Goal: Task Accomplishment & Management: Complete application form

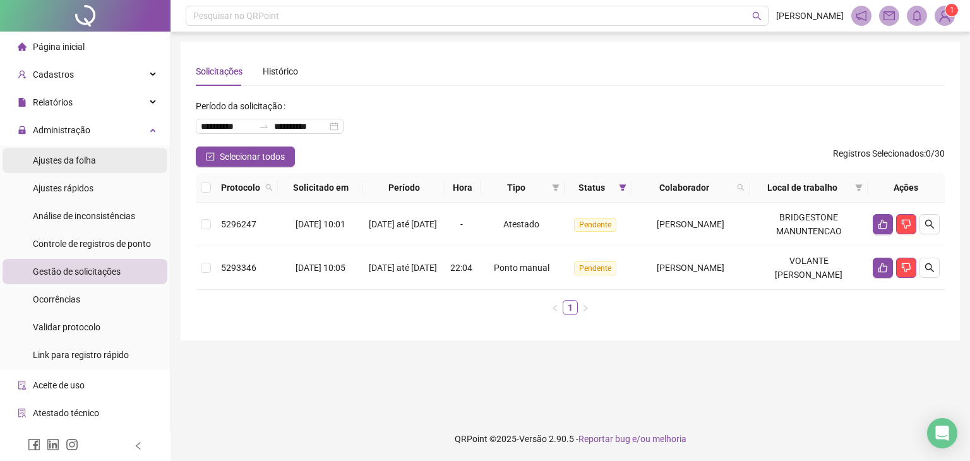
click at [88, 162] on span "Ajustes da folha" at bounding box center [64, 160] width 63 height 10
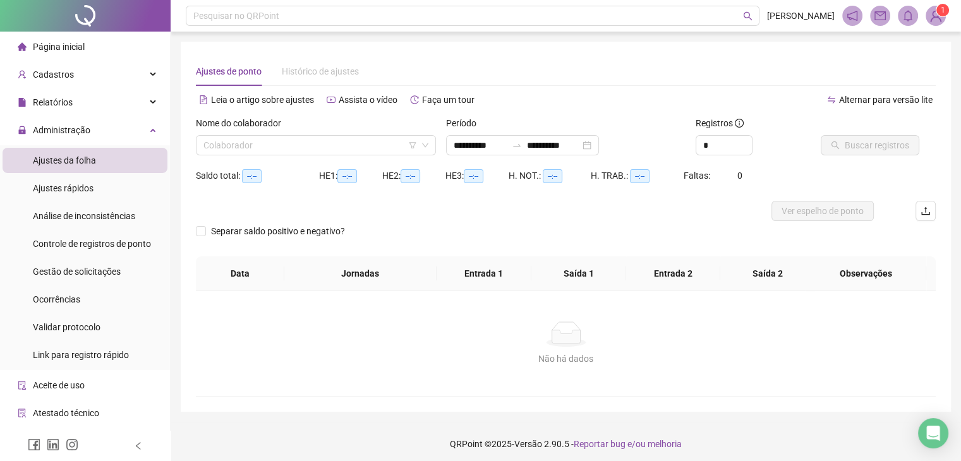
type input "**********"
click at [280, 152] on input "search" at bounding box center [310, 145] width 214 height 19
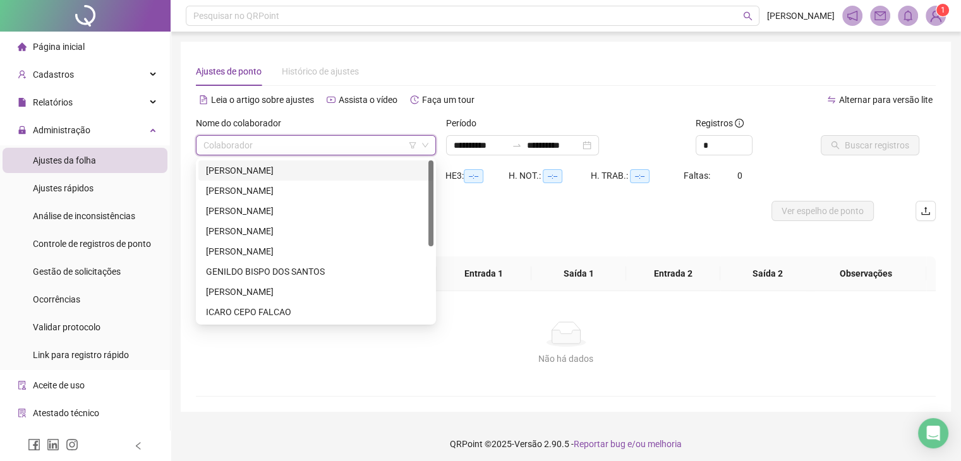
click at [381, 175] on div "[PERSON_NAME]" at bounding box center [316, 171] width 220 height 14
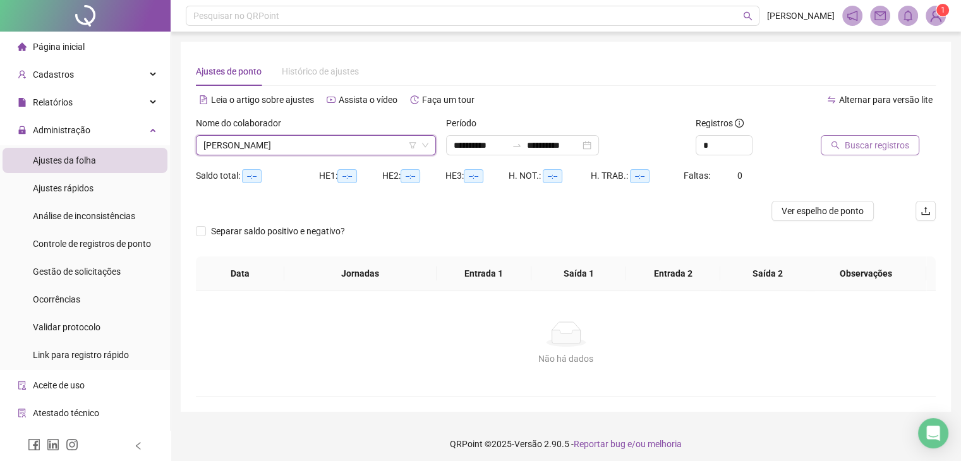
click at [859, 135] on button "Buscar registros" at bounding box center [870, 145] width 99 height 20
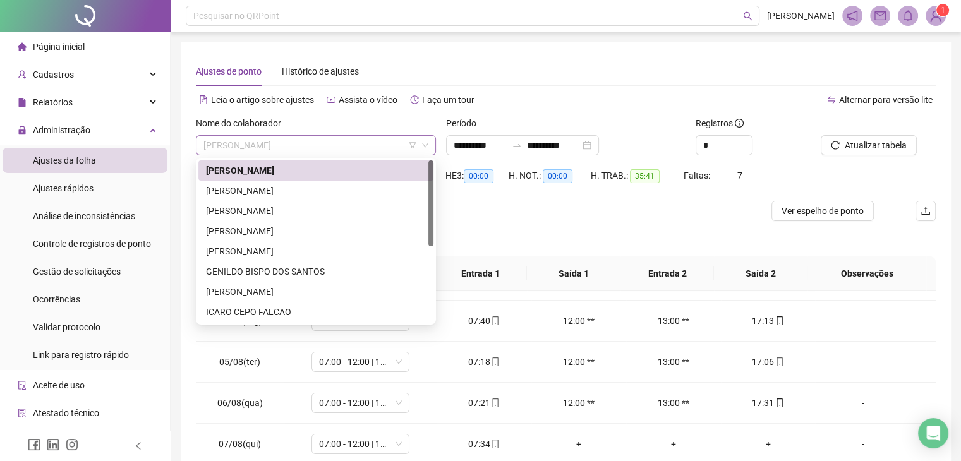
click at [333, 150] on span "[PERSON_NAME]" at bounding box center [315, 145] width 225 height 19
click at [278, 248] on div "[PERSON_NAME]" at bounding box center [316, 252] width 220 height 14
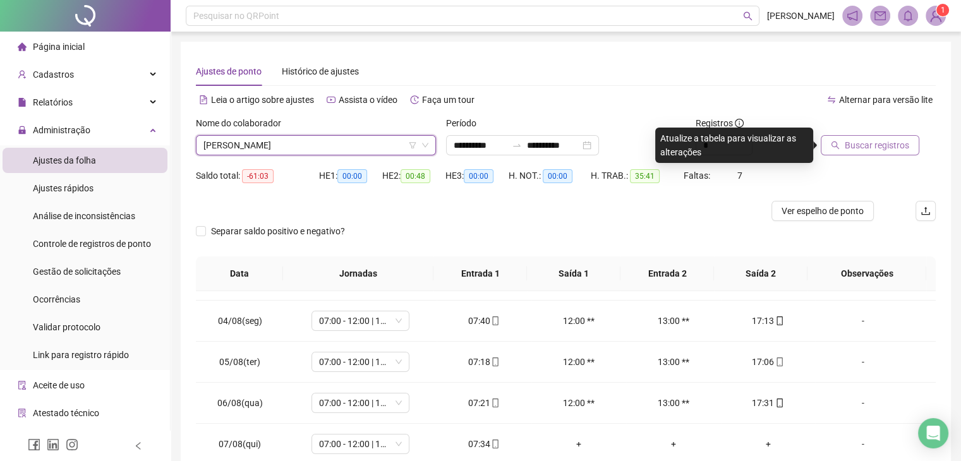
click at [869, 137] on button "Buscar registros" at bounding box center [870, 145] width 99 height 20
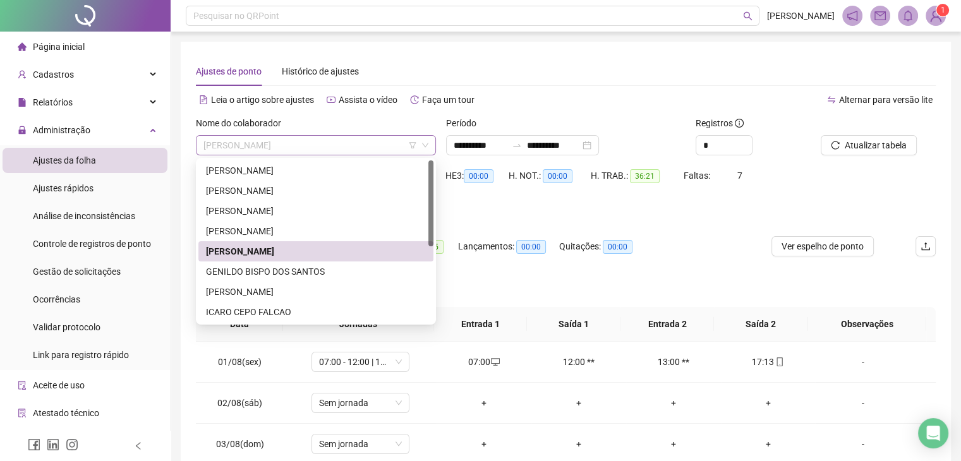
click at [294, 148] on span "[PERSON_NAME]" at bounding box center [315, 145] width 225 height 19
click at [284, 166] on div "[PERSON_NAME]" at bounding box center [316, 171] width 220 height 14
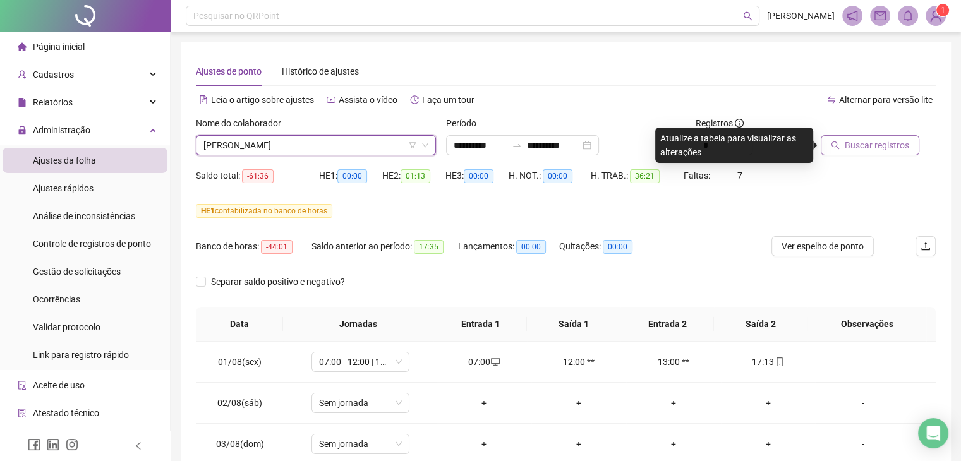
click at [869, 152] on button "Buscar registros" at bounding box center [870, 145] width 99 height 20
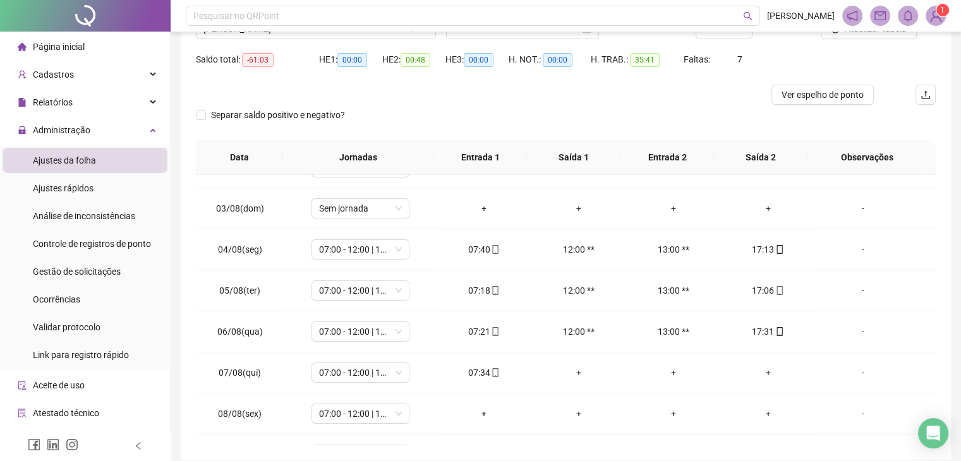
scroll to position [91, 0]
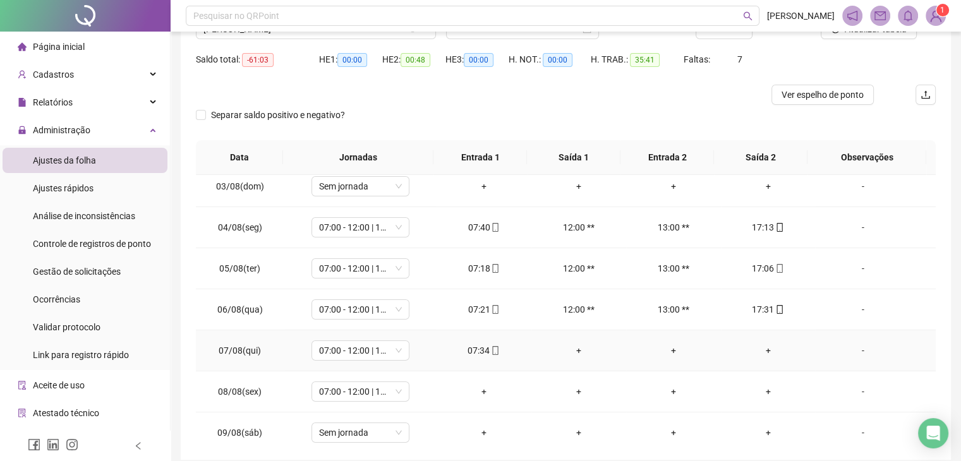
click at [758, 352] on div "+" at bounding box center [768, 351] width 75 height 14
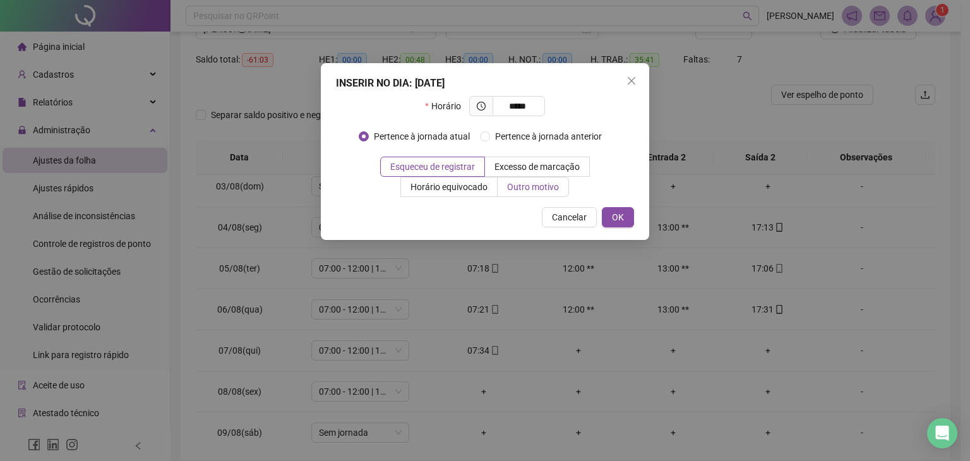
type input "*****"
click at [527, 182] on span "Outro motivo" at bounding box center [533, 187] width 52 height 10
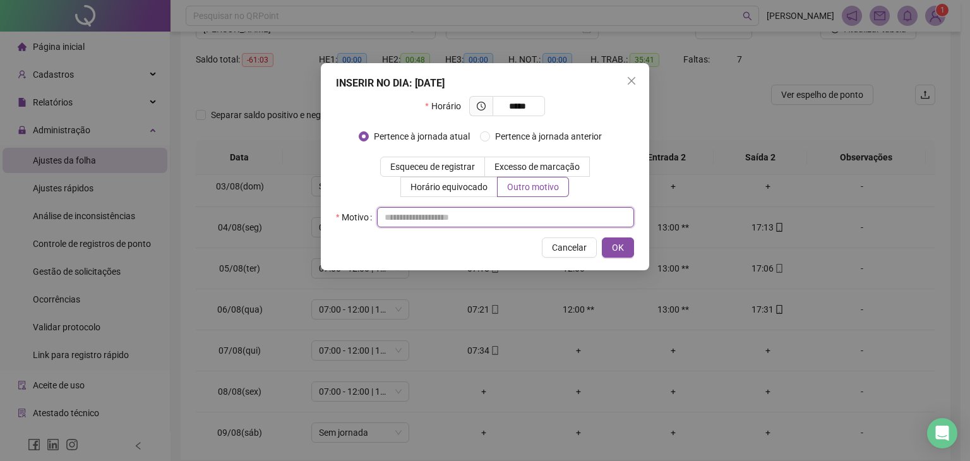
click at [511, 212] on input "text" at bounding box center [505, 217] width 257 height 20
type input "*"
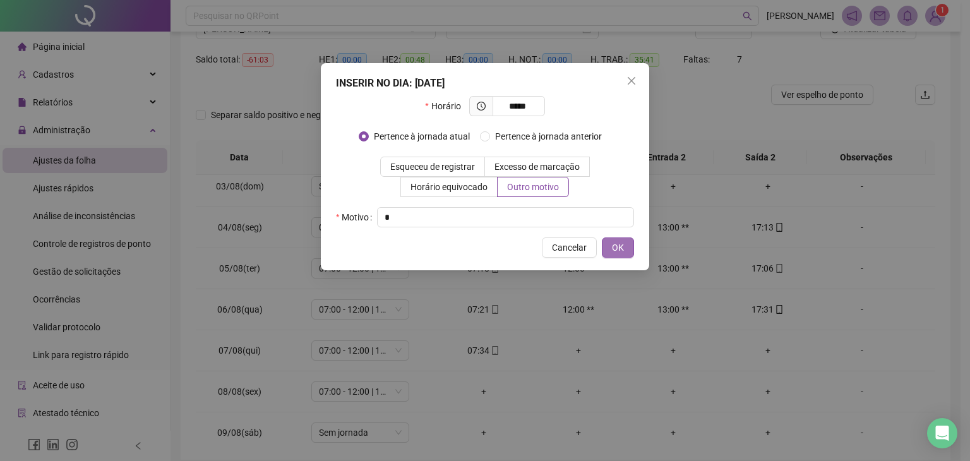
click at [624, 250] on button "OK" at bounding box center [618, 248] width 32 height 20
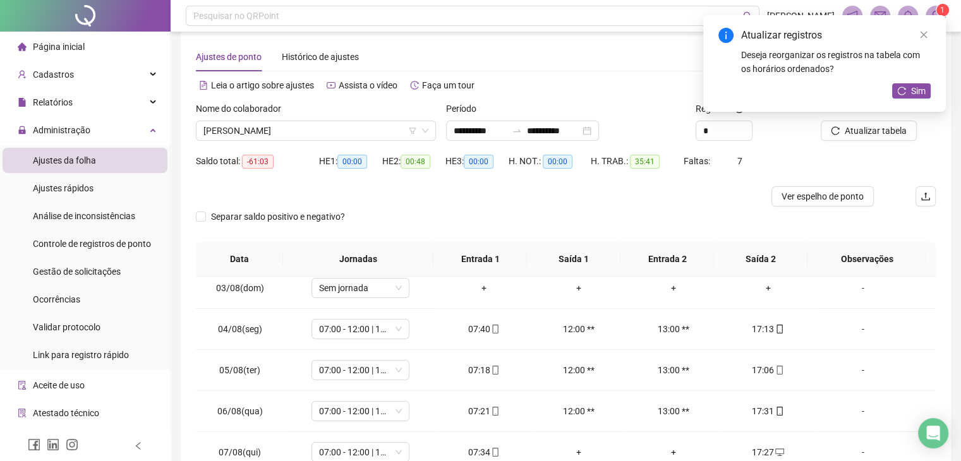
scroll to position [0, 0]
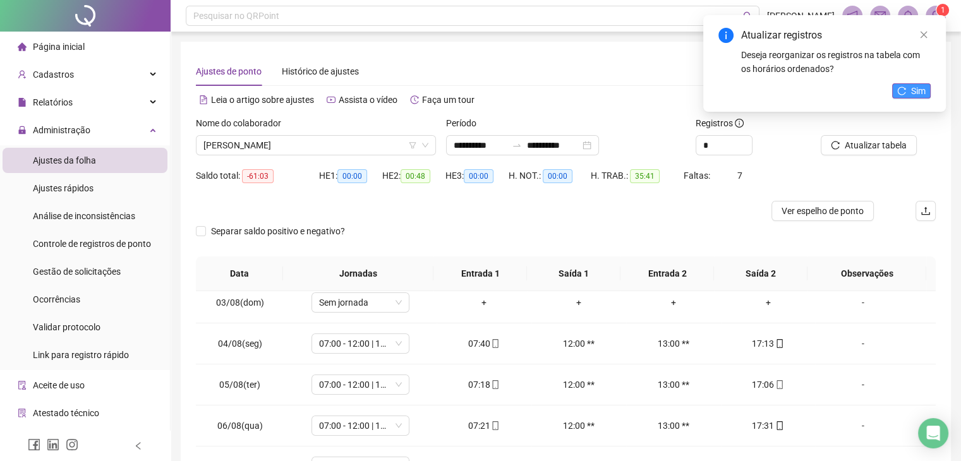
click at [925, 92] on span "Sim" at bounding box center [918, 91] width 15 height 14
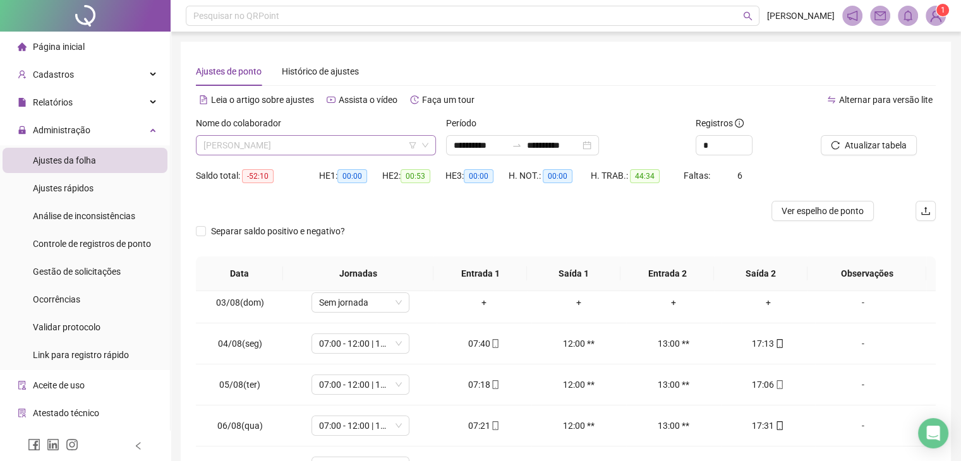
click at [310, 148] on span "[PERSON_NAME]" at bounding box center [315, 145] width 225 height 19
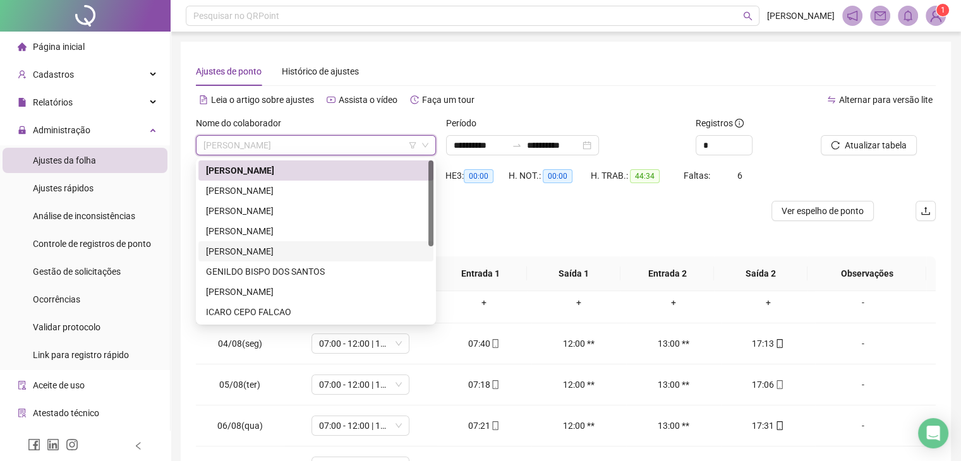
click at [275, 252] on div "[PERSON_NAME]" at bounding box center [316, 252] width 220 height 14
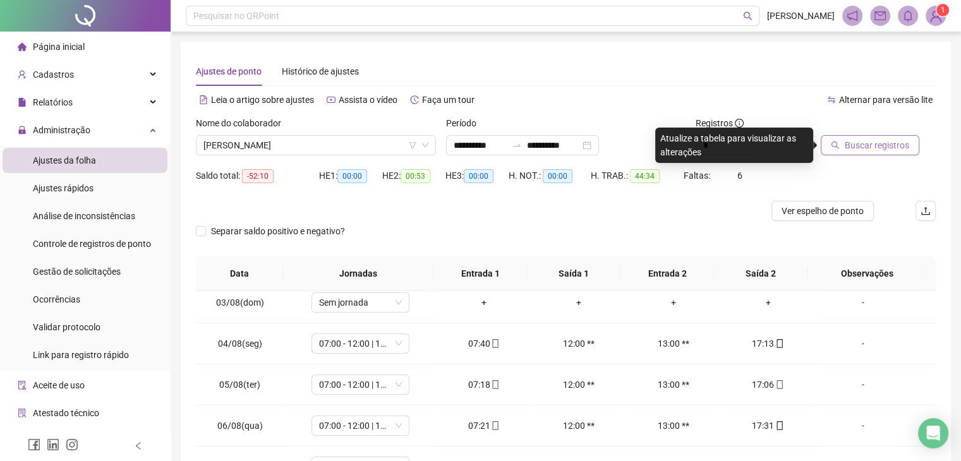
click at [886, 147] on span "Buscar registros" at bounding box center [877, 145] width 64 height 14
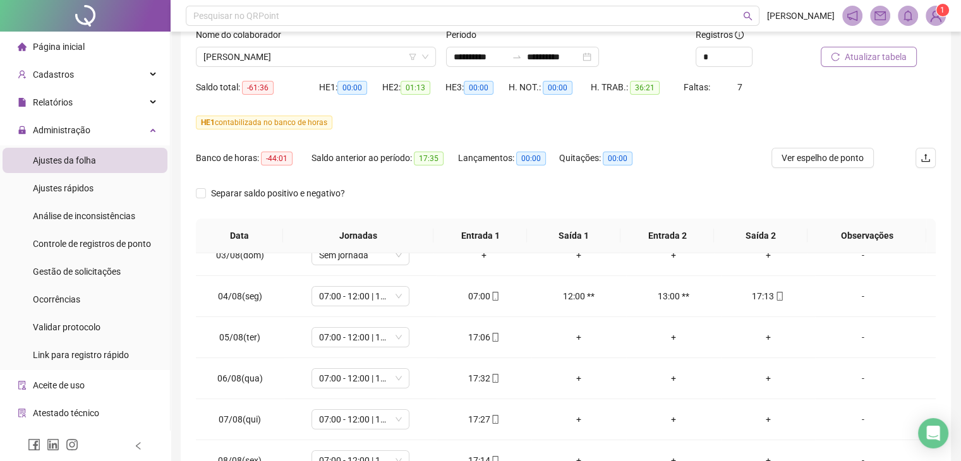
scroll to position [83, 0]
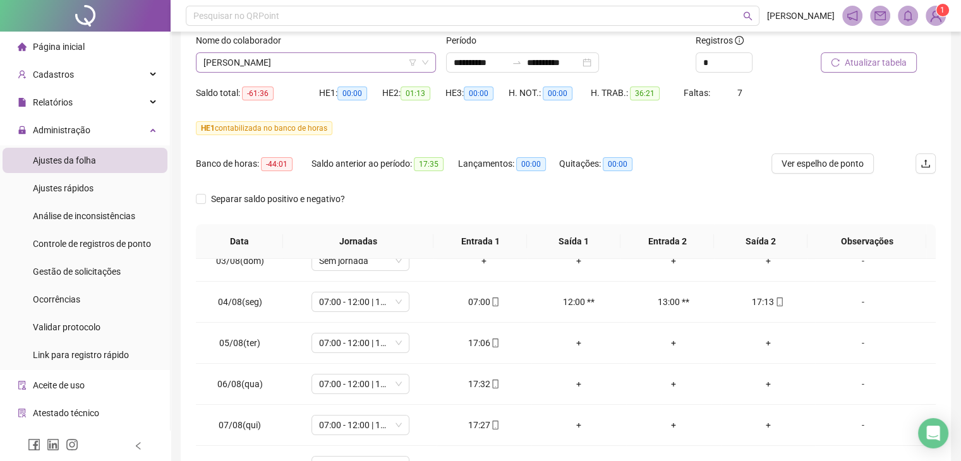
click at [311, 56] on span "[PERSON_NAME]" at bounding box center [315, 62] width 225 height 19
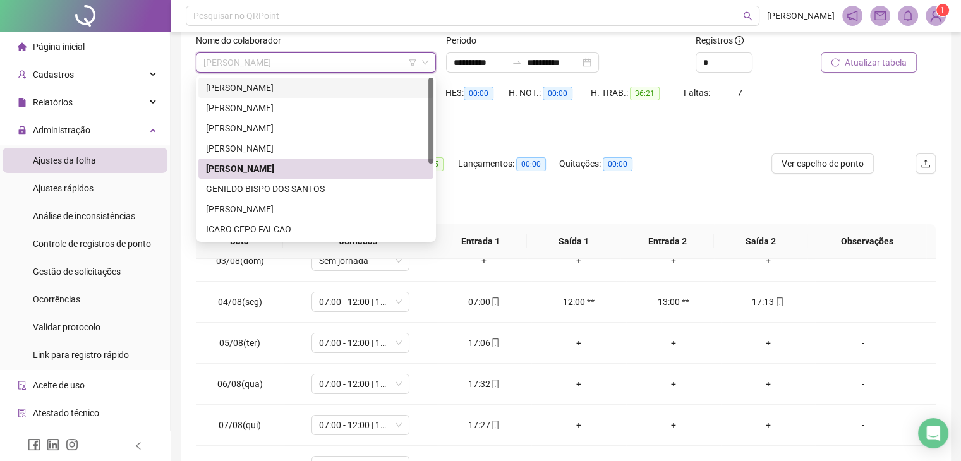
click at [281, 88] on div "[PERSON_NAME]" at bounding box center [316, 88] width 220 height 14
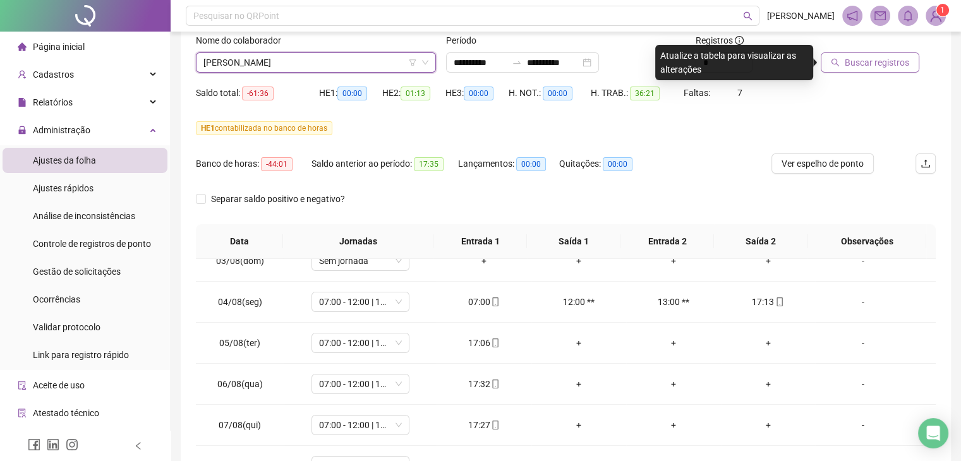
click at [892, 61] on span "Buscar registros" at bounding box center [877, 63] width 64 height 14
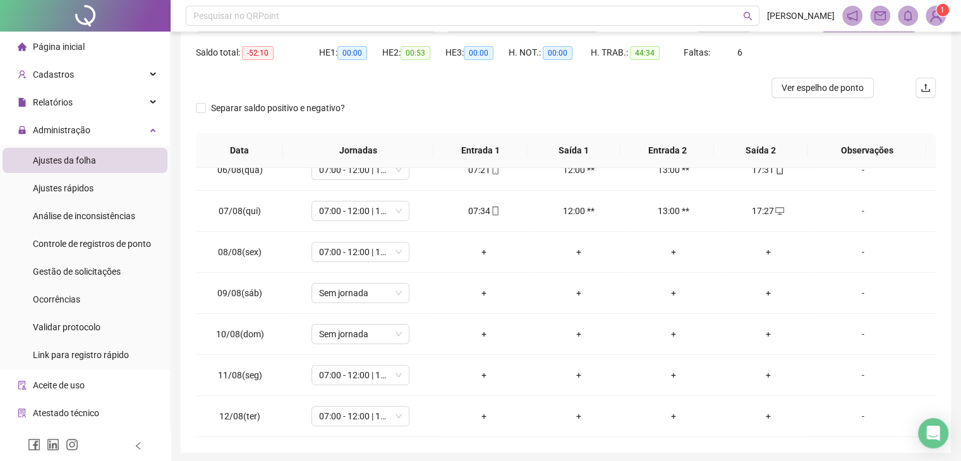
scroll to position [215, 0]
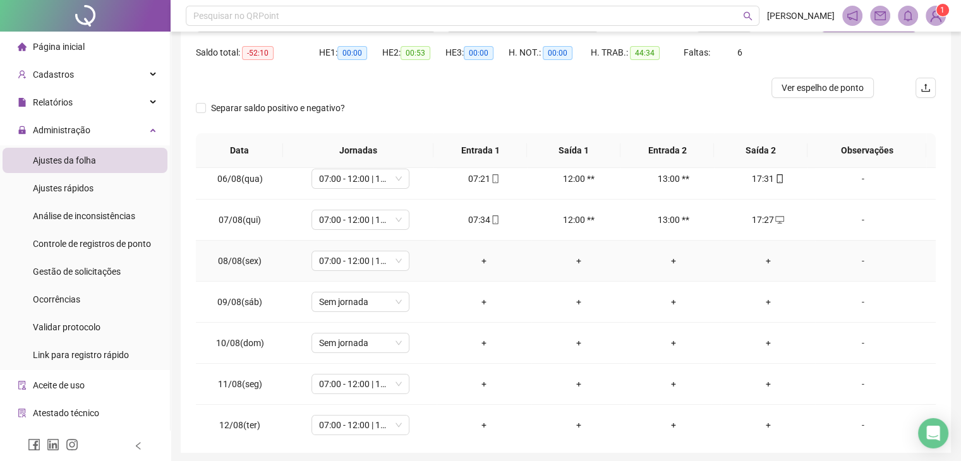
click at [485, 256] on div "+" at bounding box center [484, 261] width 75 height 14
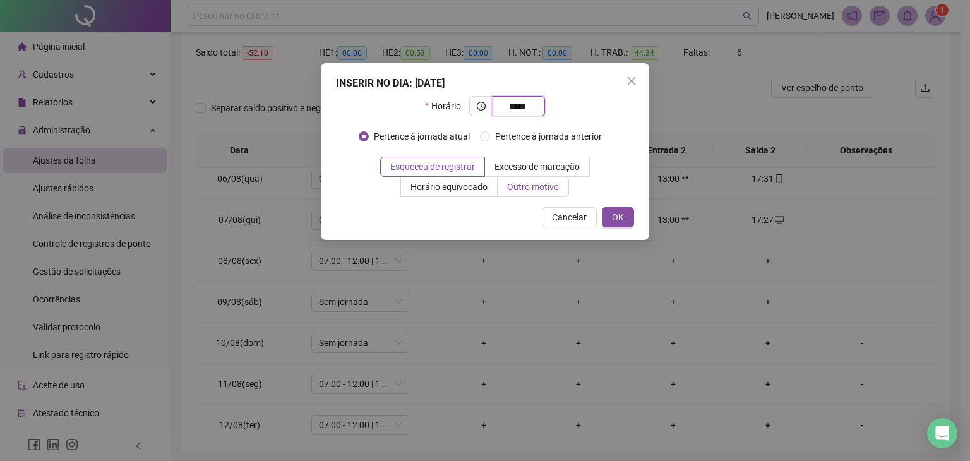
type input "*****"
click at [536, 188] on span "Outro motivo" at bounding box center [533, 187] width 52 height 10
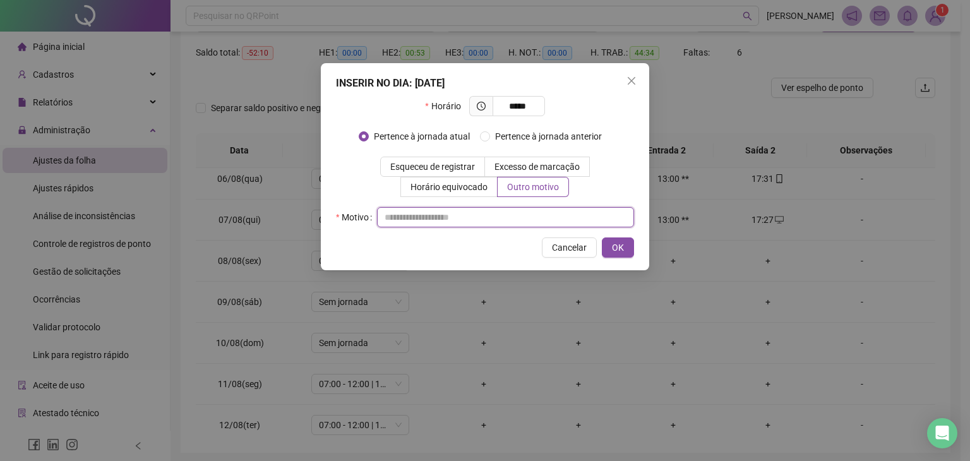
click at [509, 207] on input "text" at bounding box center [505, 217] width 257 height 20
type input "*"
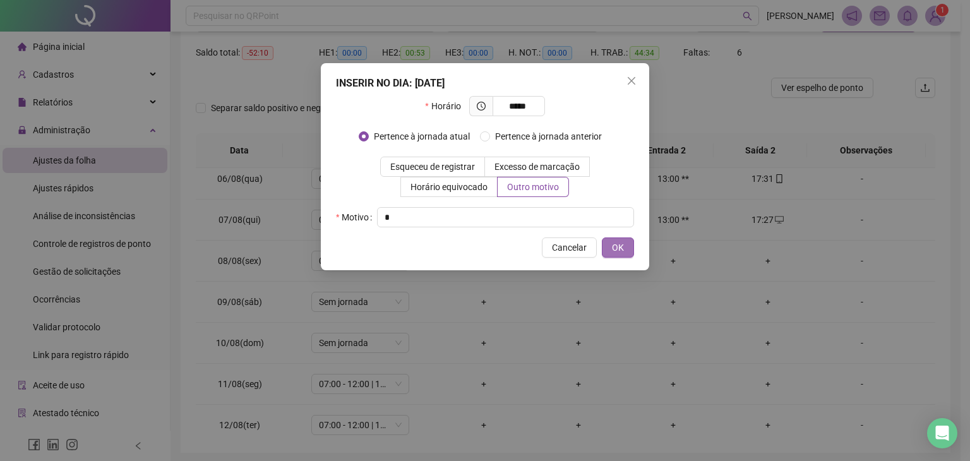
click at [617, 255] on button "OK" at bounding box center [618, 248] width 32 height 20
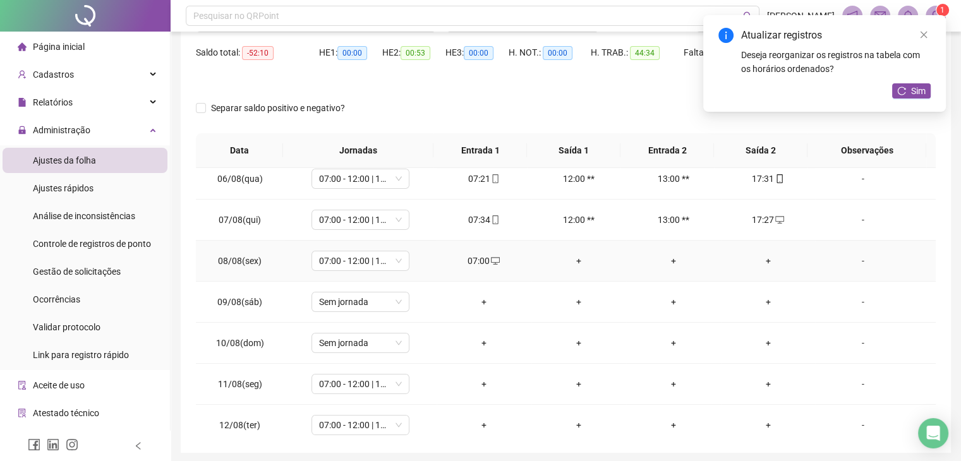
click at [765, 260] on div "+" at bounding box center [768, 261] width 75 height 14
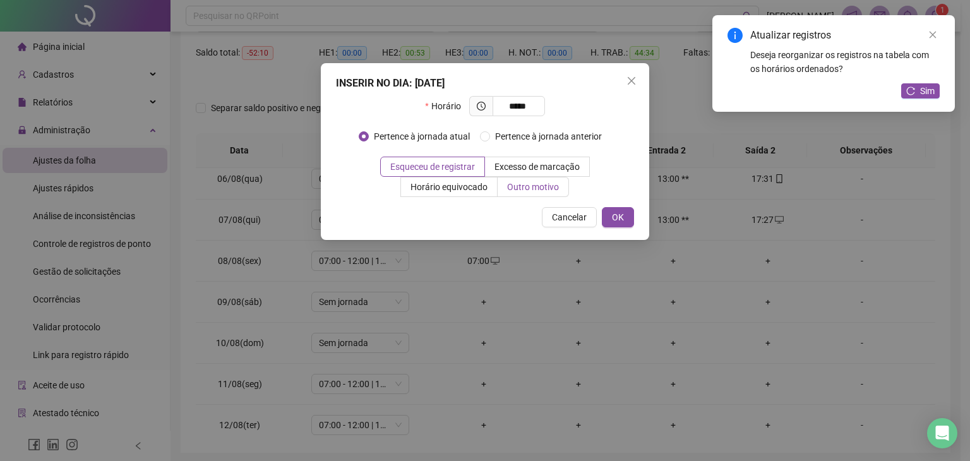
type input "*****"
click at [547, 180] on label "Outro motivo" at bounding box center [533, 187] width 71 height 20
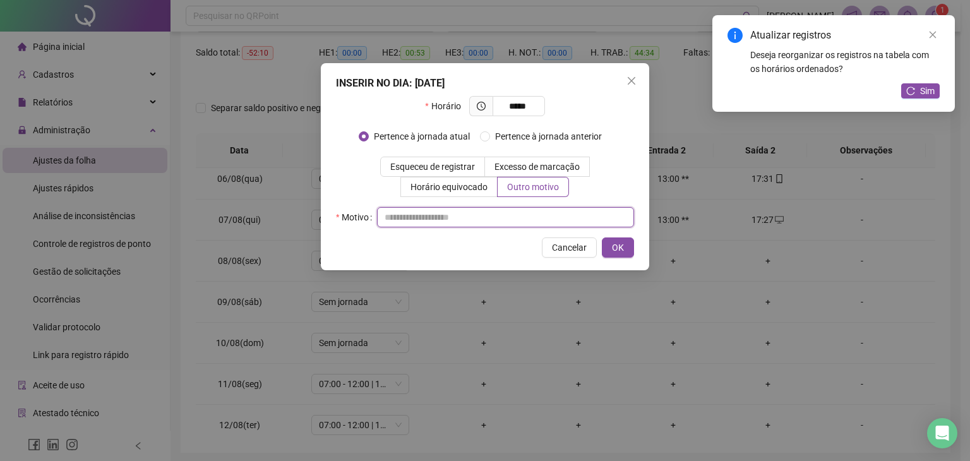
click at [513, 218] on input "text" at bounding box center [505, 217] width 257 height 20
type input "*"
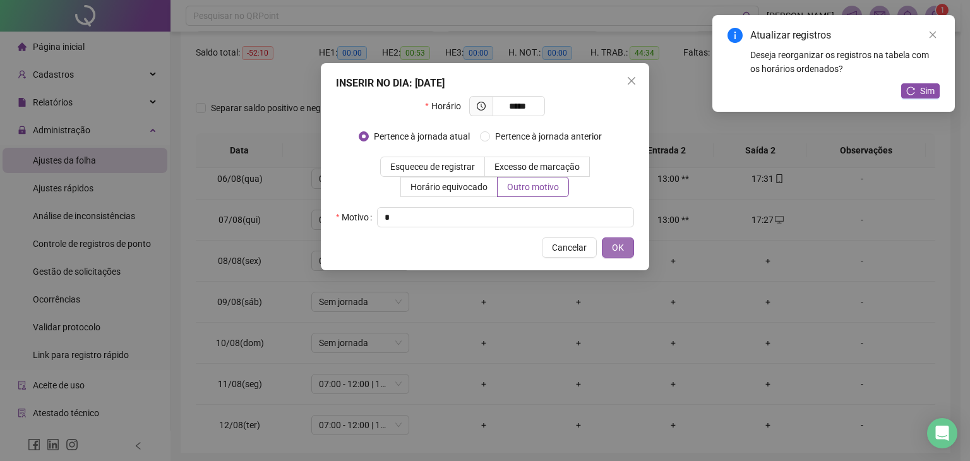
click at [619, 248] on span "OK" at bounding box center [618, 248] width 12 height 14
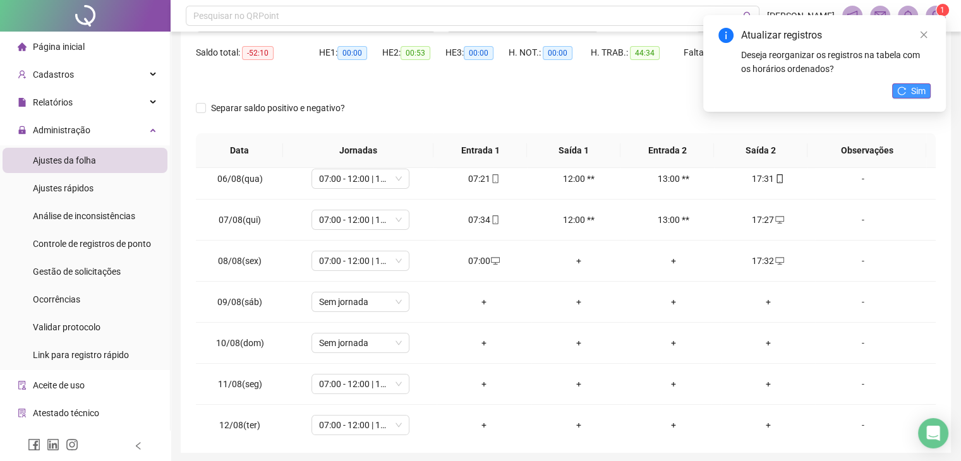
click at [907, 87] on button "Sim" at bounding box center [911, 90] width 39 height 15
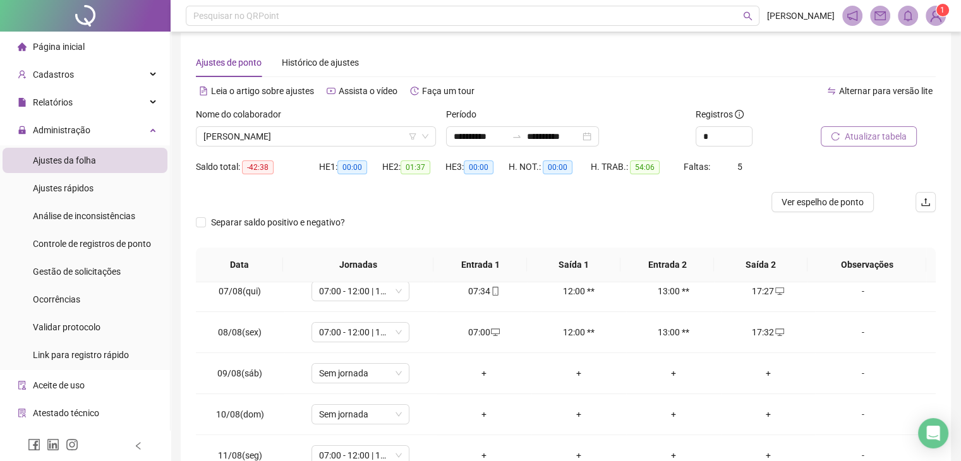
scroll to position [0, 0]
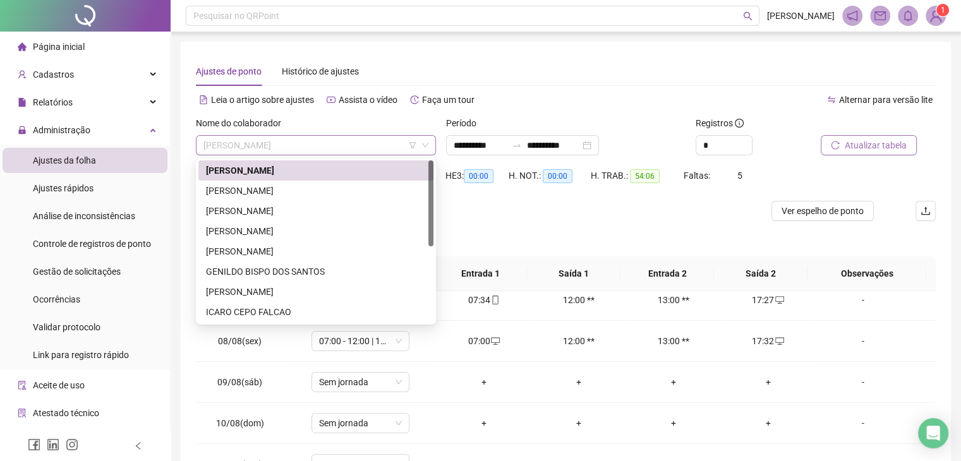
click at [317, 147] on span "[PERSON_NAME]" at bounding box center [315, 145] width 225 height 19
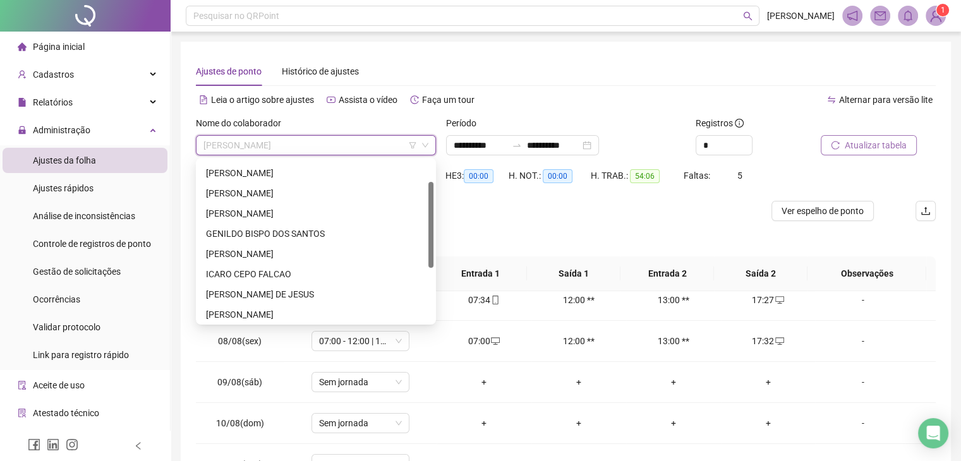
scroll to position [40, 0]
drag, startPoint x: 430, startPoint y: 174, endPoint x: 425, endPoint y: 195, distance: 22.1
click at [425, 195] on div "[PERSON_NAME] GENILDO BISPO DOS SANTOS [PERSON_NAME] [PERSON_NAME] DE [PERSON_N…" at bounding box center [315, 241] width 235 height 162
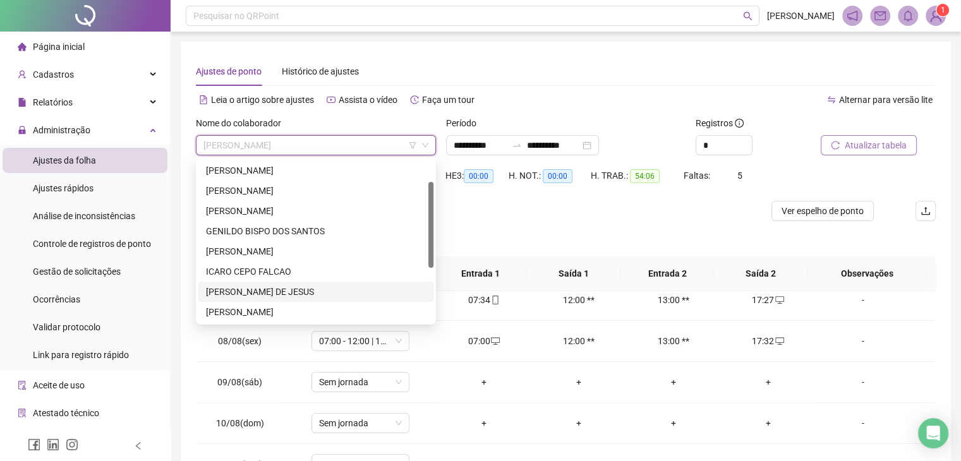
click at [278, 293] on div "[PERSON_NAME] DE JESUS" at bounding box center [316, 292] width 220 height 14
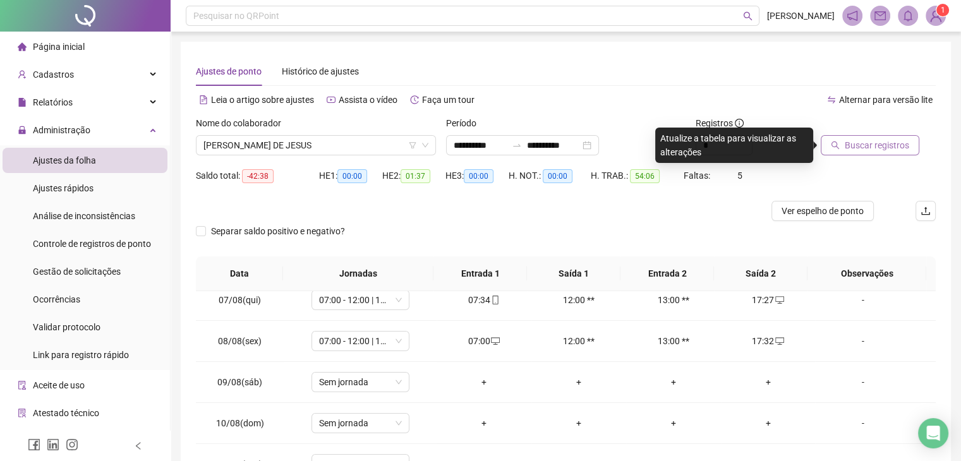
click at [893, 145] on span "Buscar registros" at bounding box center [877, 145] width 64 height 14
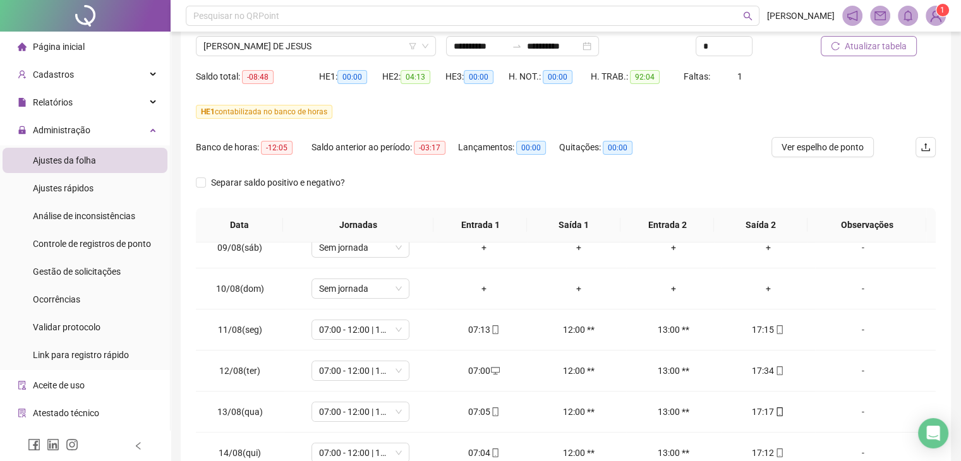
scroll to position [0, 0]
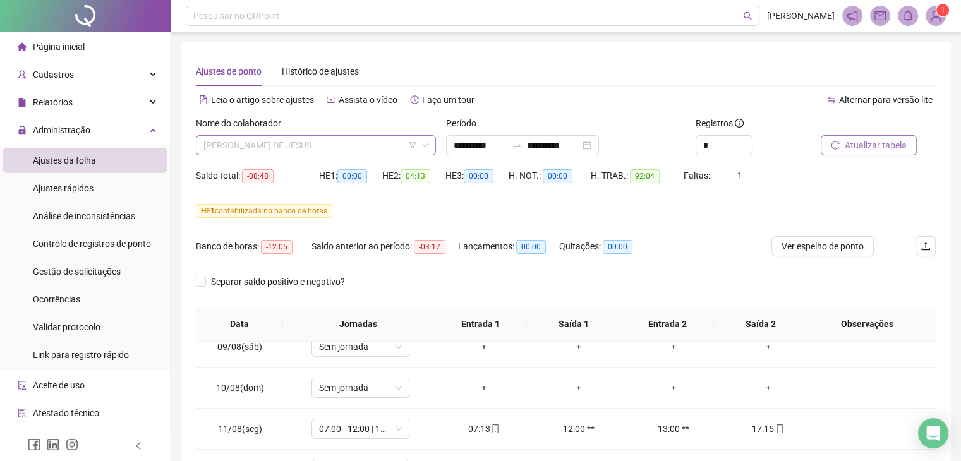
click at [375, 140] on span "[PERSON_NAME] DE JESUS" at bounding box center [315, 145] width 225 height 19
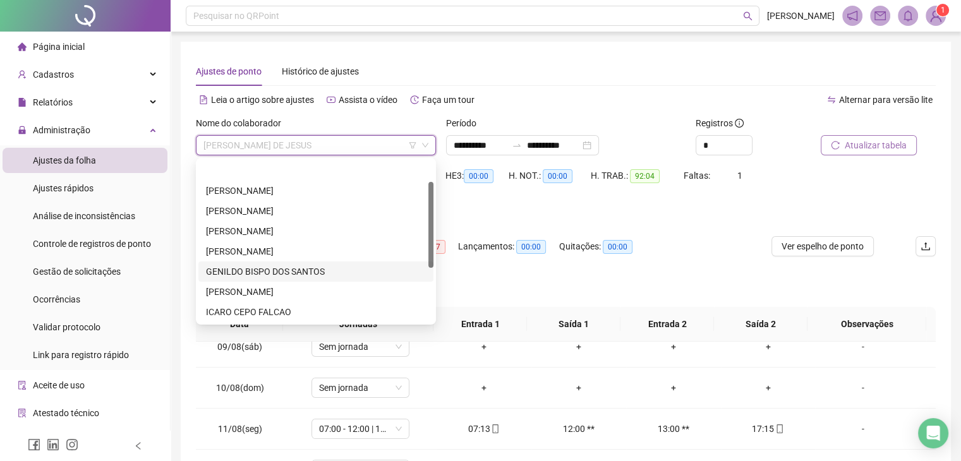
drag, startPoint x: 430, startPoint y: 237, endPoint x: 438, endPoint y: 181, distance: 56.2
click at [438, 181] on body "**********" at bounding box center [480, 230] width 961 height 461
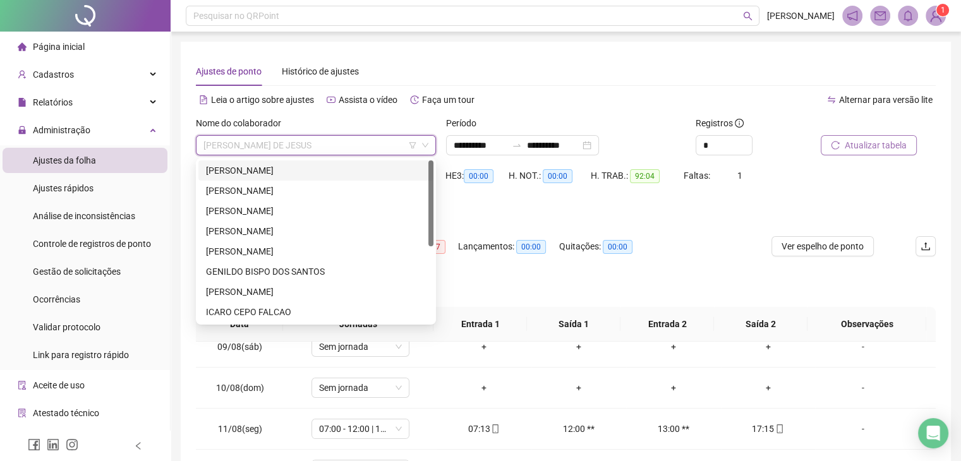
click at [266, 175] on div "[PERSON_NAME]" at bounding box center [316, 171] width 220 height 14
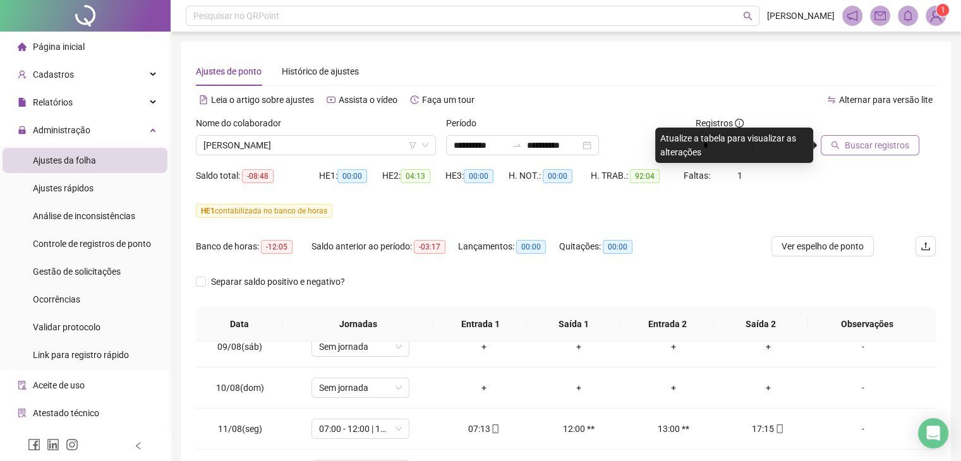
click at [874, 150] on span "Buscar registros" at bounding box center [877, 145] width 64 height 14
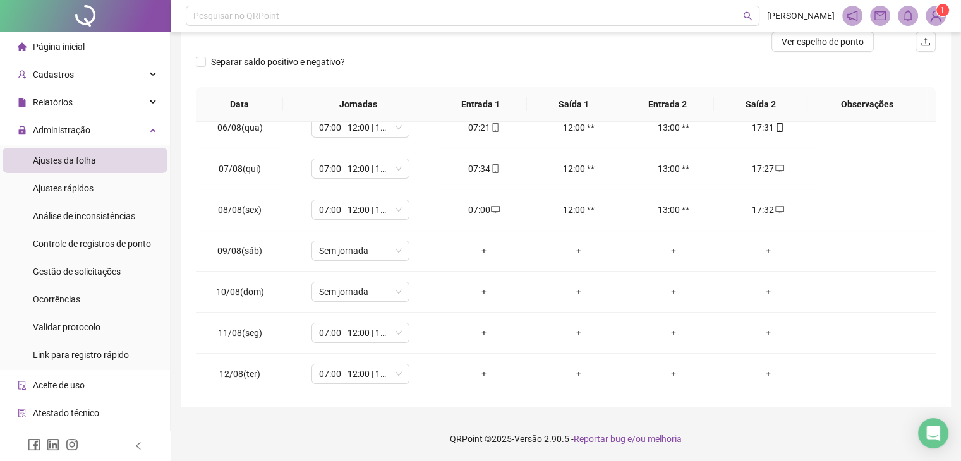
scroll to position [238, 0]
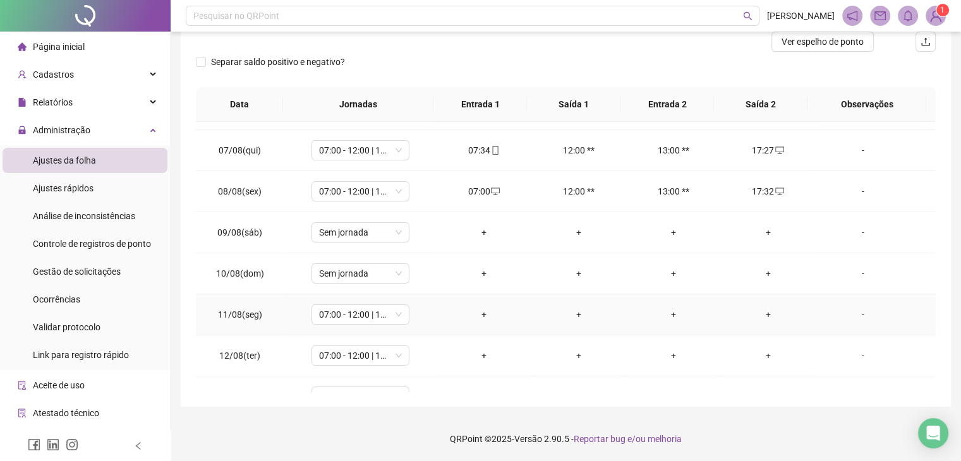
click at [480, 311] on div "+" at bounding box center [484, 315] width 75 height 14
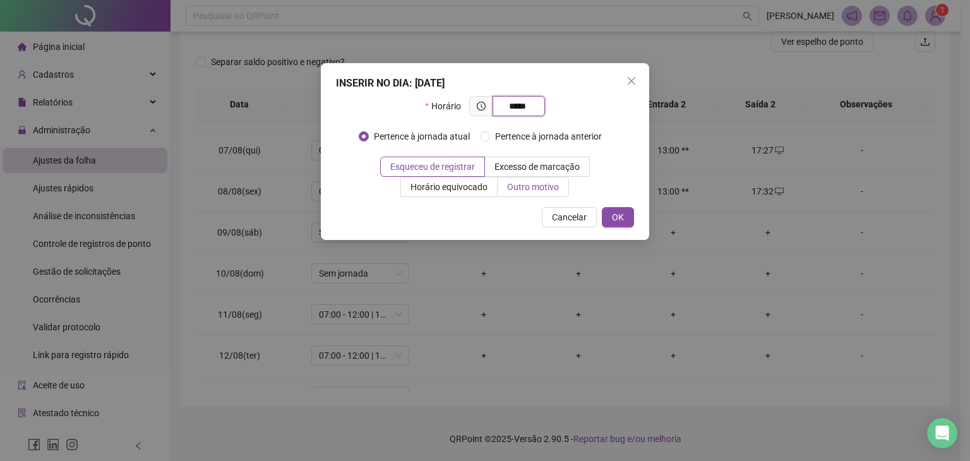
type input "*****"
click at [526, 186] on span "Outro motivo" at bounding box center [533, 187] width 52 height 10
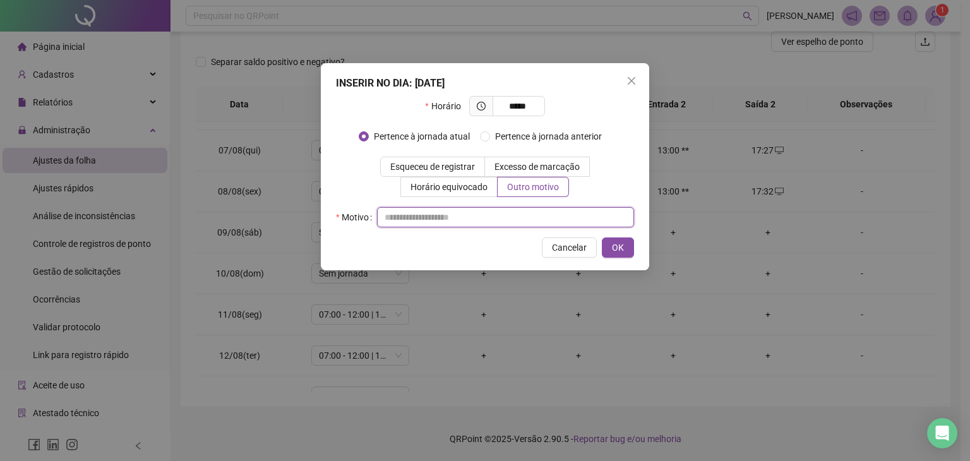
click at [505, 209] on input "text" at bounding box center [505, 217] width 257 height 20
type input "*"
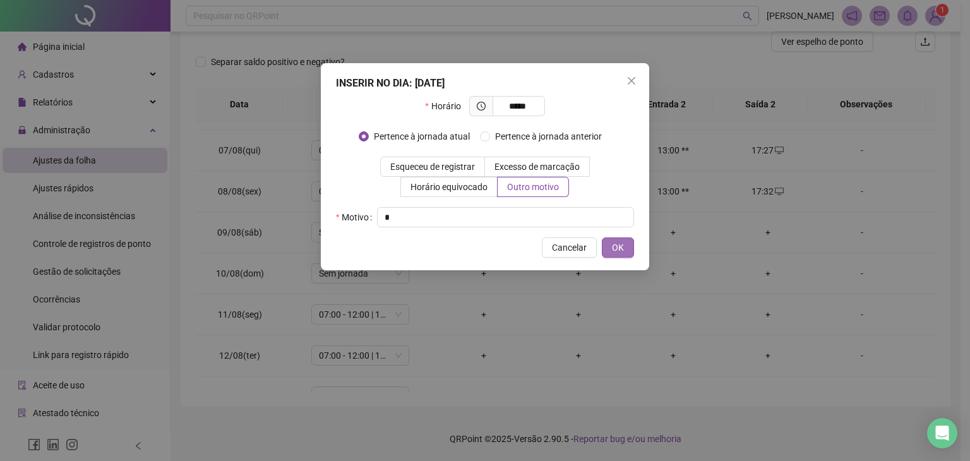
click at [617, 239] on button "OK" at bounding box center [618, 248] width 32 height 20
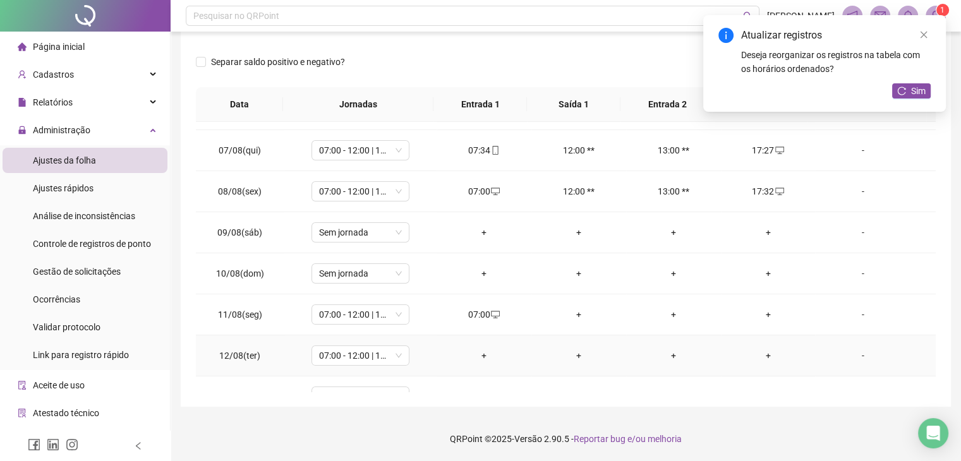
click at [482, 354] on div "+" at bounding box center [484, 356] width 75 height 14
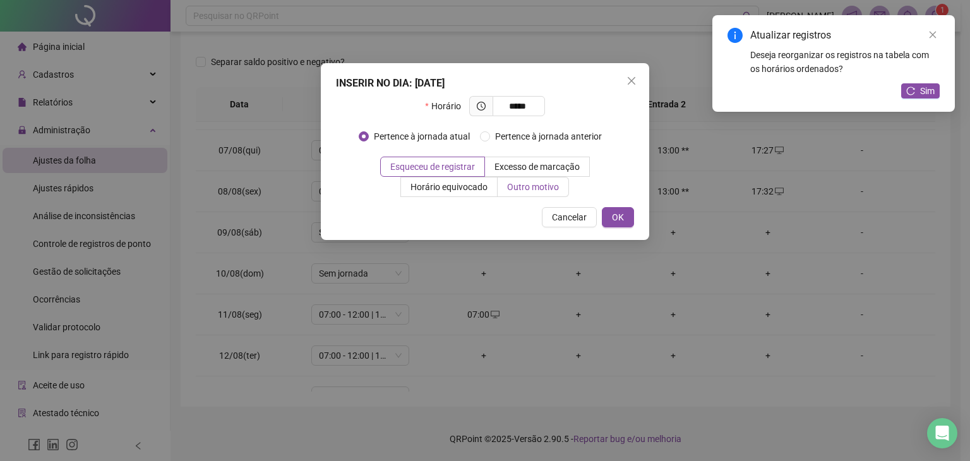
type input "*****"
click at [521, 188] on span "Outro motivo" at bounding box center [533, 187] width 52 height 10
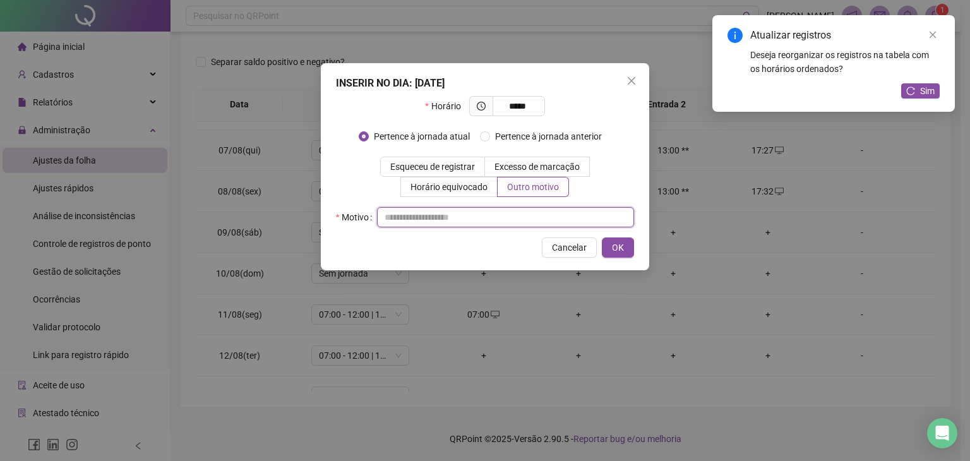
click at [479, 223] on input "text" at bounding box center [505, 217] width 257 height 20
type input "*"
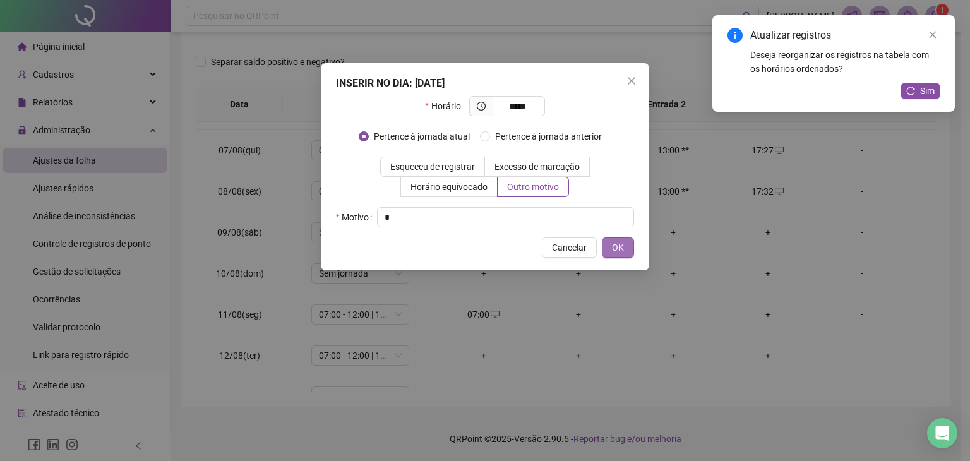
click at [610, 240] on button "OK" at bounding box center [618, 248] width 32 height 20
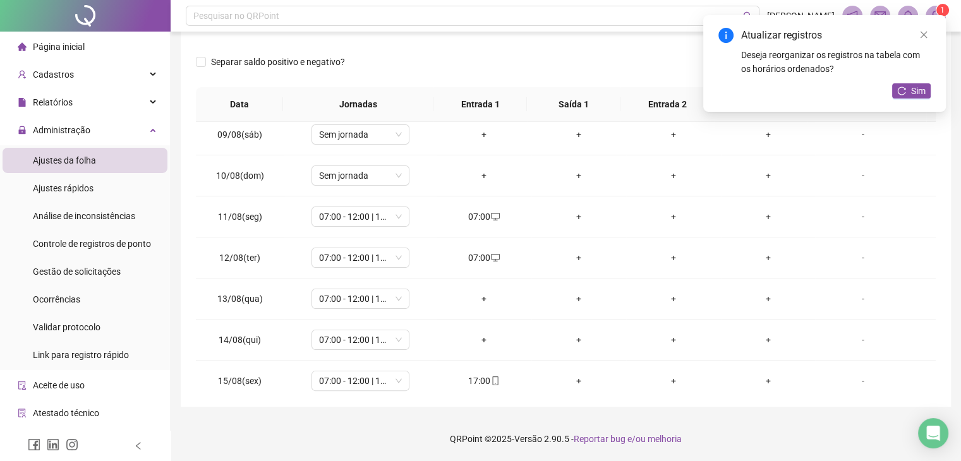
scroll to position [356, 0]
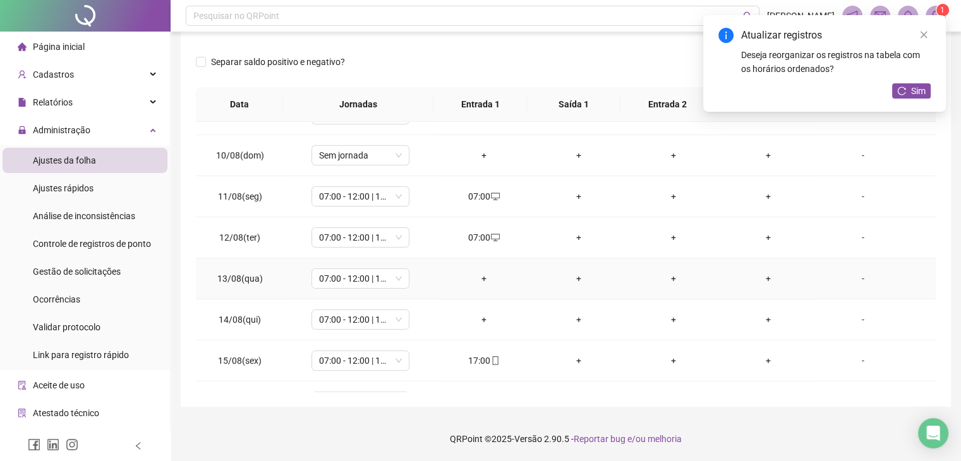
click at [475, 275] on div "+" at bounding box center [484, 279] width 75 height 14
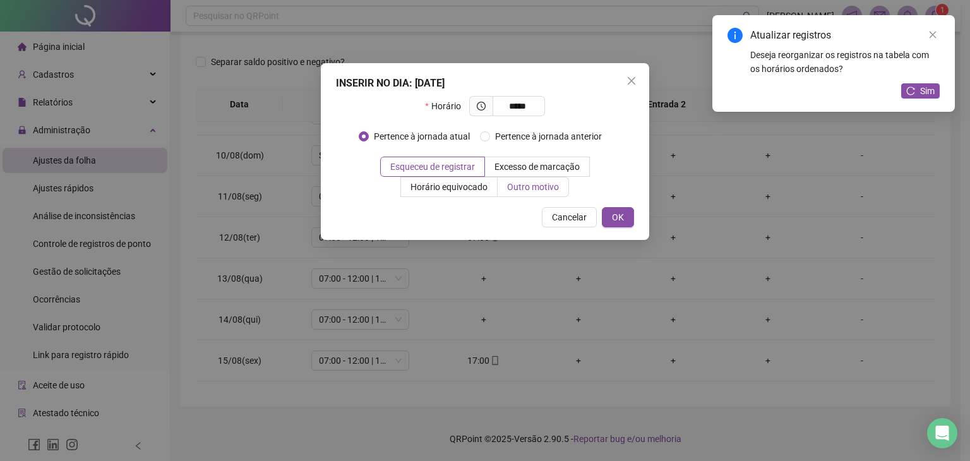
type input "*****"
click at [540, 184] on span "Outro motivo" at bounding box center [533, 187] width 52 height 10
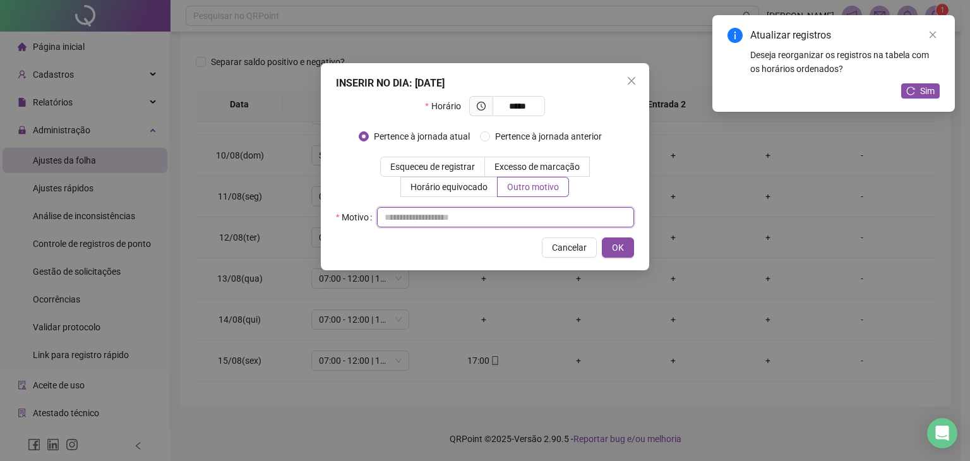
click at [536, 209] on input "text" at bounding box center [505, 217] width 257 height 20
type input "*"
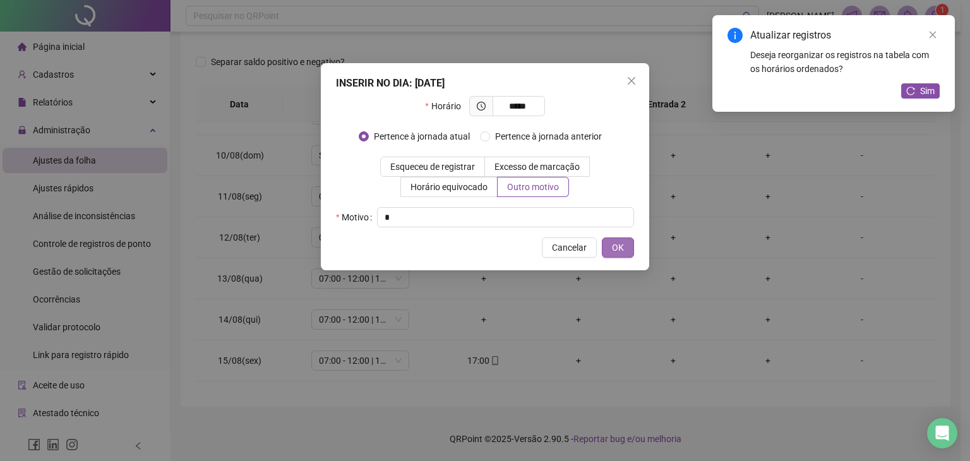
click at [618, 248] on span "OK" at bounding box center [618, 248] width 12 height 14
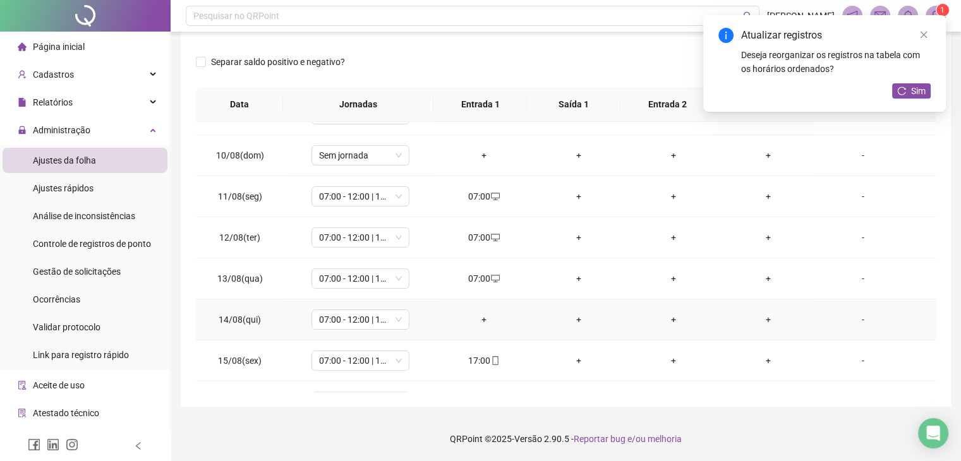
click at [480, 314] on div "+" at bounding box center [484, 320] width 75 height 14
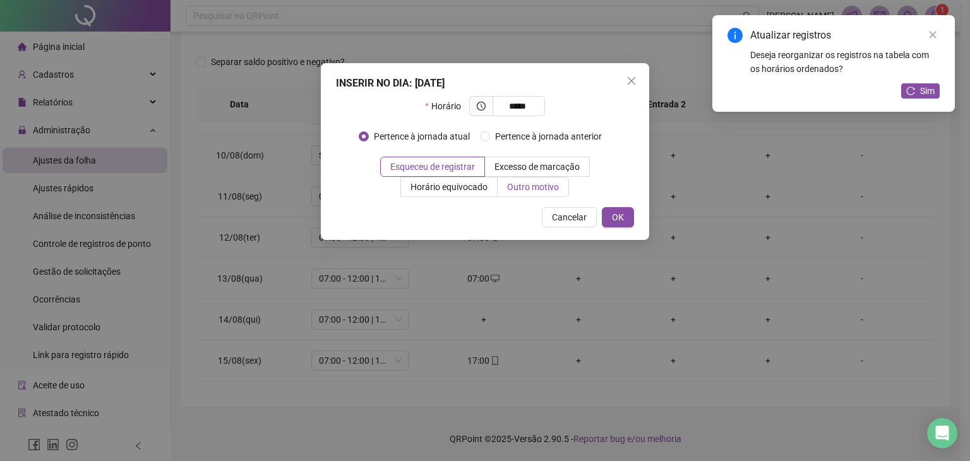
type input "*****"
click at [541, 196] on label "Outro motivo" at bounding box center [533, 187] width 71 height 20
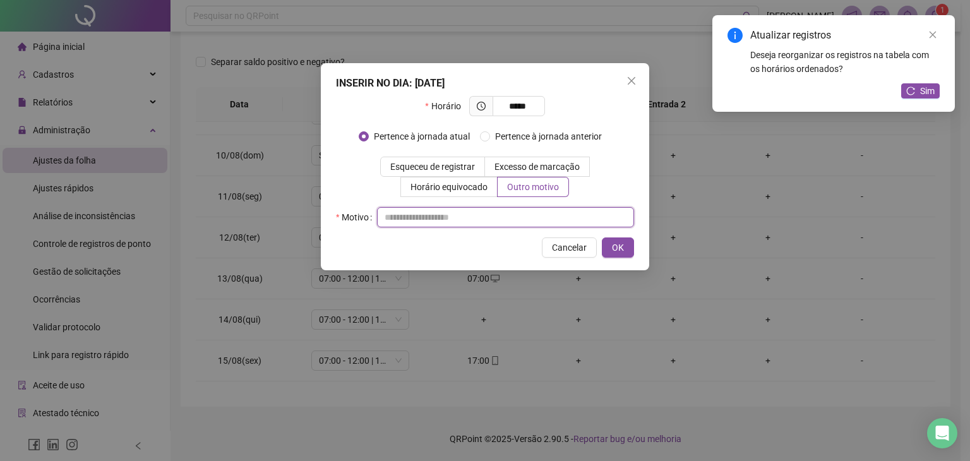
click at [571, 217] on input "text" at bounding box center [505, 217] width 257 height 20
type input "*"
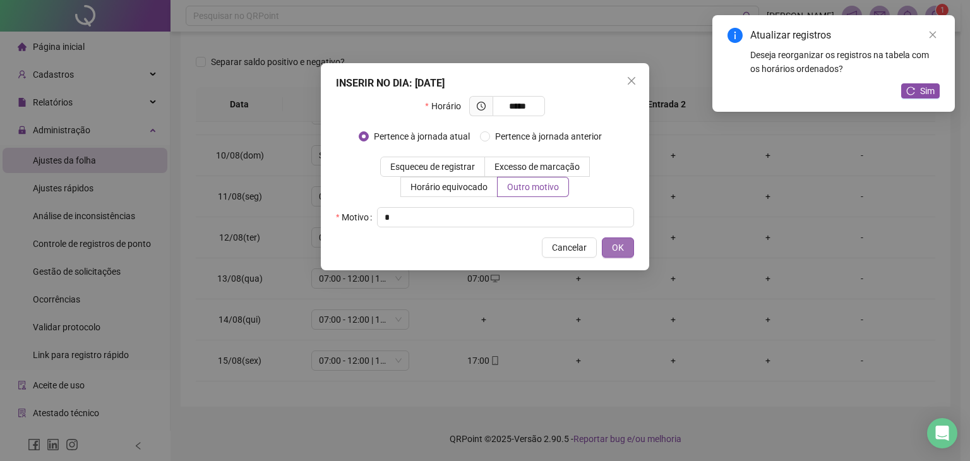
click at [614, 245] on span "OK" at bounding box center [618, 248] width 12 height 14
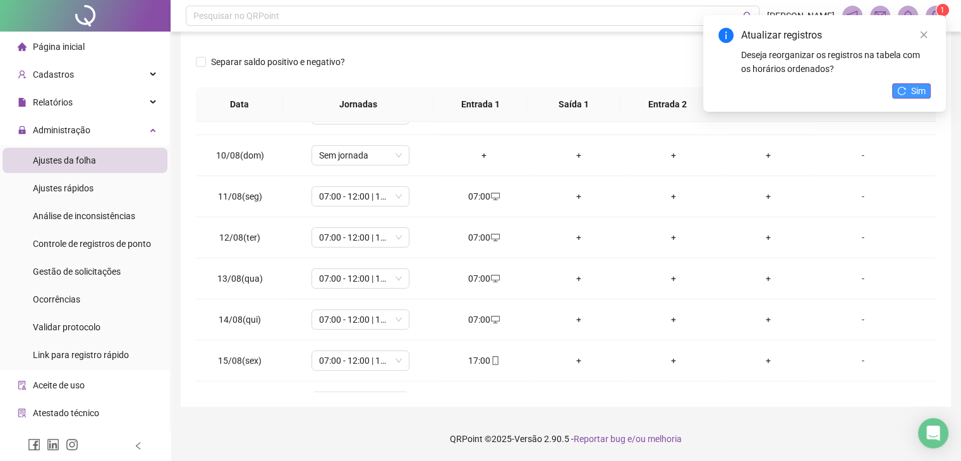
click at [912, 94] on span "Sim" at bounding box center [918, 91] width 15 height 14
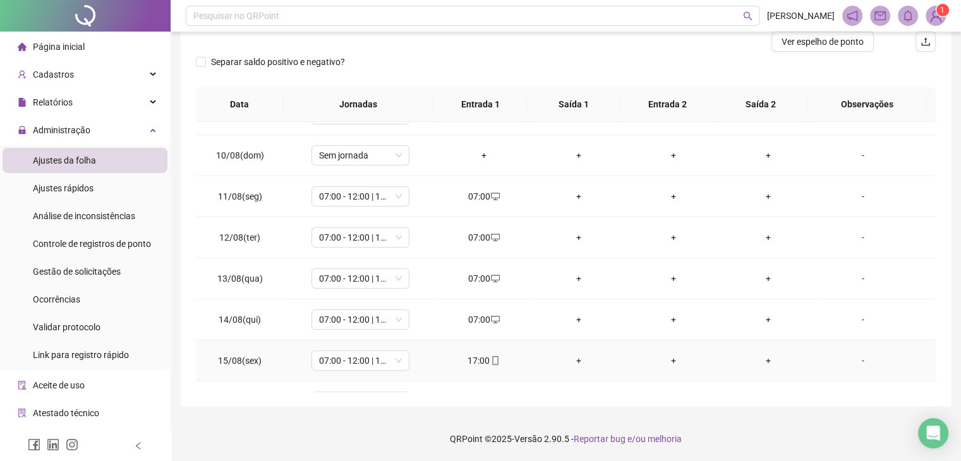
click at [761, 362] on div "+" at bounding box center [768, 361] width 75 height 14
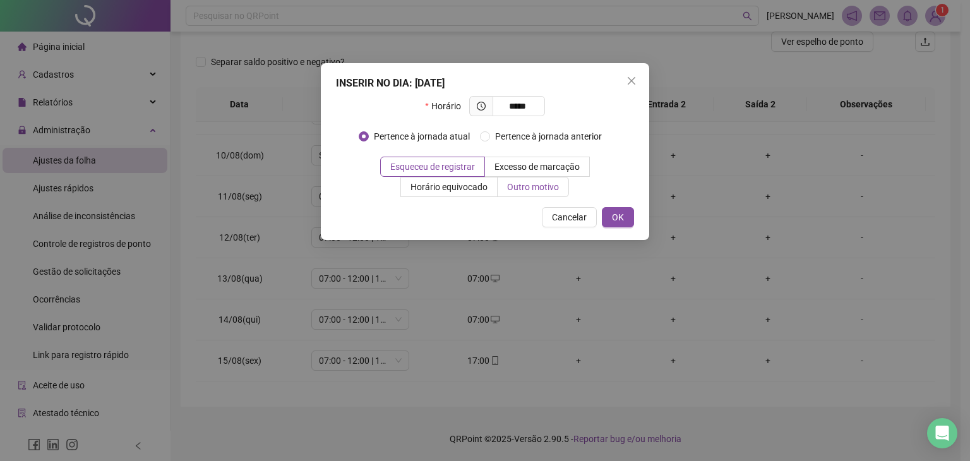
type input "*****"
click at [536, 193] on label "Outro motivo" at bounding box center [533, 187] width 71 height 20
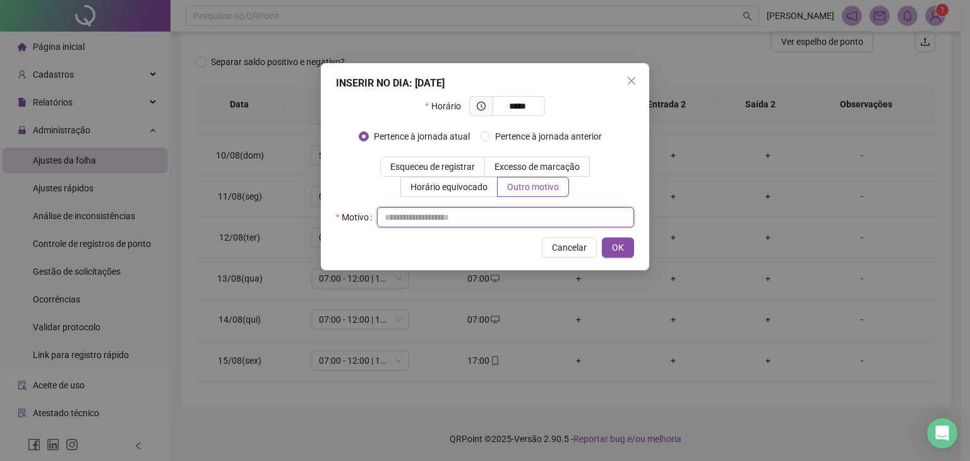
click at [524, 210] on input "text" at bounding box center [505, 217] width 257 height 20
type input "*"
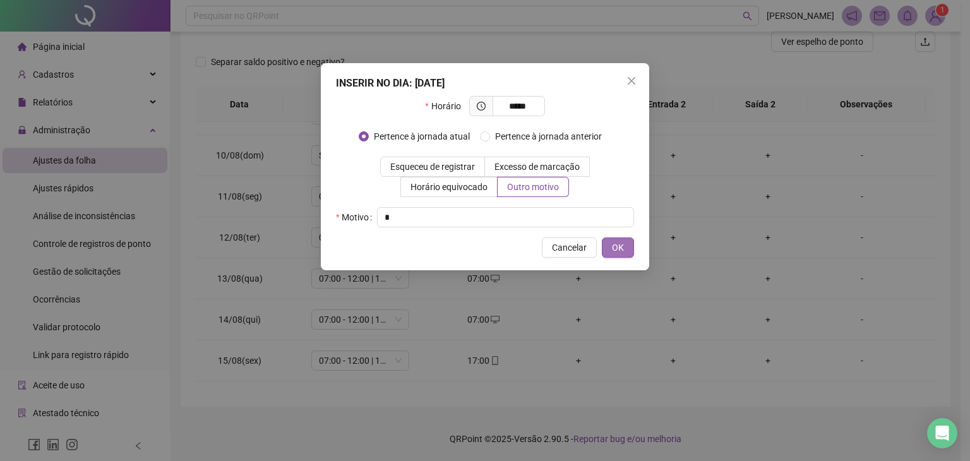
click at [622, 248] on span "OK" at bounding box center [618, 248] width 12 height 14
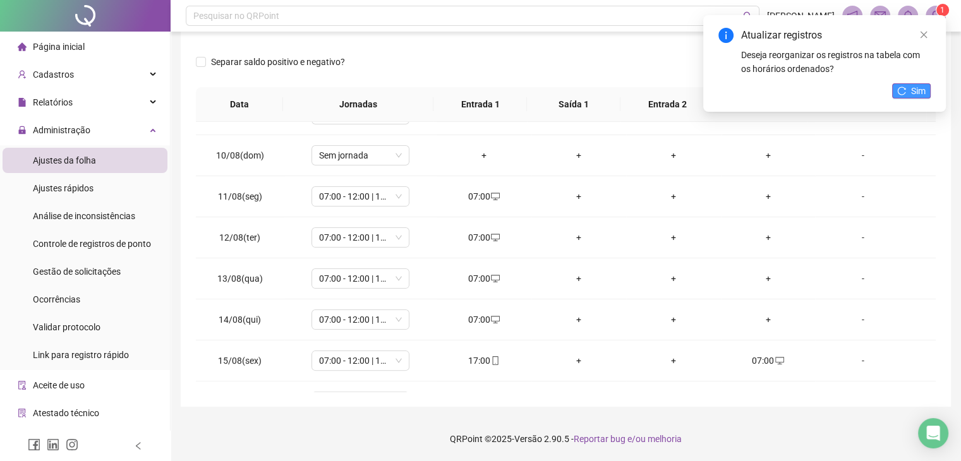
click at [917, 97] on span "Sim" at bounding box center [918, 91] width 15 height 14
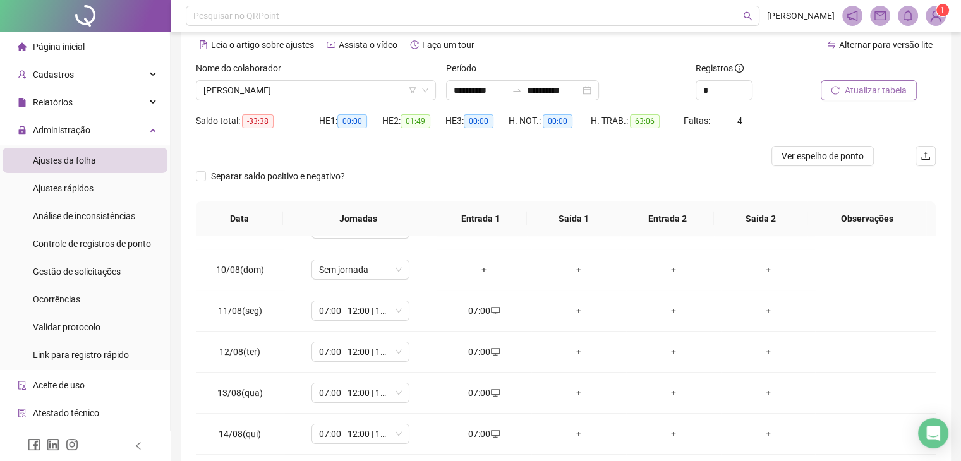
scroll to position [0, 0]
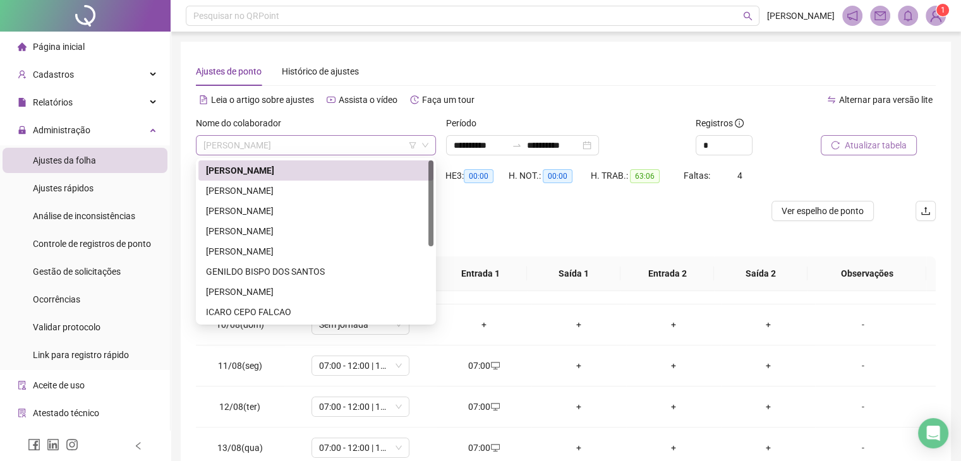
click at [303, 150] on span "[PERSON_NAME]" at bounding box center [315, 145] width 225 height 19
click at [296, 224] on div "[PERSON_NAME]" at bounding box center [316, 231] width 220 height 14
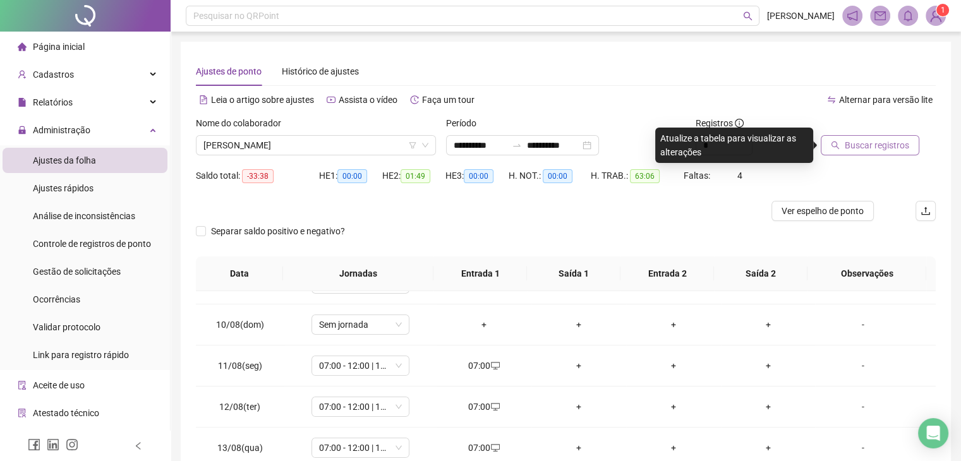
click at [831, 144] on icon "search" at bounding box center [835, 145] width 9 height 9
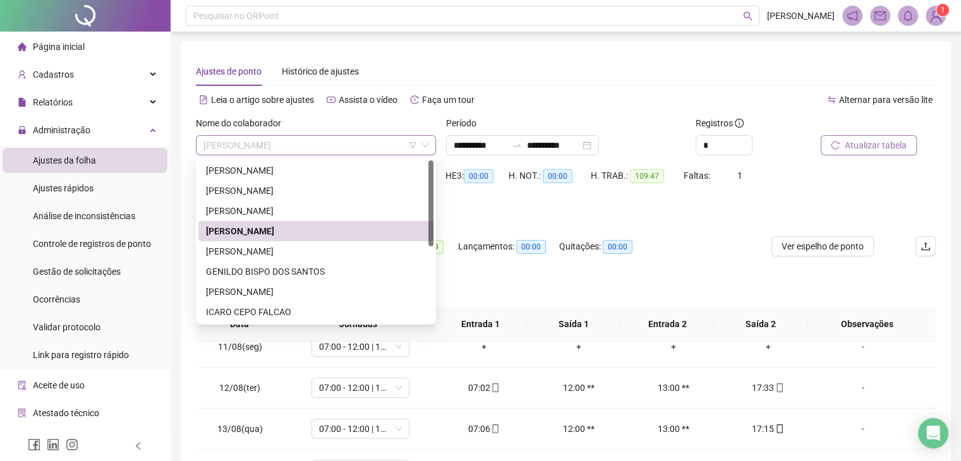
click at [359, 144] on span "[PERSON_NAME]" at bounding box center [315, 145] width 225 height 19
click at [275, 170] on div "[PERSON_NAME]" at bounding box center [316, 171] width 220 height 14
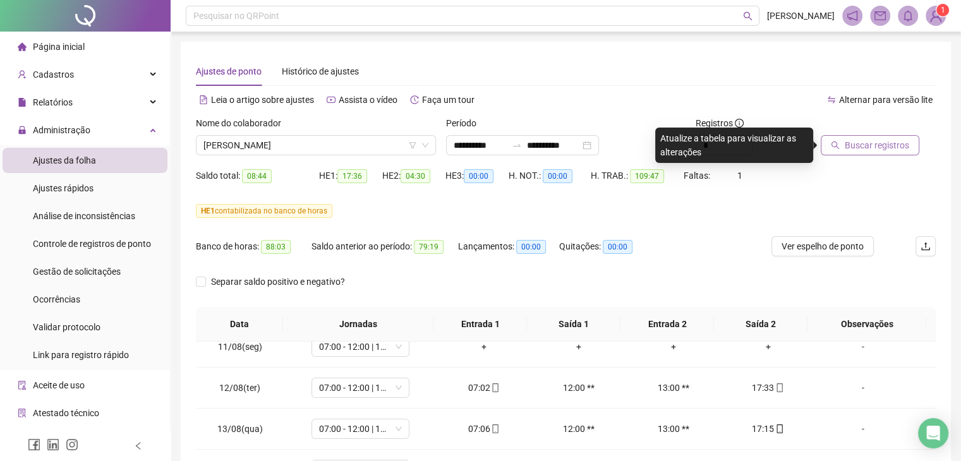
drag, startPoint x: 902, startPoint y: 133, endPoint x: 889, endPoint y: 162, distance: 31.9
click at [889, 162] on div "Buscar registros" at bounding box center [878, 140] width 125 height 49
click at [895, 148] on span "Buscar registros" at bounding box center [877, 145] width 64 height 14
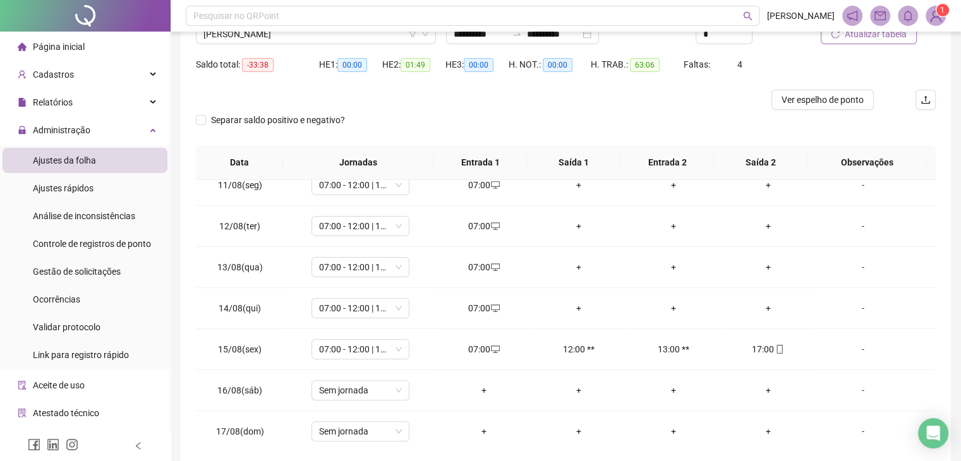
scroll to position [114, 0]
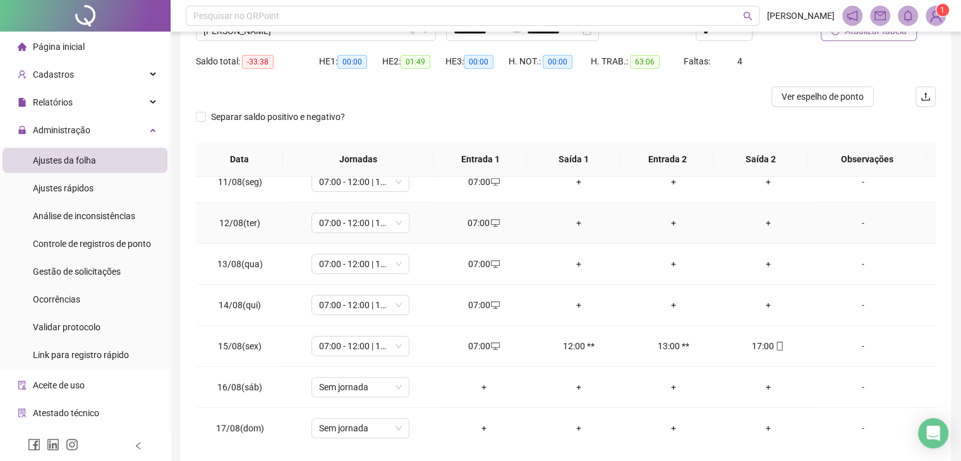
click at [763, 222] on div "+" at bounding box center [768, 223] width 75 height 14
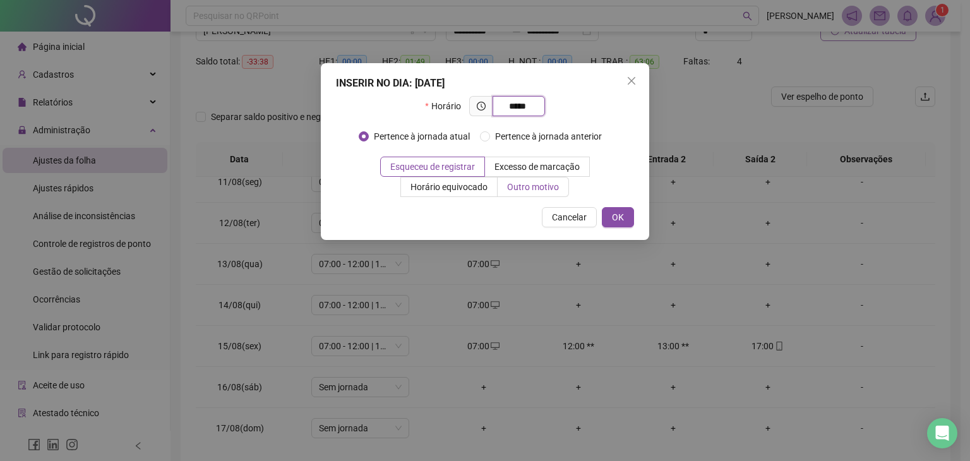
type input "*****"
click at [543, 190] on span "Outro motivo" at bounding box center [533, 187] width 52 height 10
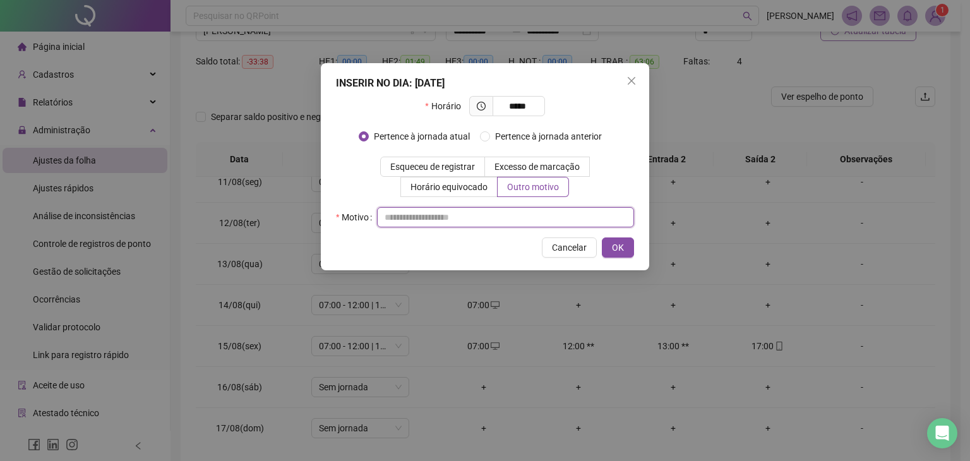
click at [489, 212] on input "text" at bounding box center [505, 217] width 257 height 20
type input "*"
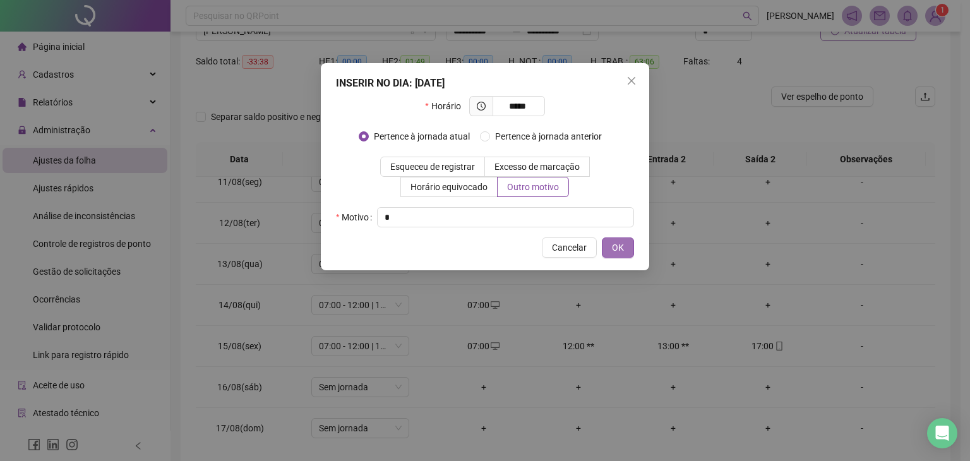
click at [622, 243] on span "OK" at bounding box center [618, 248] width 12 height 14
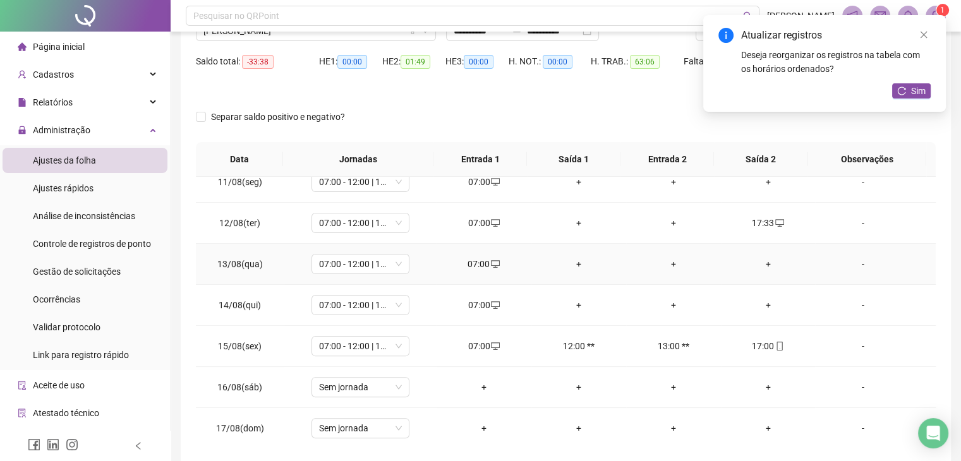
click at [761, 262] on div "+" at bounding box center [768, 264] width 75 height 14
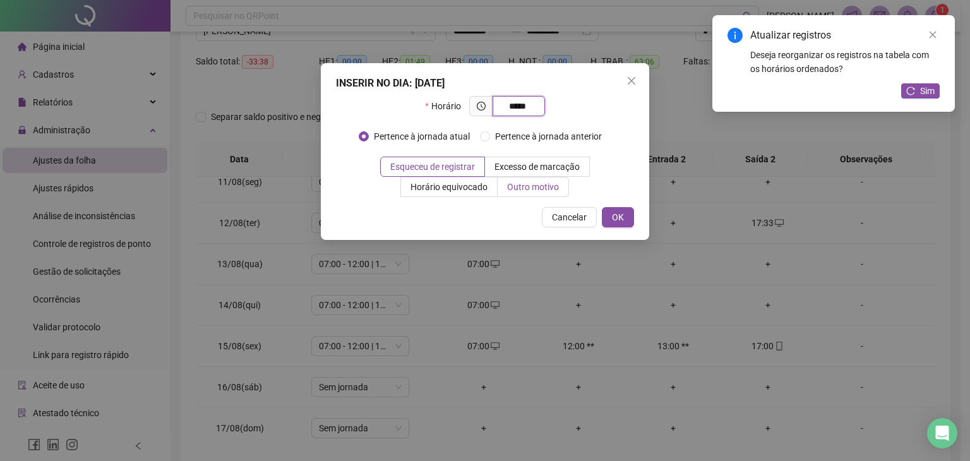
type input "*****"
click at [536, 189] on span "Outro motivo" at bounding box center [533, 187] width 52 height 10
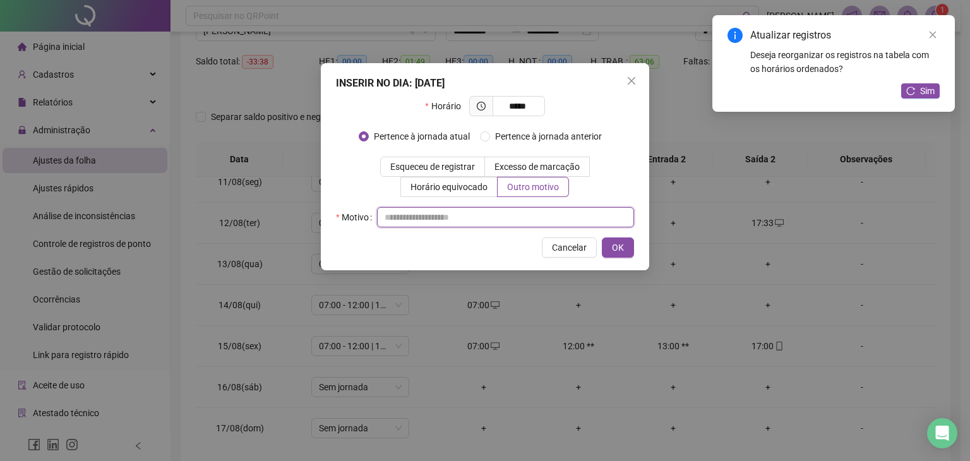
click at [488, 223] on input "text" at bounding box center [505, 217] width 257 height 20
type input "*"
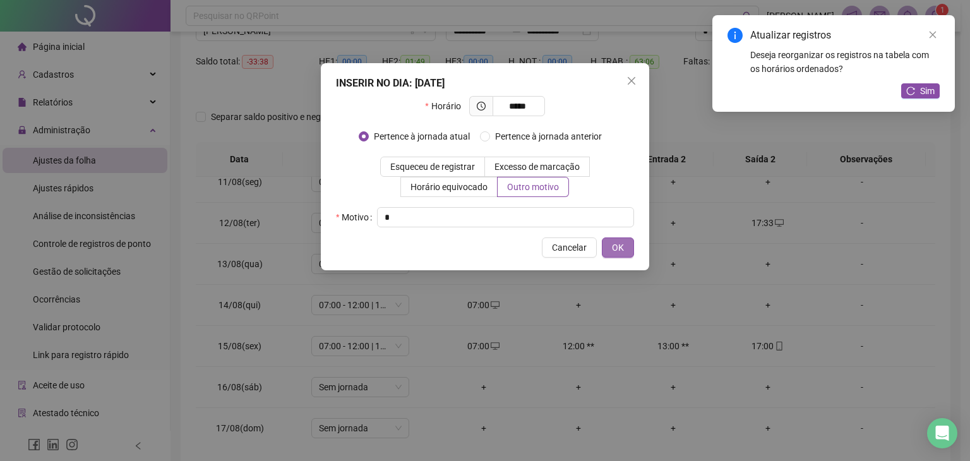
click at [622, 243] on span "OK" at bounding box center [618, 248] width 12 height 14
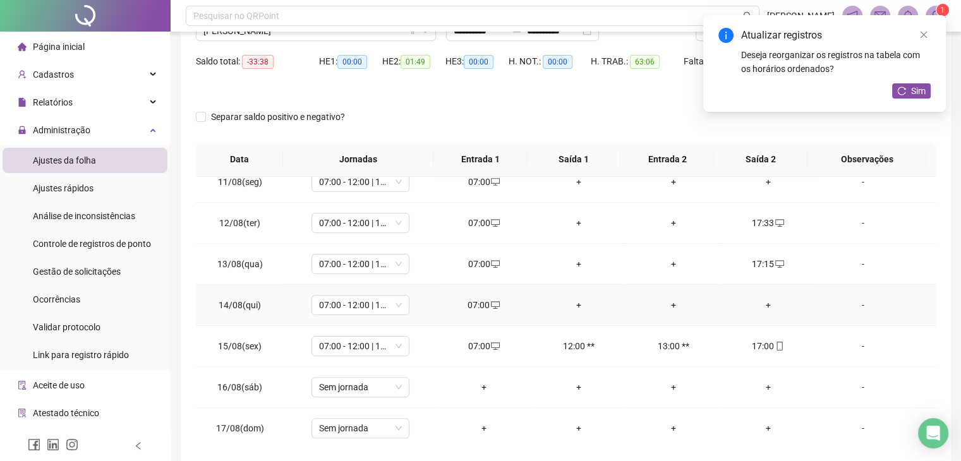
click at [758, 298] on div "+" at bounding box center [768, 305] width 75 height 14
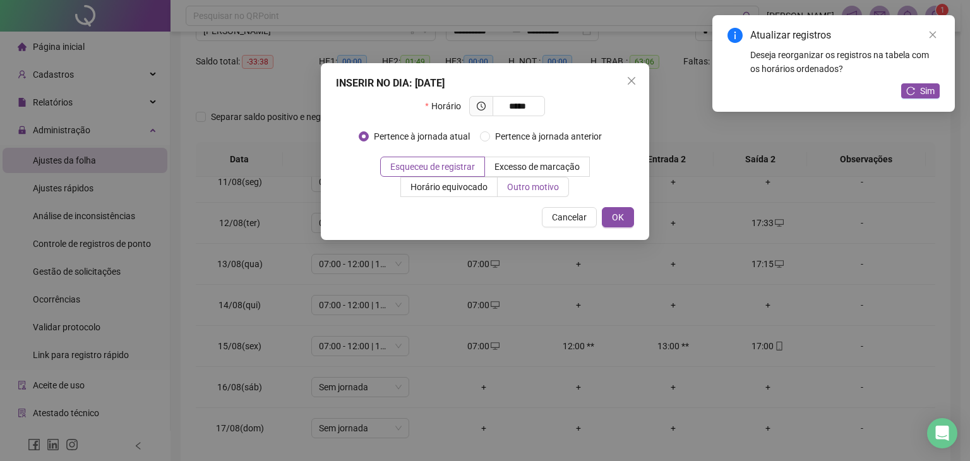
type input "*****"
click at [539, 186] on span "Outro motivo" at bounding box center [533, 187] width 52 height 10
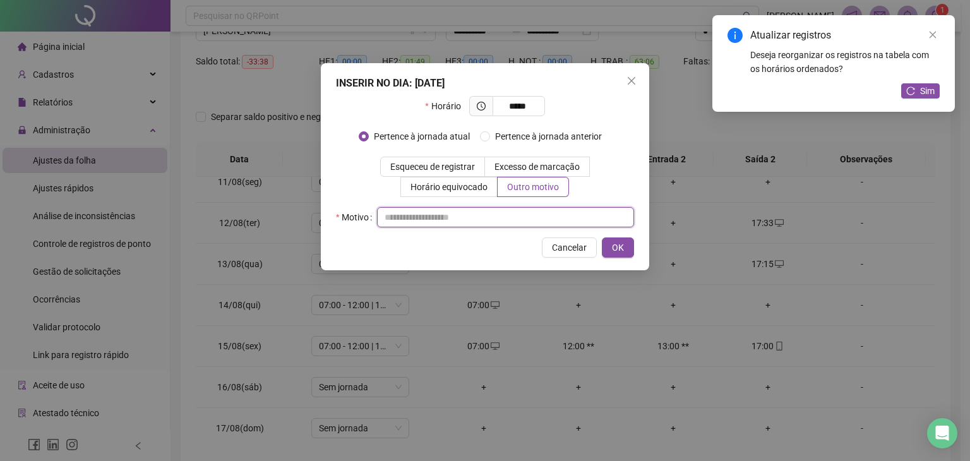
click at [519, 214] on input "text" at bounding box center [505, 217] width 257 height 20
type input "*"
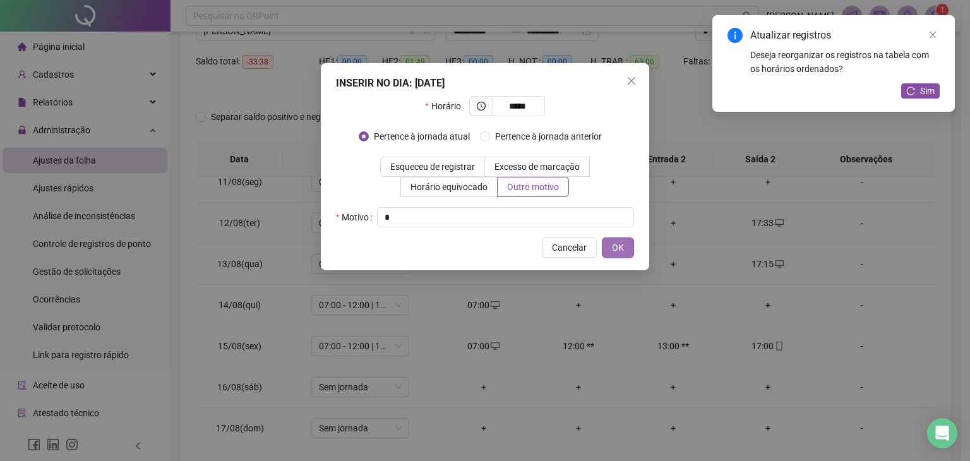
click at [627, 243] on button "OK" at bounding box center [618, 248] width 32 height 20
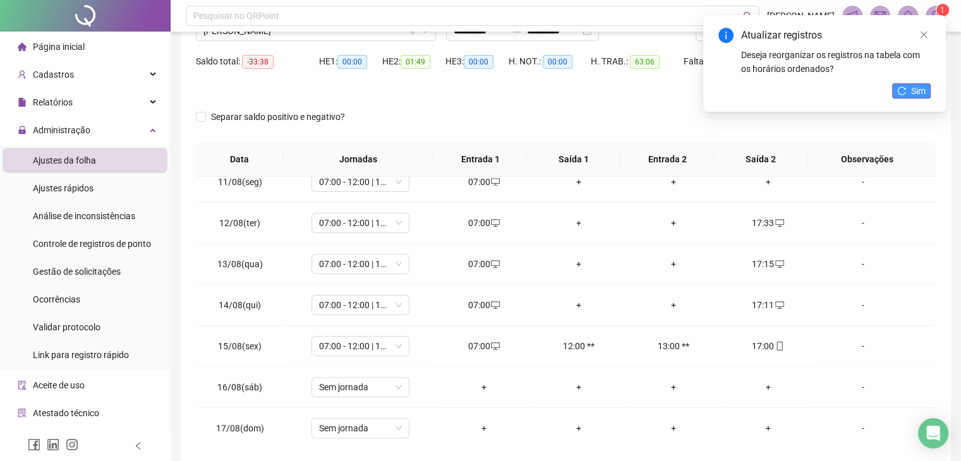
click at [904, 93] on icon "reload" at bounding box center [901, 91] width 9 height 9
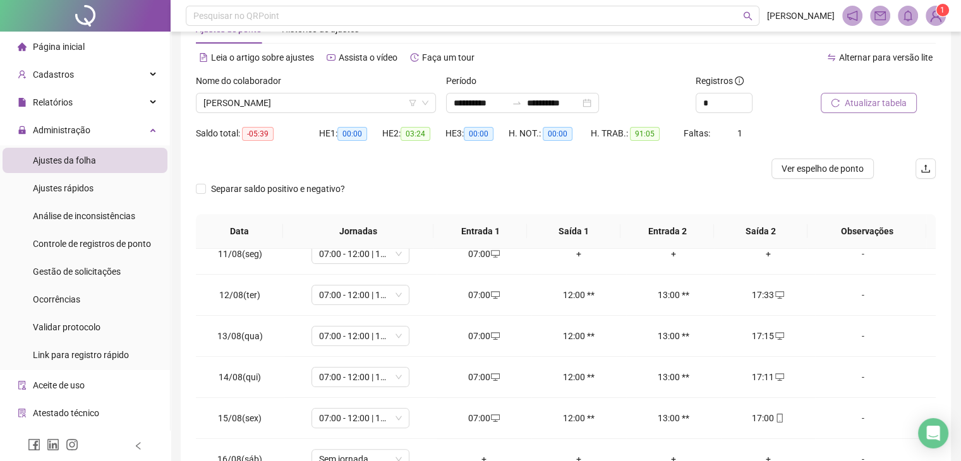
scroll to position [34, 0]
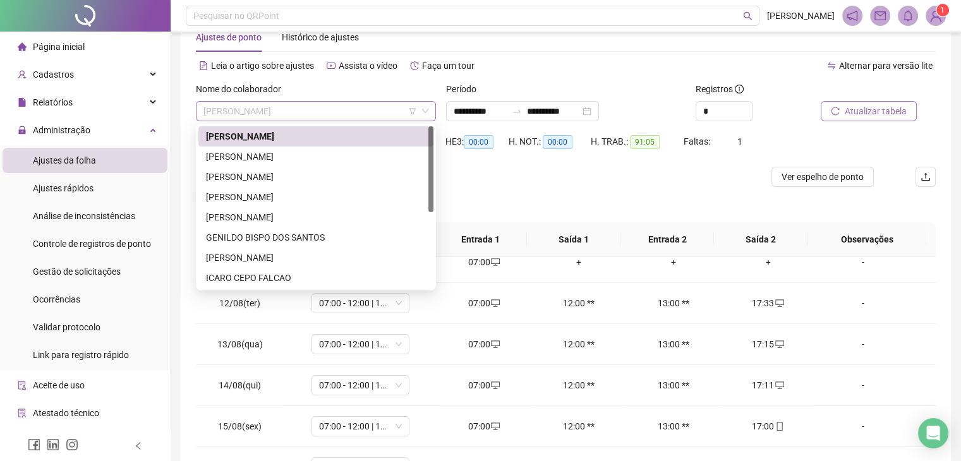
click at [325, 118] on span "[PERSON_NAME]" at bounding box center [315, 111] width 225 height 19
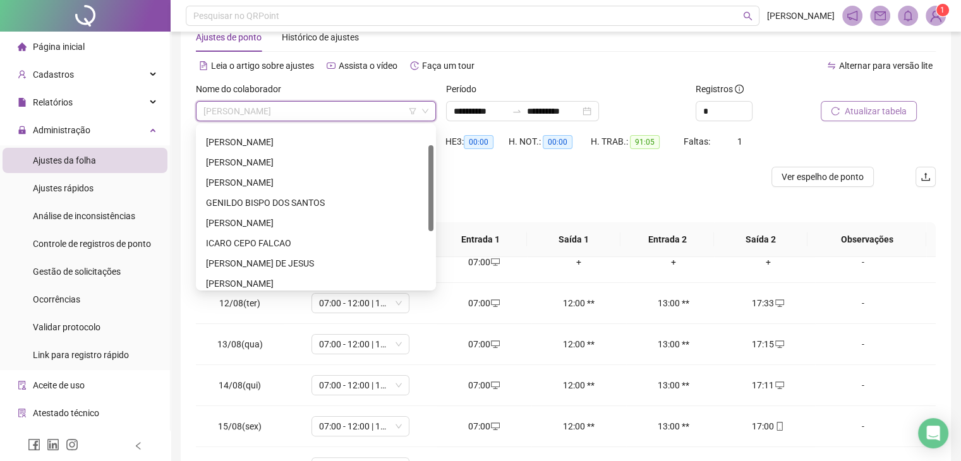
scroll to position [39, 0]
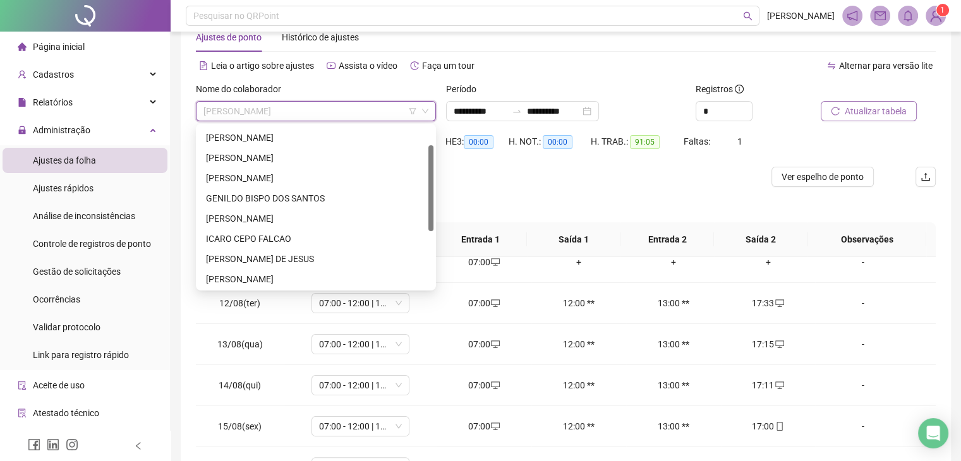
drag, startPoint x: 430, startPoint y: 139, endPoint x: 426, endPoint y: 160, distance: 21.1
click at [426, 160] on div "[PERSON_NAME] GENILDO BISPO DOS SANTOS [PERSON_NAME] [PERSON_NAME] DE [PERSON_N…" at bounding box center [315, 207] width 235 height 162
click at [291, 253] on div "[PERSON_NAME] DE JESUS" at bounding box center [316, 259] width 220 height 14
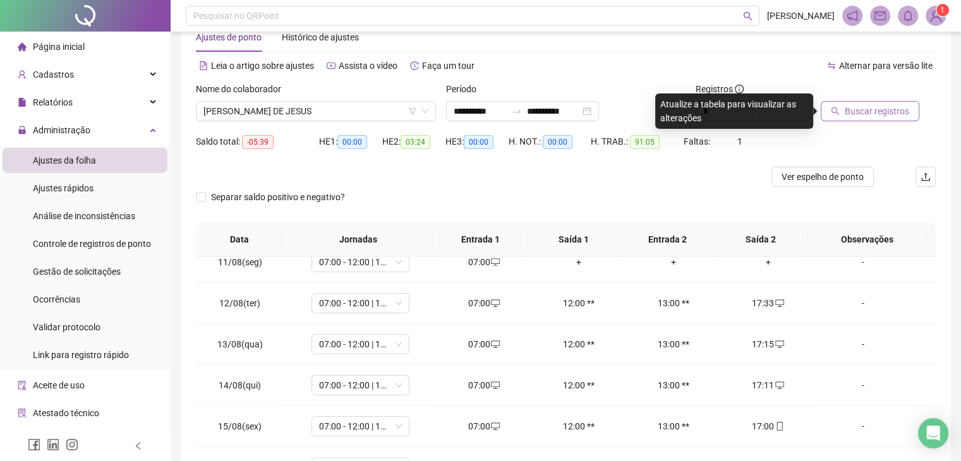
click at [866, 112] on span "Buscar registros" at bounding box center [877, 111] width 64 height 14
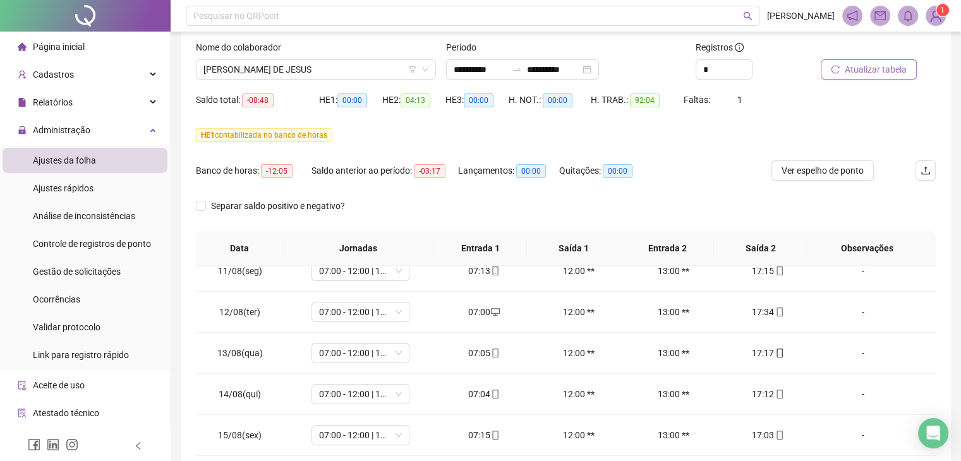
scroll to position [70, 0]
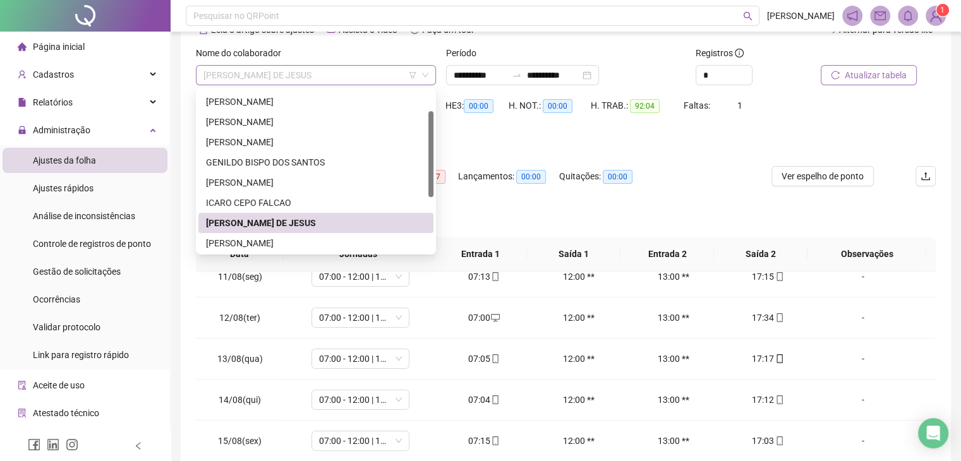
click at [354, 80] on span "[PERSON_NAME] DE JESUS" at bounding box center [315, 75] width 225 height 19
drag, startPoint x: 427, startPoint y: 187, endPoint x: 430, endPoint y: 145, distance: 41.8
click at [430, 145] on div "[PERSON_NAME] GENILDO BISPO DOS SANTOS [PERSON_NAME] [PERSON_NAME] DE [PERSON_N…" at bounding box center [315, 171] width 235 height 162
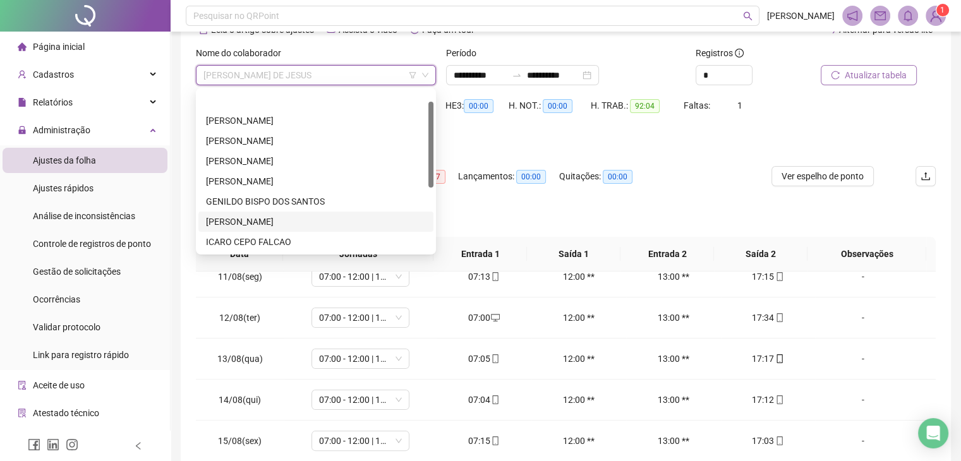
drag, startPoint x: 430, startPoint y: 145, endPoint x: 430, endPoint y: 111, distance: 34.1
click at [430, 111] on div at bounding box center [430, 145] width 5 height 86
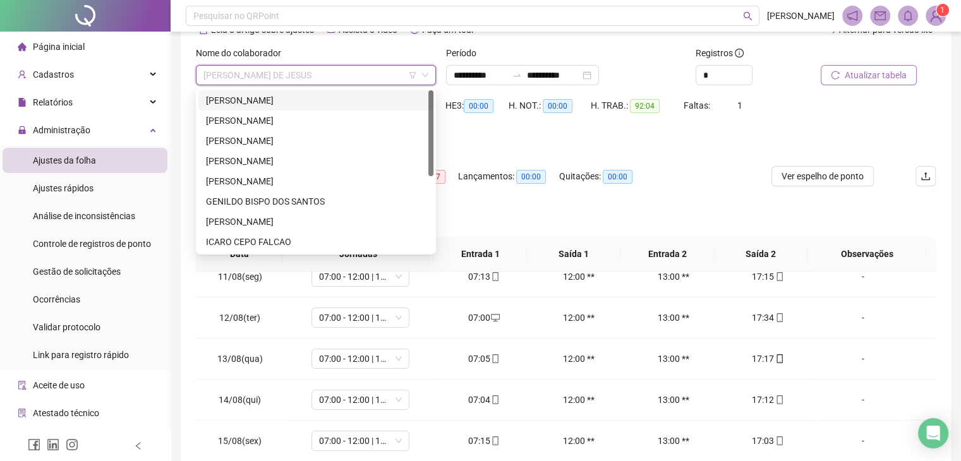
click at [301, 97] on div "[PERSON_NAME]" at bounding box center [316, 101] width 220 height 14
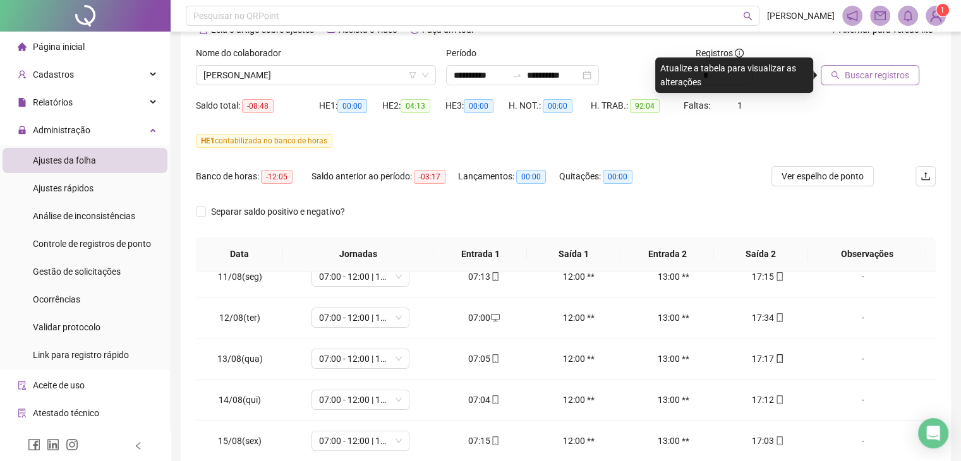
click at [874, 65] on button "Buscar registros" at bounding box center [870, 75] width 99 height 20
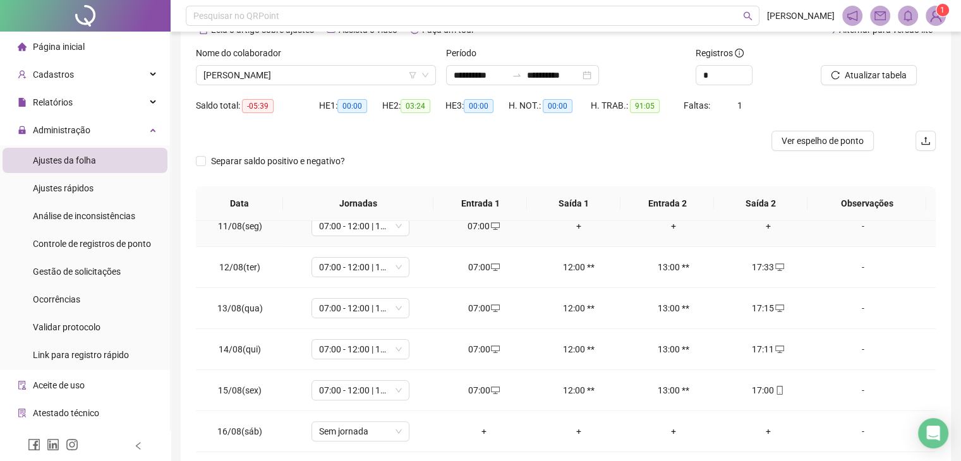
click at [763, 227] on div "+" at bounding box center [768, 226] width 75 height 14
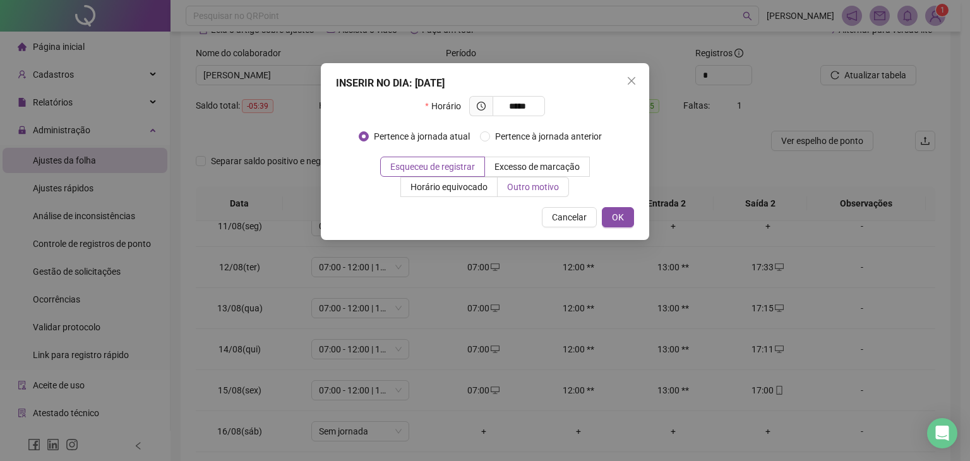
type input "*****"
click at [546, 182] on span "Outro motivo" at bounding box center [533, 187] width 52 height 10
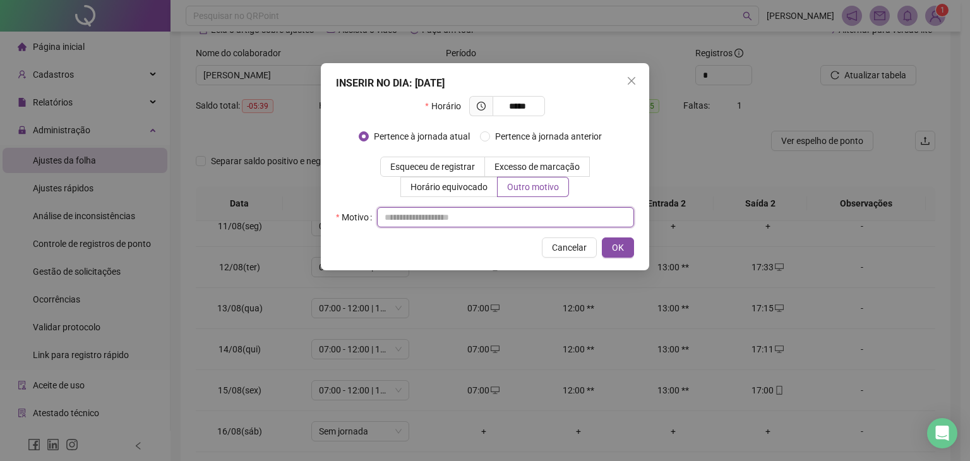
click at [531, 210] on input "text" at bounding box center [505, 217] width 257 height 20
type input "*"
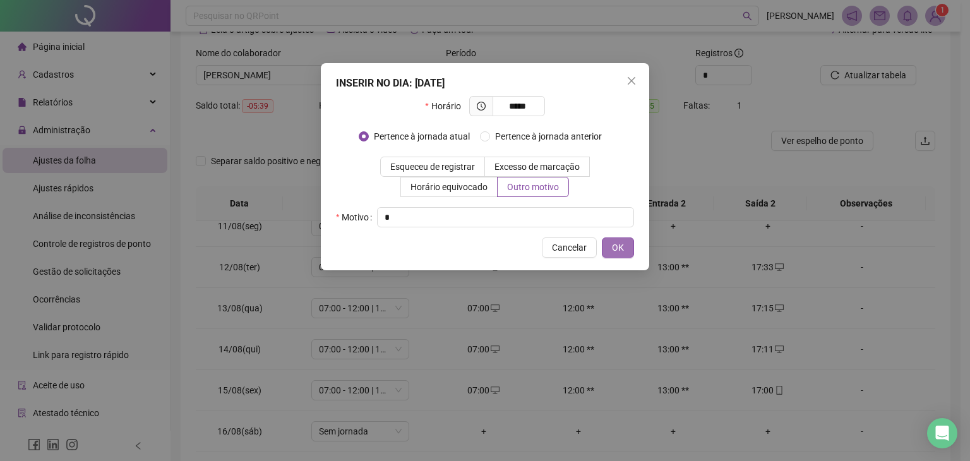
click at [626, 248] on button "OK" at bounding box center [618, 248] width 32 height 20
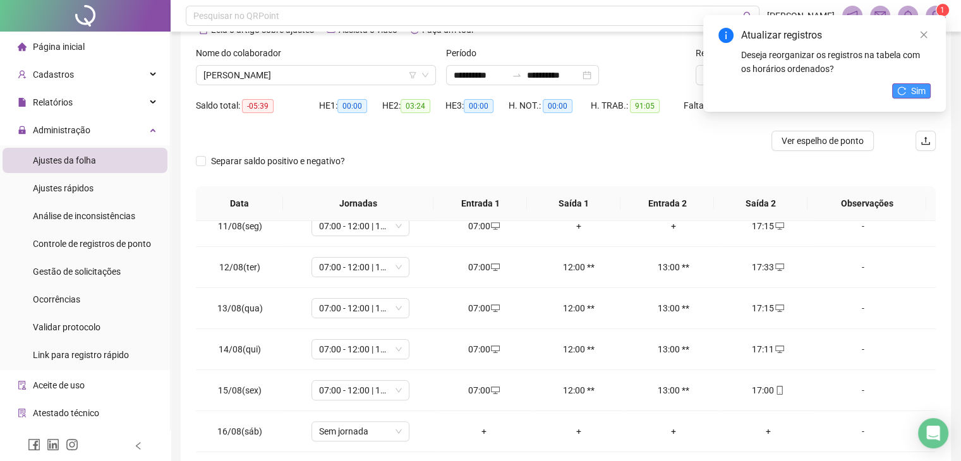
click at [925, 90] on span "Sim" at bounding box center [918, 91] width 15 height 14
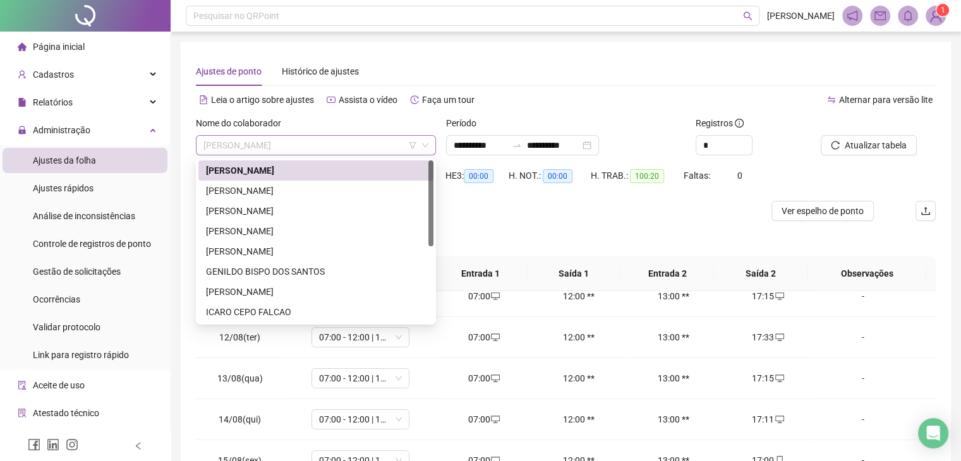
click at [286, 145] on span "[PERSON_NAME]" at bounding box center [315, 145] width 225 height 19
click at [270, 239] on div "[PERSON_NAME]" at bounding box center [315, 231] width 235 height 20
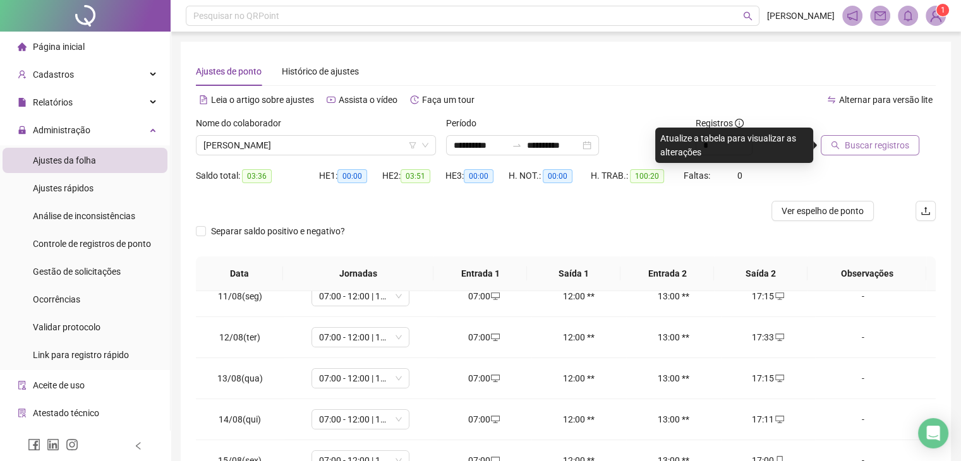
click at [892, 145] on span "Buscar registros" at bounding box center [877, 145] width 64 height 14
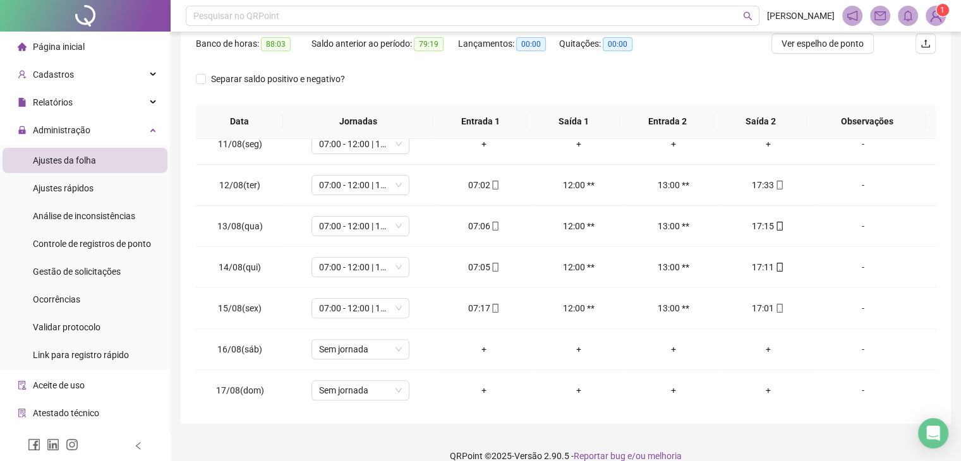
scroll to position [220, 0]
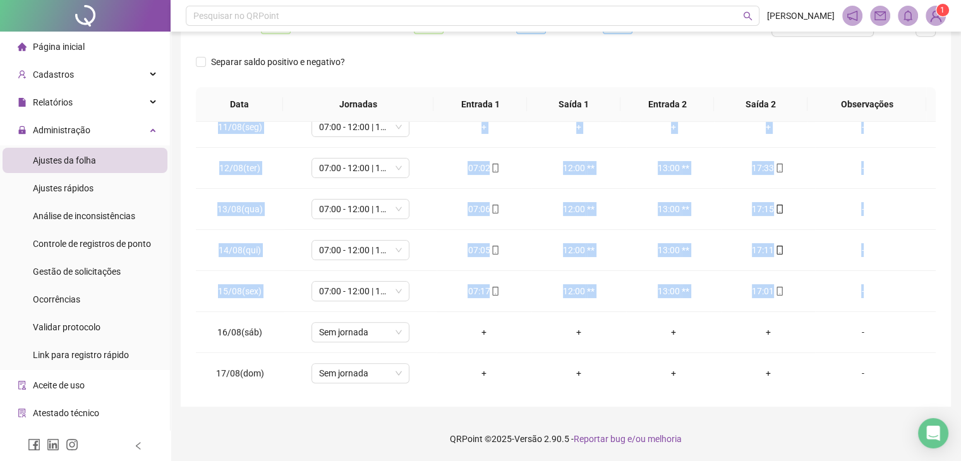
drag, startPoint x: 925, startPoint y: 308, endPoint x: 933, endPoint y: 291, distance: 18.1
click at [933, 291] on div "01/08(sex) 07:00 - 12:00 | 13:00 - 16:48 07:00 12:00 ** 13:00 ** 17:18 [DATE](s…" at bounding box center [566, 257] width 740 height 270
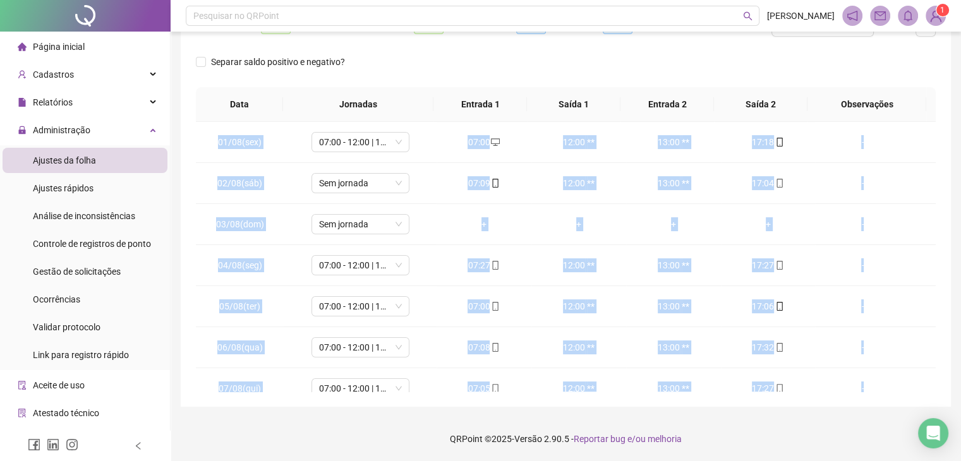
click at [935, 175] on div "01/08(sex) 07:00 - 12:00 | 13:00 - 16:48 07:00 12:00 ** 13:00 ** 17:18 [DATE](s…" at bounding box center [566, 257] width 740 height 270
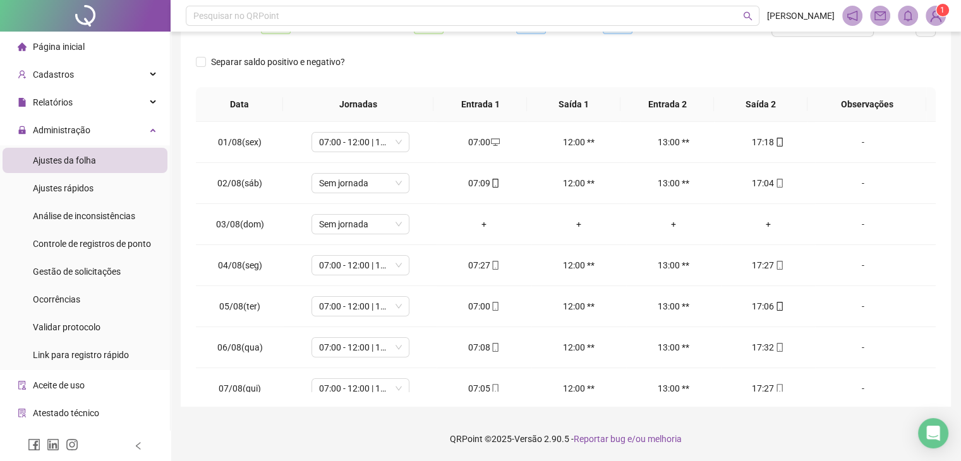
click at [933, 175] on div "01/08(sex) 07:00 - 12:00 | 13:00 - 16:48 07:00 12:00 ** 13:00 ** 17:18 [DATE](s…" at bounding box center [566, 257] width 740 height 270
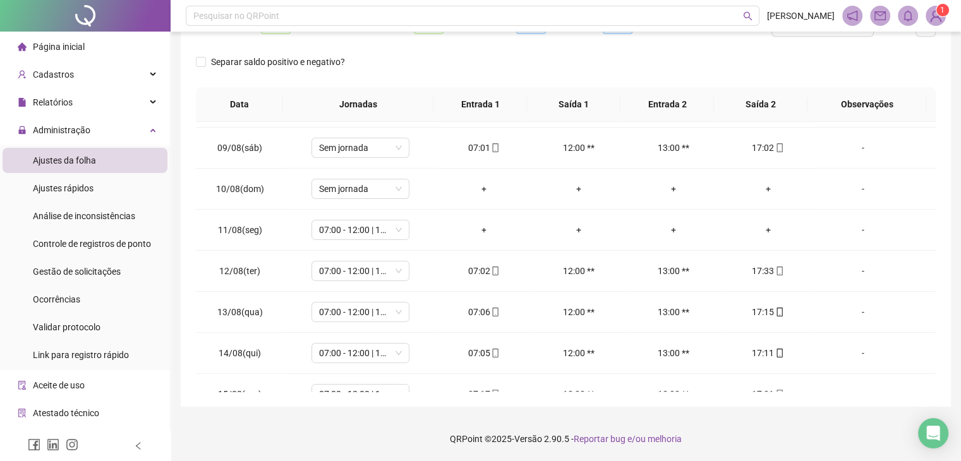
scroll to position [251, 0]
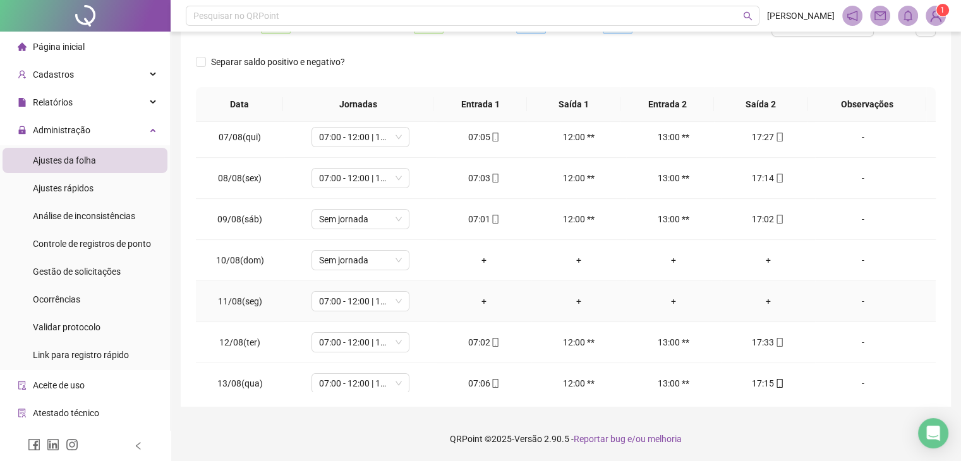
click at [854, 299] on div "-" at bounding box center [862, 301] width 75 height 14
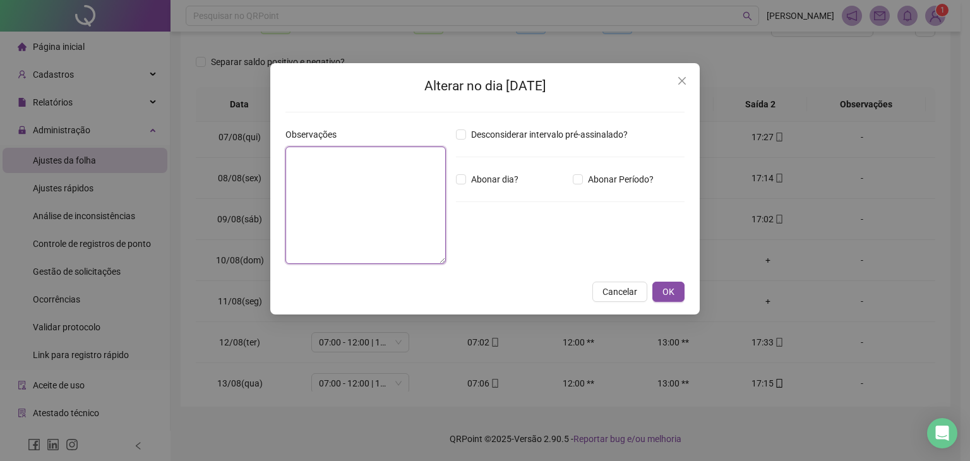
click at [358, 235] on textarea at bounding box center [366, 206] width 160 height 118
type textarea "*********"
type textarea "*"
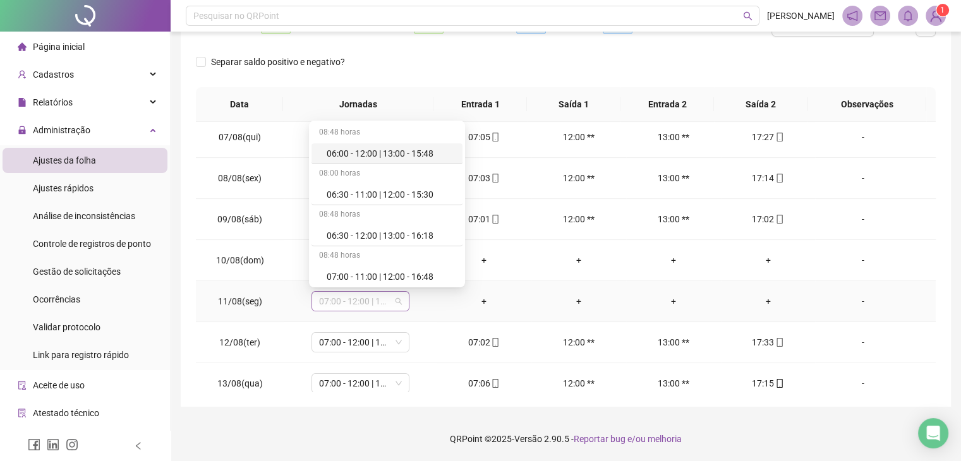
click at [402, 299] on div "07:00 - 12:00 | 13:00 - 16:48" at bounding box center [360, 301] width 98 height 20
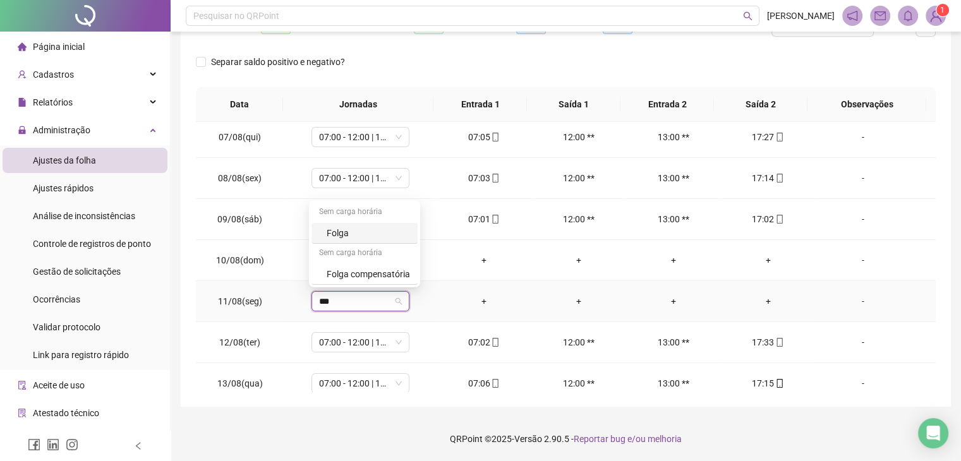
type input "****"
click at [363, 277] on div "Folga compensatória" at bounding box center [368, 274] width 83 height 14
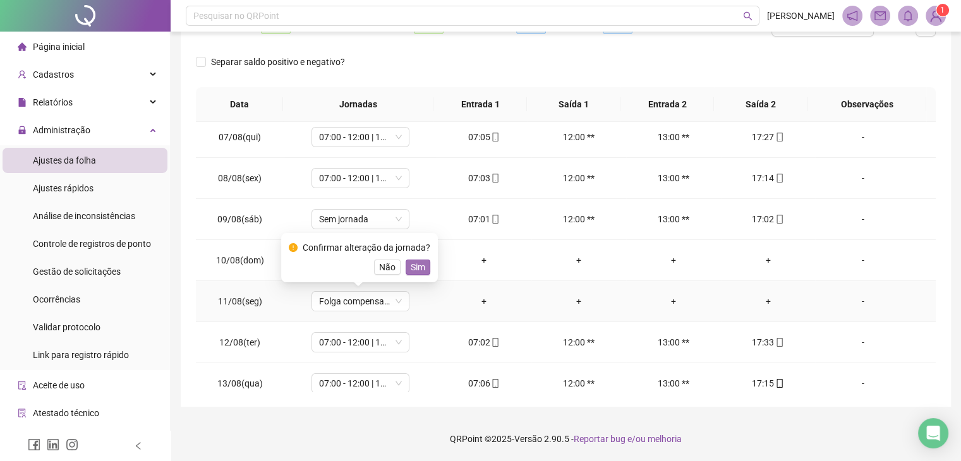
click at [413, 265] on span "Sim" at bounding box center [418, 267] width 15 height 14
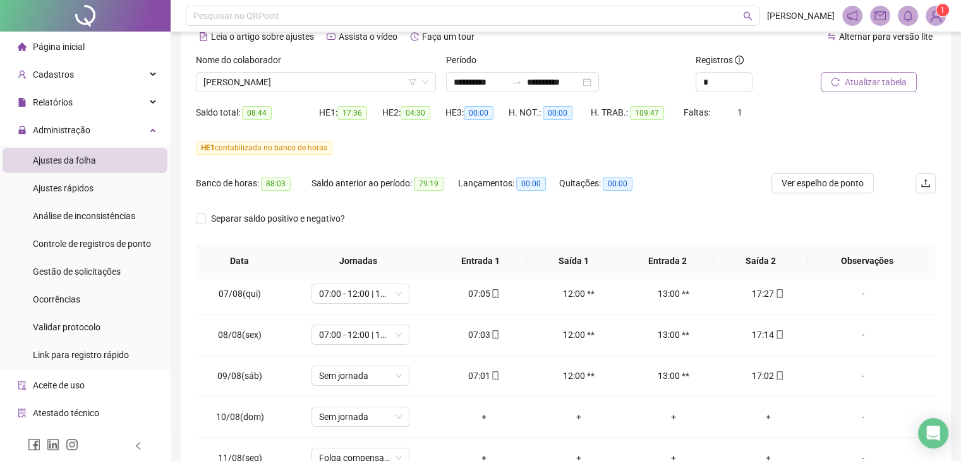
scroll to position [53, 0]
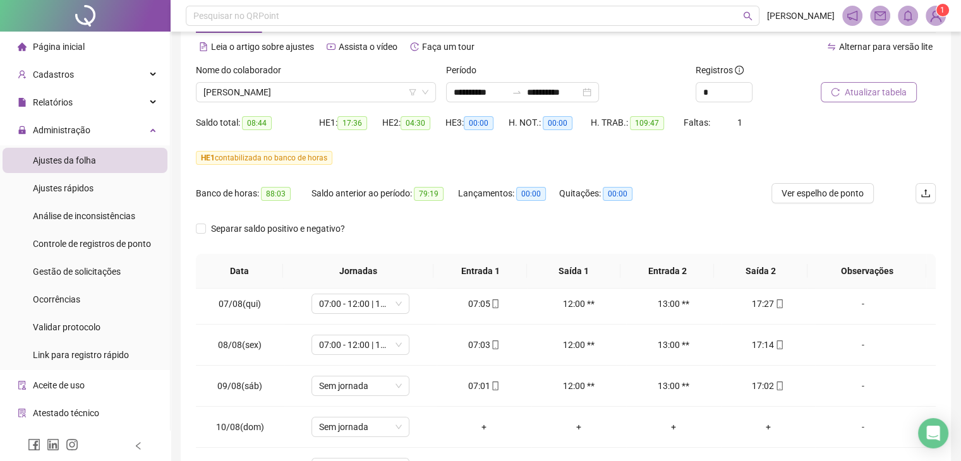
click at [884, 84] on button "Atualizar tabela" at bounding box center [869, 92] width 96 height 20
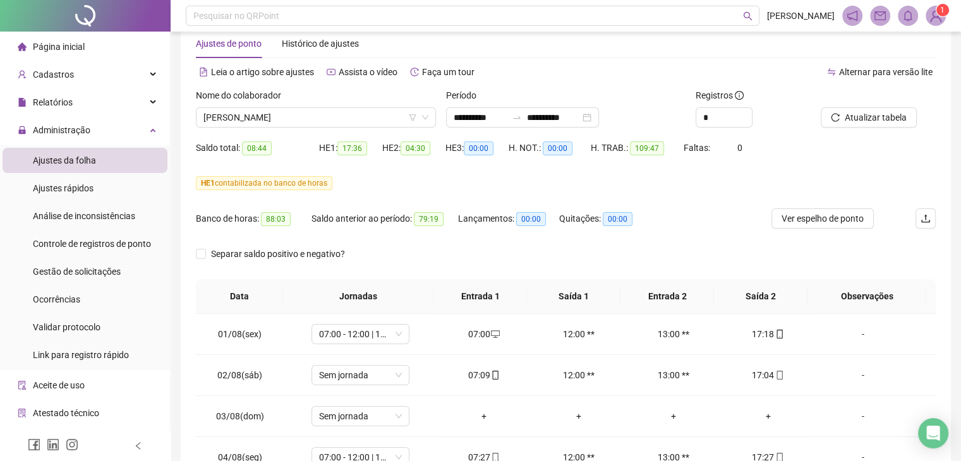
scroll to position [27, 0]
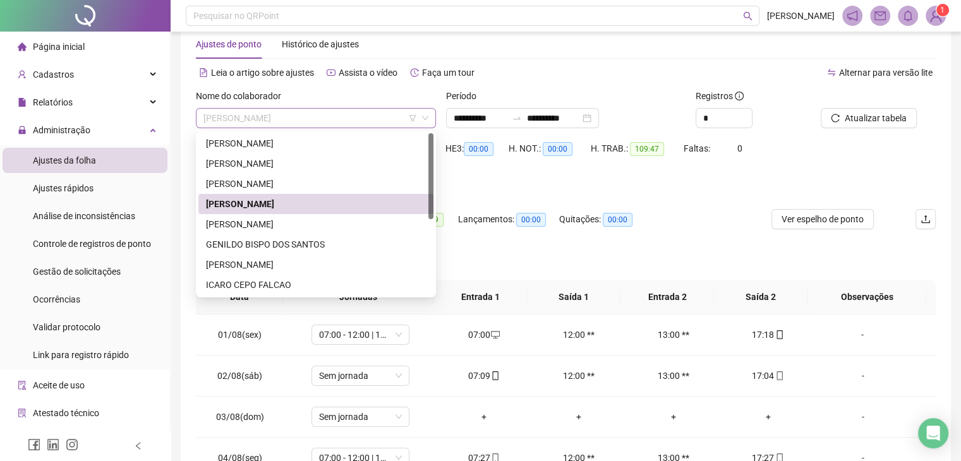
click at [287, 117] on span "[PERSON_NAME]" at bounding box center [315, 118] width 225 height 19
click at [279, 222] on div "[PERSON_NAME]" at bounding box center [316, 224] width 220 height 14
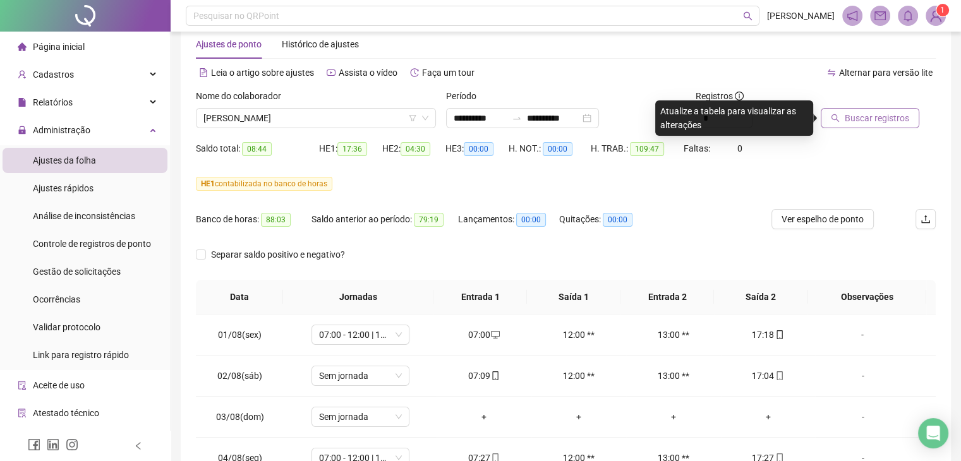
click at [876, 115] on span "Buscar registros" at bounding box center [877, 118] width 64 height 14
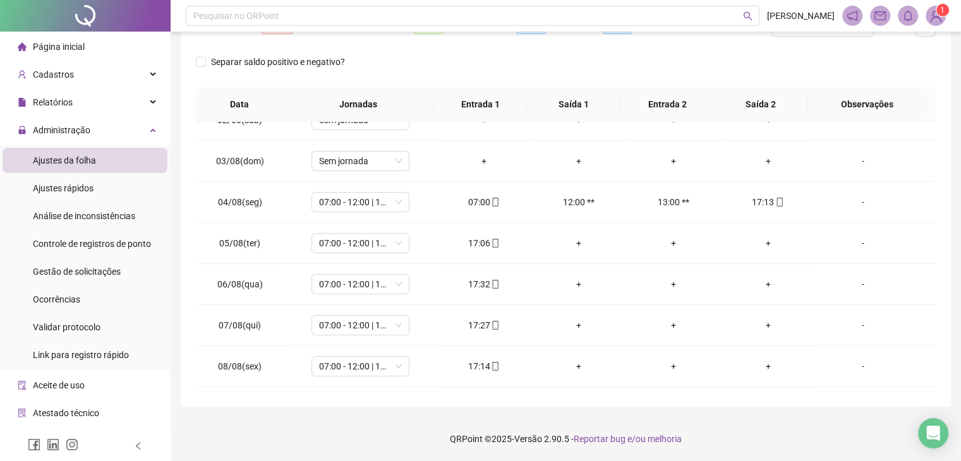
scroll to position [56, 0]
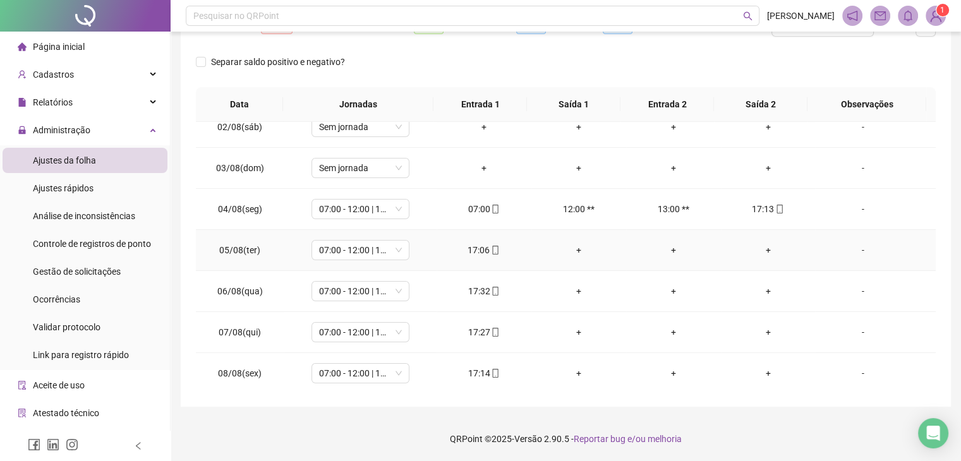
click at [758, 246] on div "+" at bounding box center [768, 250] width 75 height 14
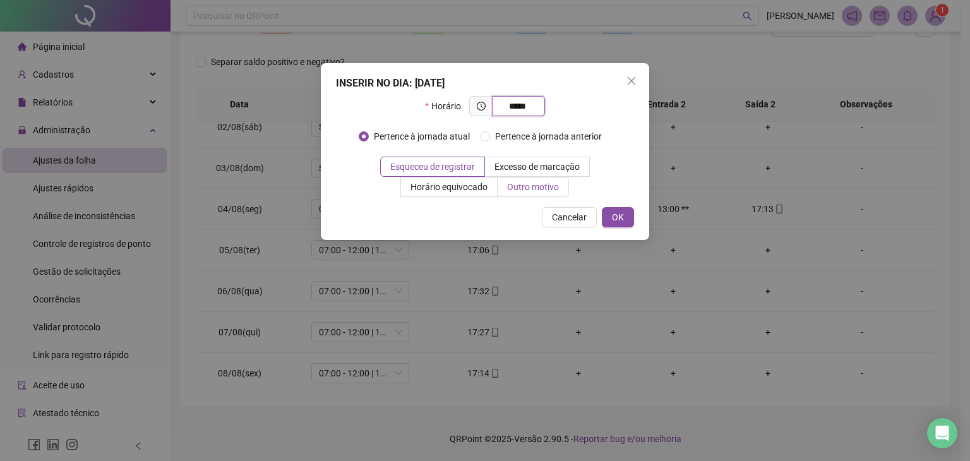
type input "*****"
click at [532, 193] on label "Outro motivo" at bounding box center [533, 187] width 71 height 20
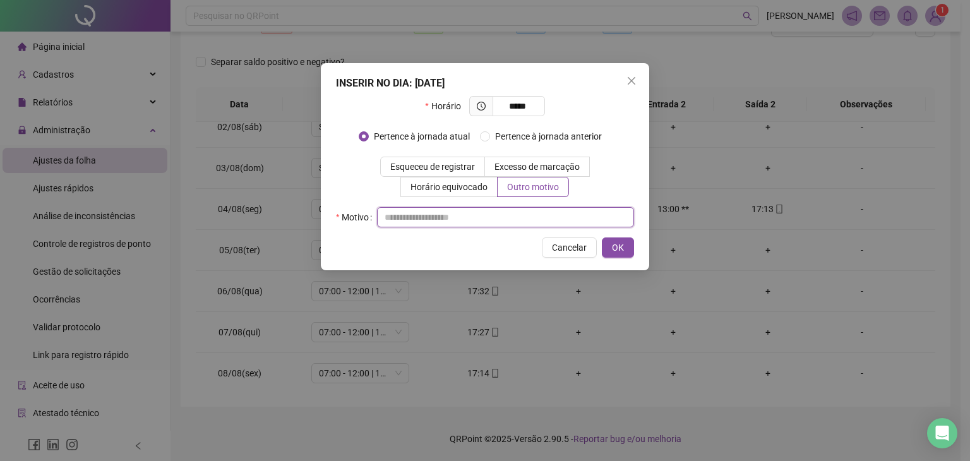
click at [526, 219] on input "text" at bounding box center [505, 217] width 257 height 20
type input "*"
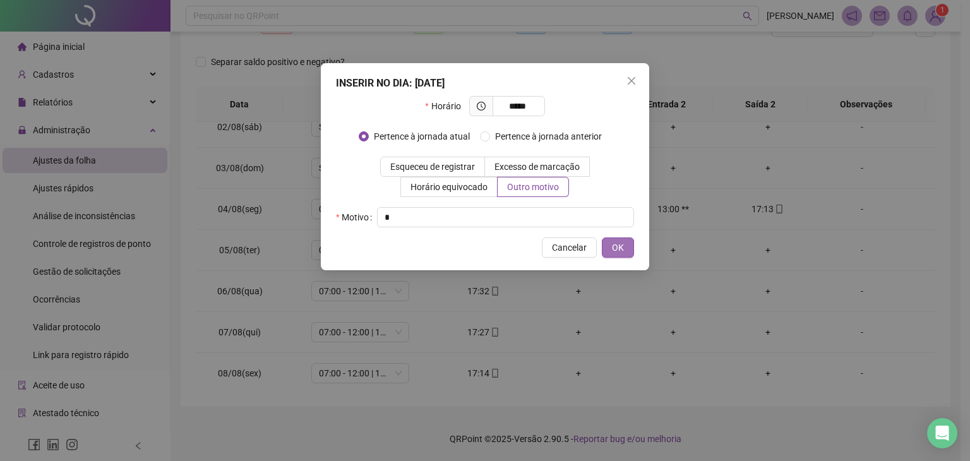
click at [625, 246] on button "OK" at bounding box center [618, 248] width 32 height 20
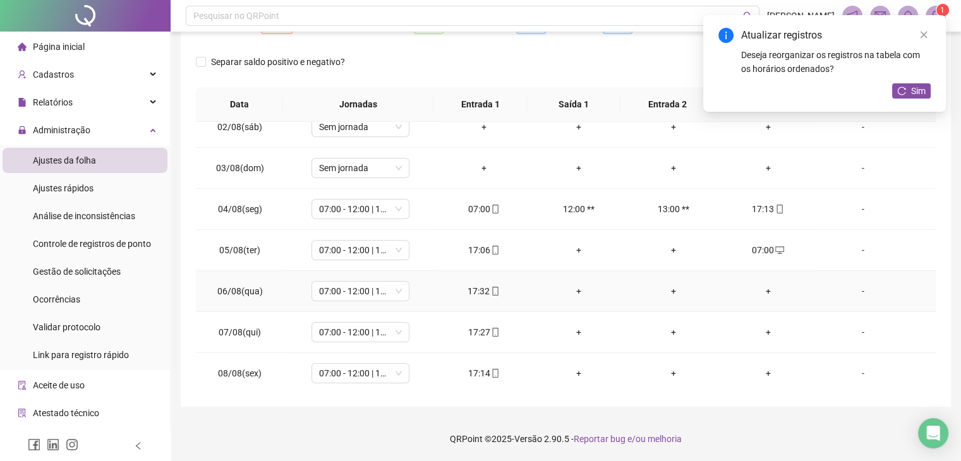
click at [762, 287] on div "+" at bounding box center [768, 291] width 75 height 14
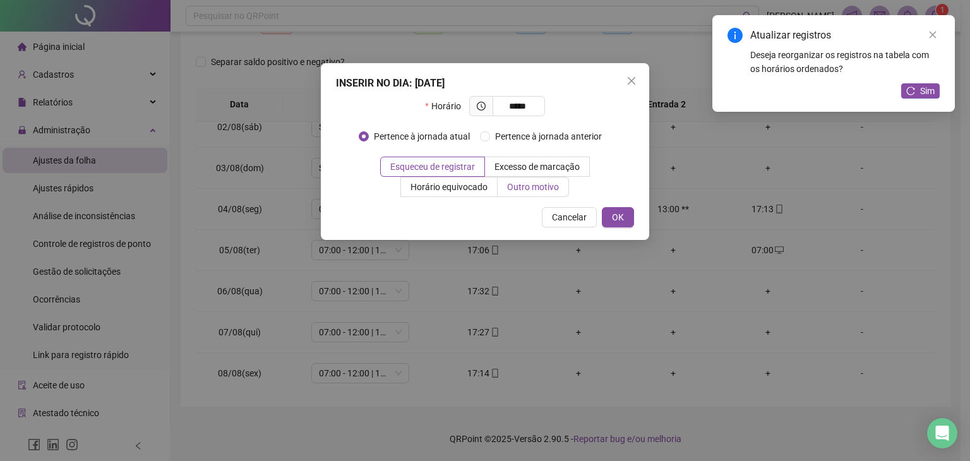
type input "*****"
click at [548, 186] on span "Outro motivo" at bounding box center [533, 187] width 52 height 10
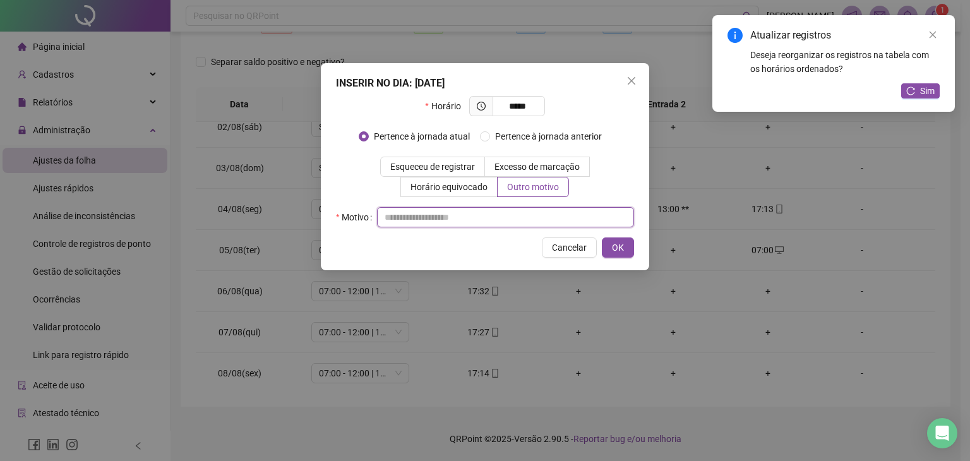
click at [432, 212] on input "text" at bounding box center [505, 217] width 257 height 20
type input "*"
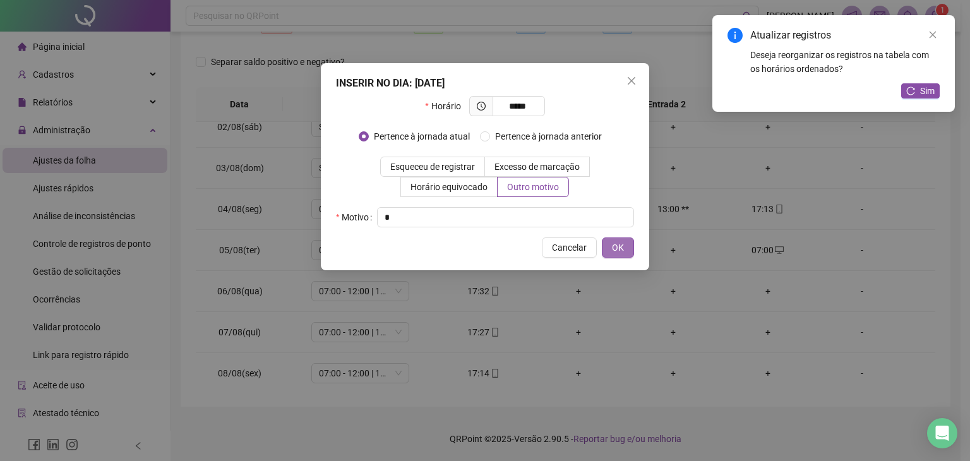
click at [631, 238] on button "OK" at bounding box center [618, 248] width 32 height 20
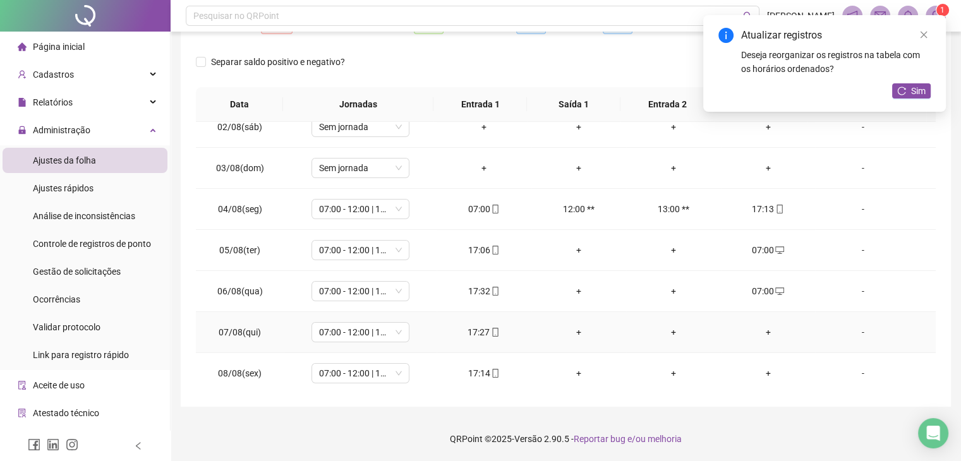
click at [754, 332] on div "+" at bounding box center [768, 332] width 75 height 14
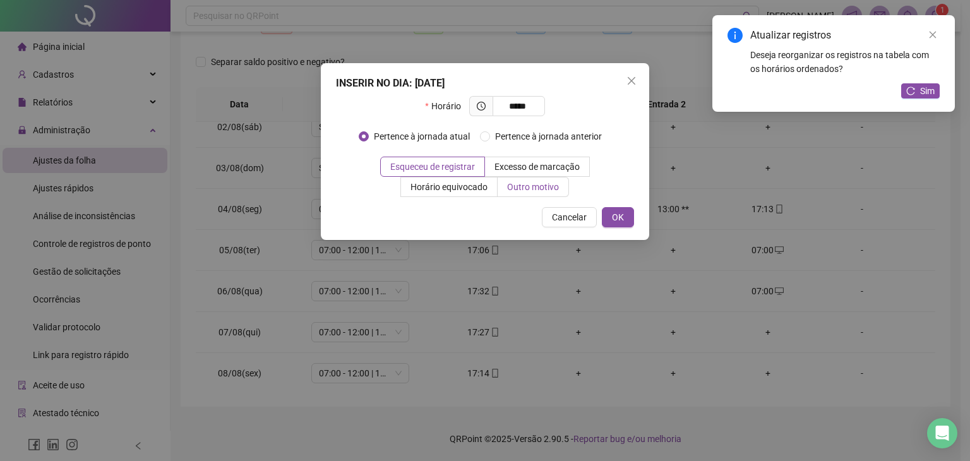
type input "*****"
click at [525, 182] on span "Outro motivo" at bounding box center [533, 187] width 52 height 10
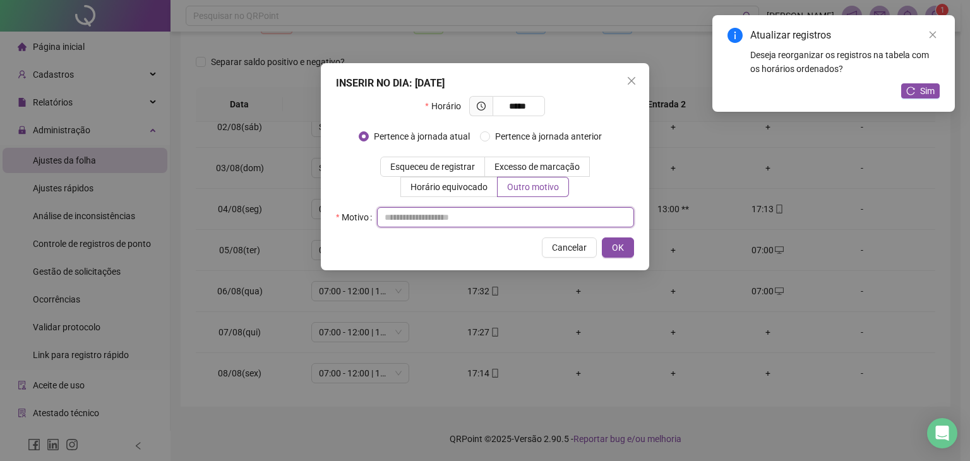
click at [518, 213] on input "text" at bounding box center [505, 217] width 257 height 20
type input "*"
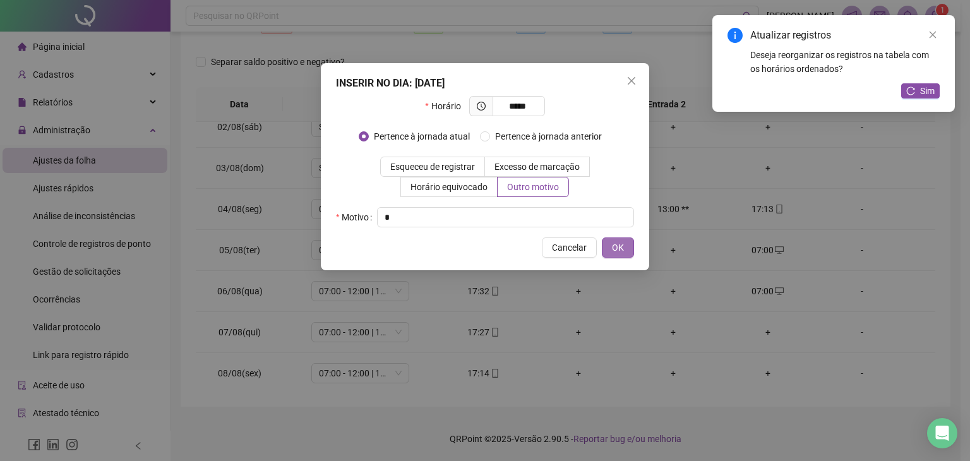
click at [623, 251] on span "OK" at bounding box center [618, 248] width 12 height 14
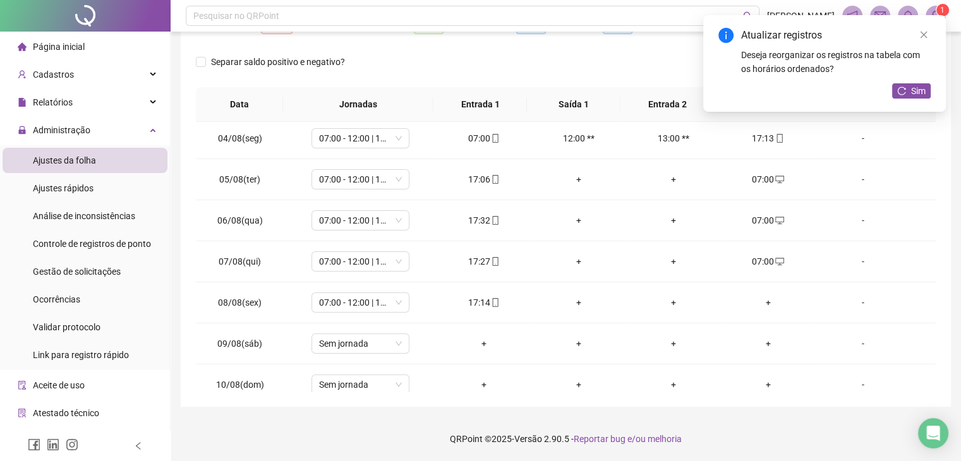
scroll to position [129, 0]
click at [760, 299] on div "+" at bounding box center [768, 301] width 75 height 14
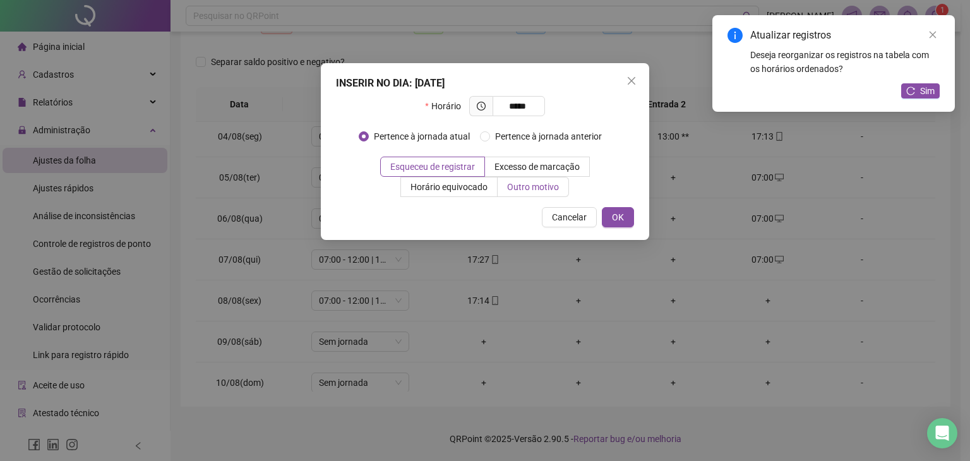
type input "*****"
click at [538, 187] on span "Outro motivo" at bounding box center [533, 187] width 52 height 10
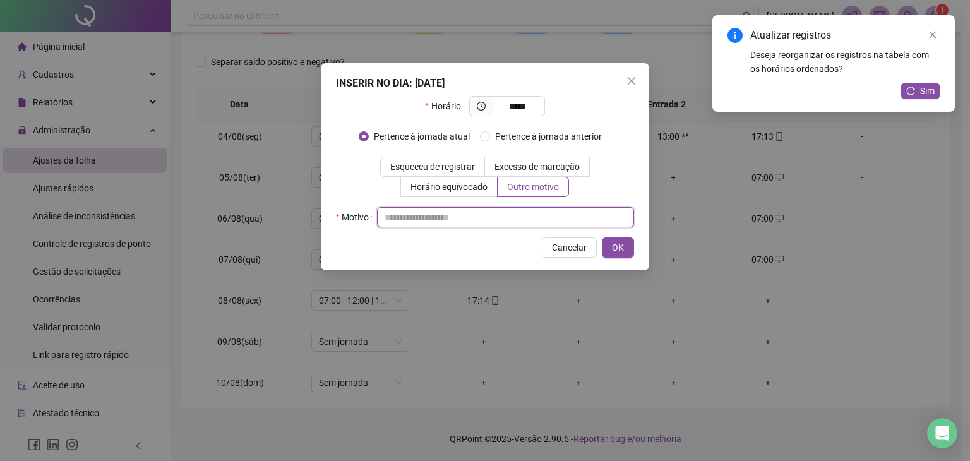
click at [500, 212] on input "text" at bounding box center [505, 217] width 257 height 20
type input "*"
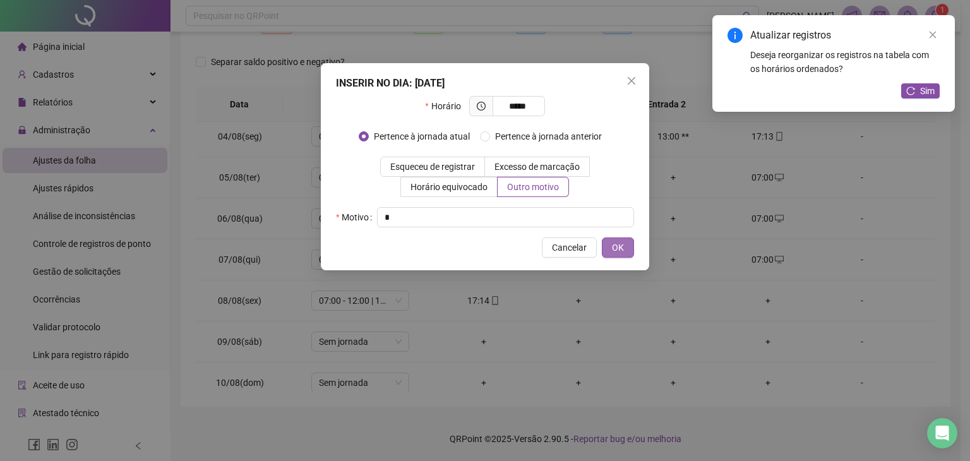
click at [628, 243] on button "OK" at bounding box center [618, 248] width 32 height 20
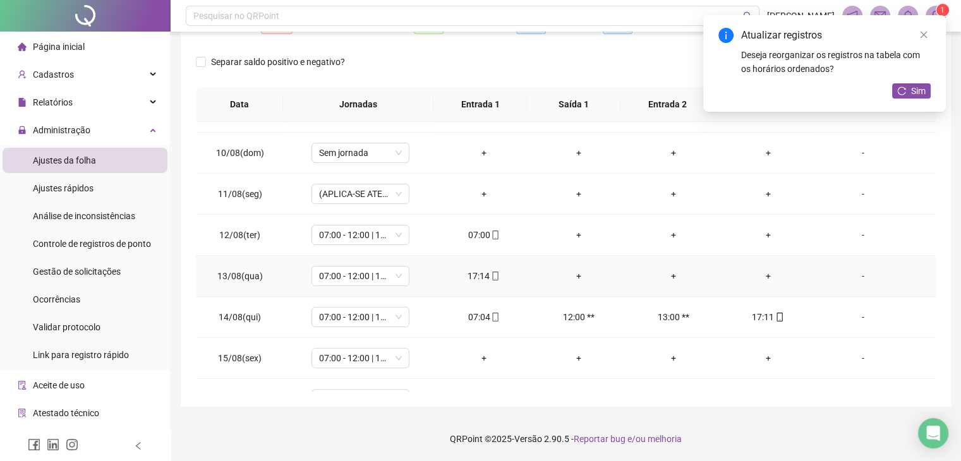
scroll to position [358, 0]
click at [763, 274] on div "+" at bounding box center [768, 277] width 75 height 14
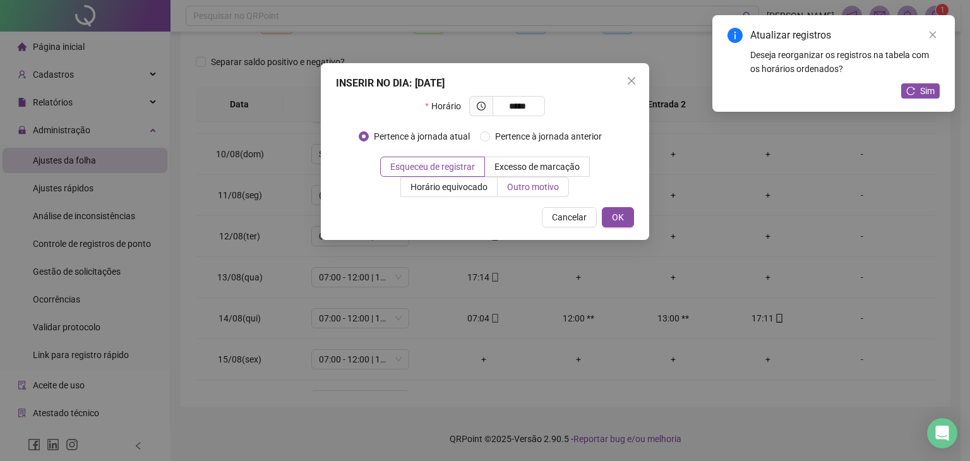
type input "*****"
click at [517, 191] on span "Outro motivo" at bounding box center [533, 187] width 52 height 10
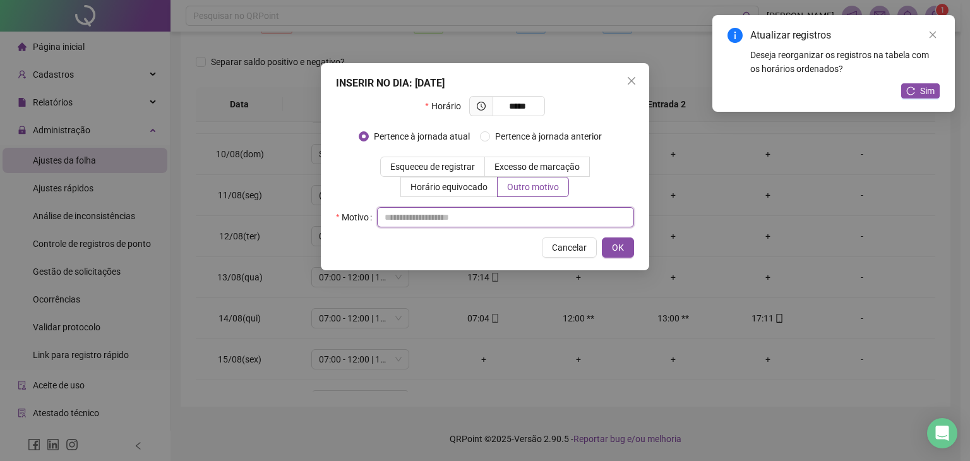
click at [500, 227] on input "text" at bounding box center [505, 217] width 257 height 20
type input "*"
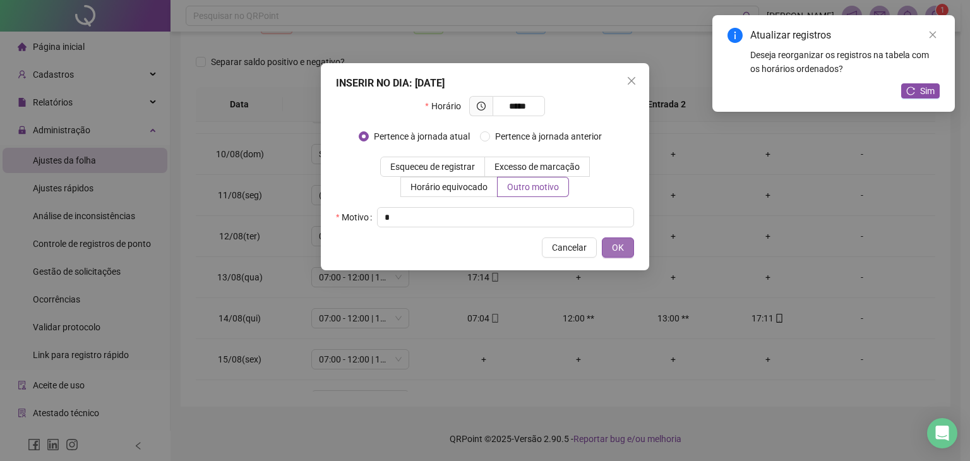
click at [619, 243] on span "OK" at bounding box center [618, 248] width 12 height 14
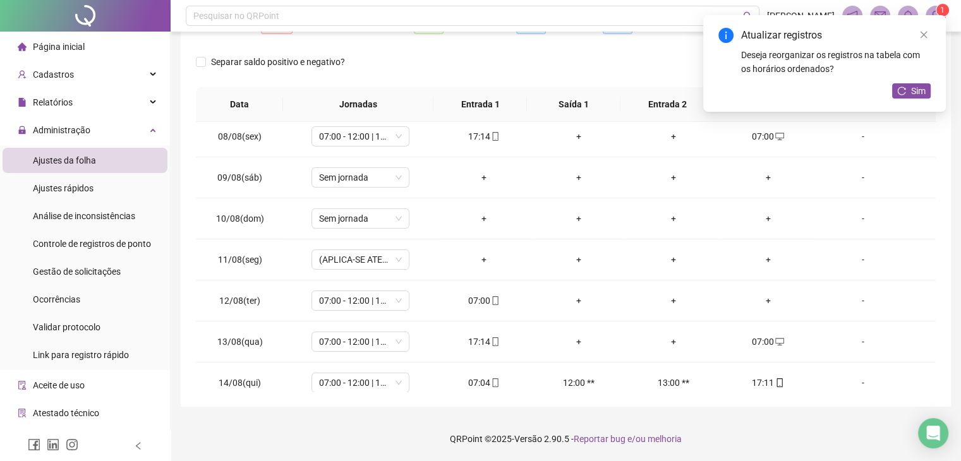
scroll to position [291, 0]
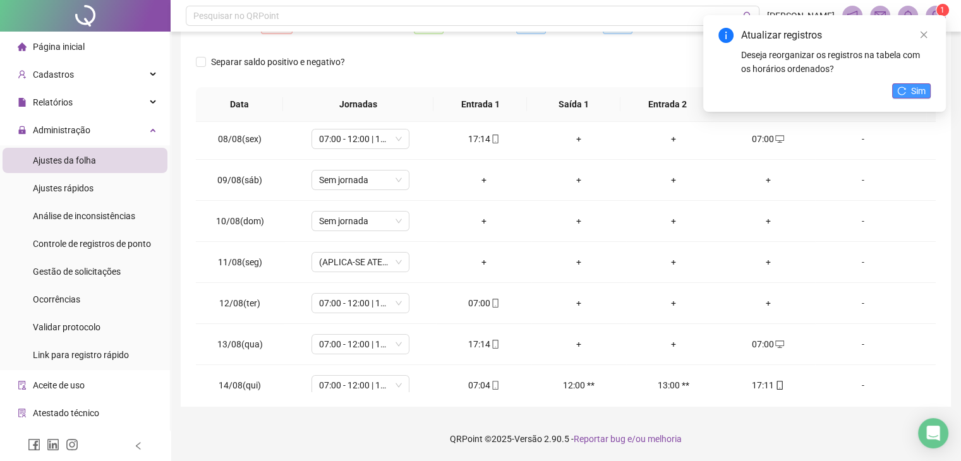
click at [915, 92] on span "Sim" at bounding box center [918, 91] width 15 height 14
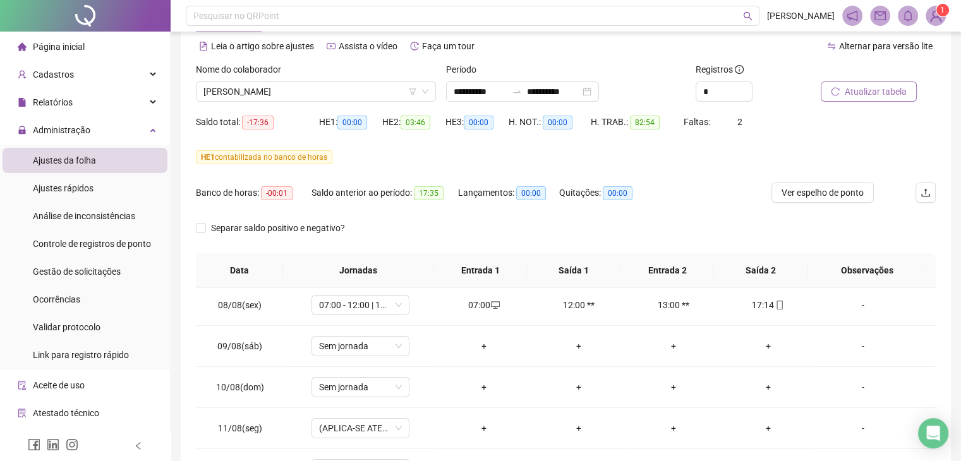
scroll to position [50, 0]
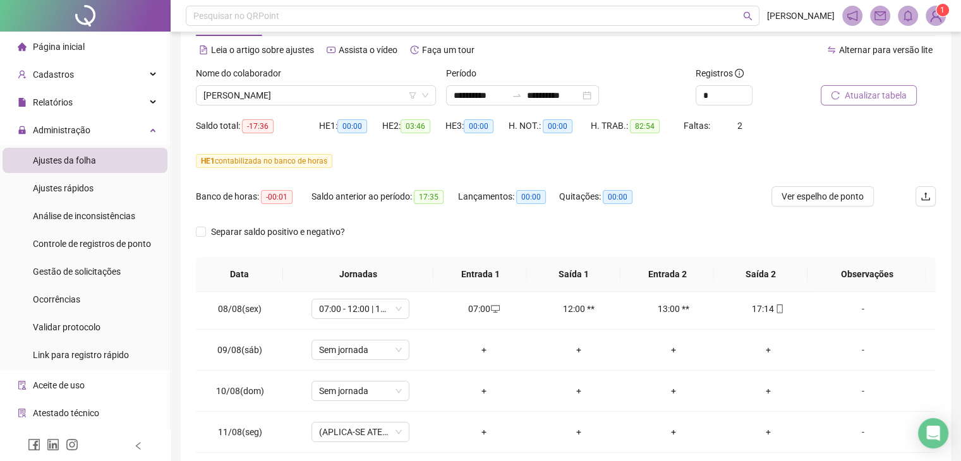
click at [339, 84] on div "Nome do colaborador" at bounding box center [316, 75] width 240 height 19
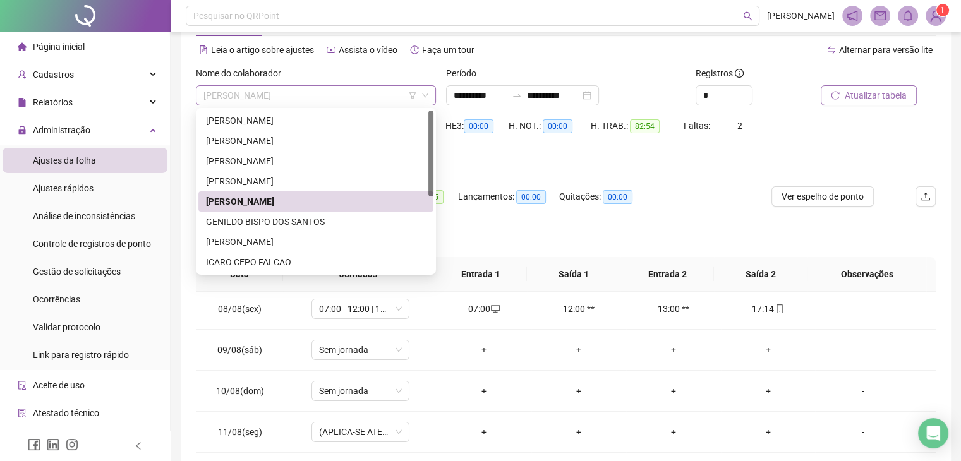
click at [316, 91] on span "[PERSON_NAME]" at bounding box center [315, 95] width 225 height 19
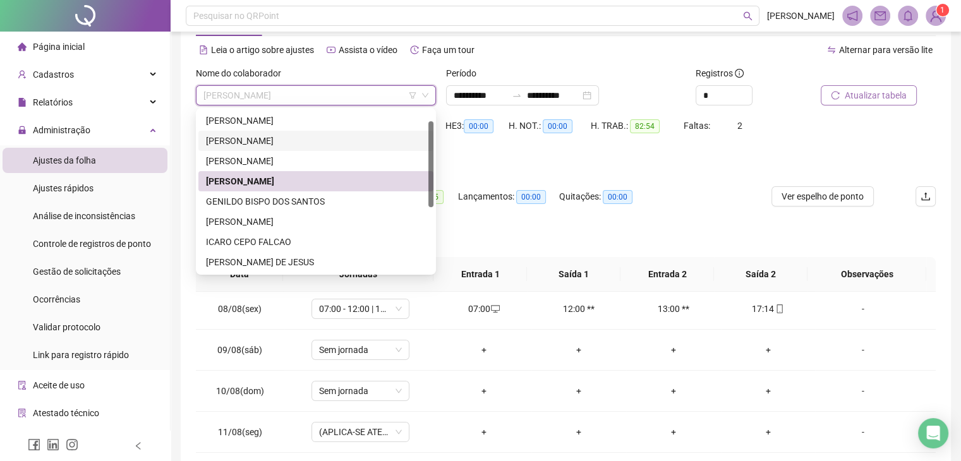
drag, startPoint x: 430, startPoint y: 142, endPoint x: 422, endPoint y: 153, distance: 13.7
click at [422, 153] on div "[PERSON_NAME] GENILDO BISPO DOS SANTOS [PERSON_NAME] [PERSON_NAME] DE [PERSON_N…" at bounding box center [315, 192] width 235 height 162
click at [323, 258] on div "[PERSON_NAME] DE JESUS" at bounding box center [316, 261] width 220 height 14
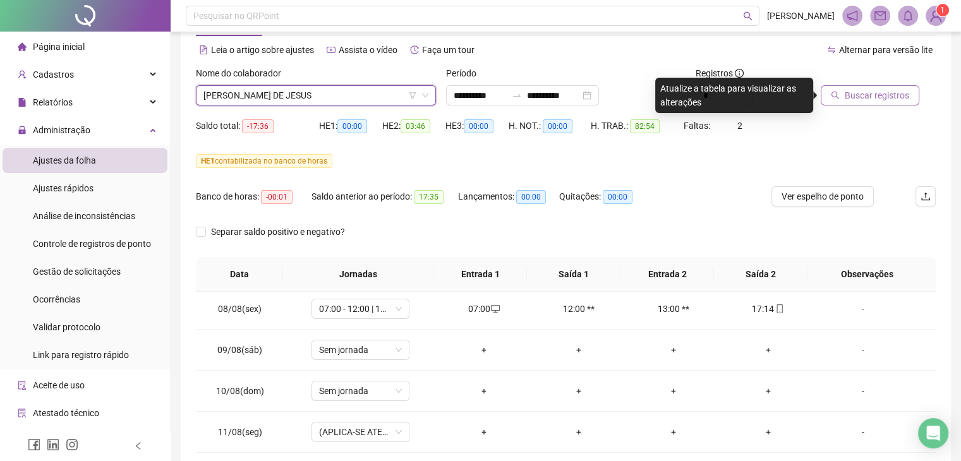
click at [866, 92] on span "Buscar registros" at bounding box center [877, 95] width 64 height 14
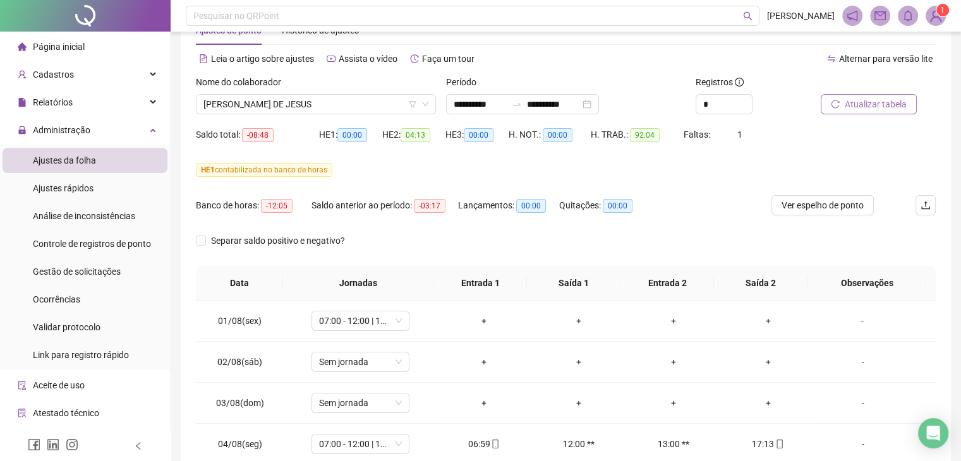
scroll to position [33, 0]
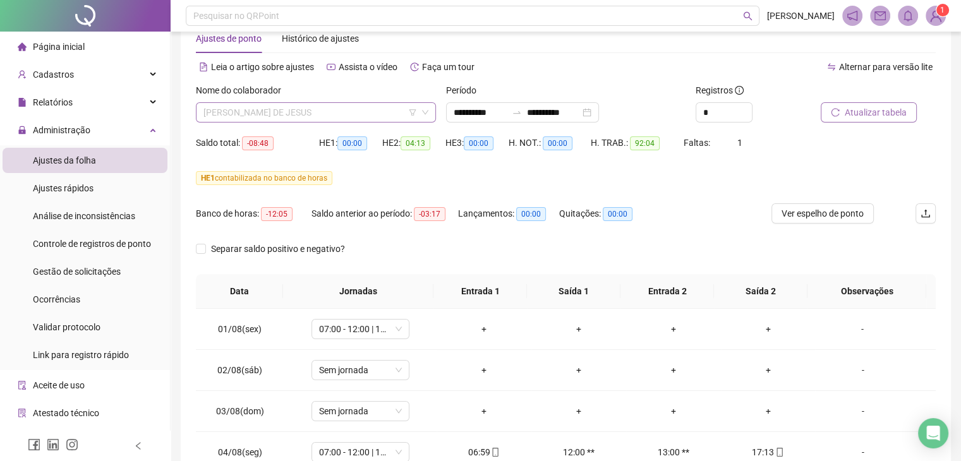
click at [330, 114] on span "[PERSON_NAME] DE JESUS" at bounding box center [315, 112] width 225 height 19
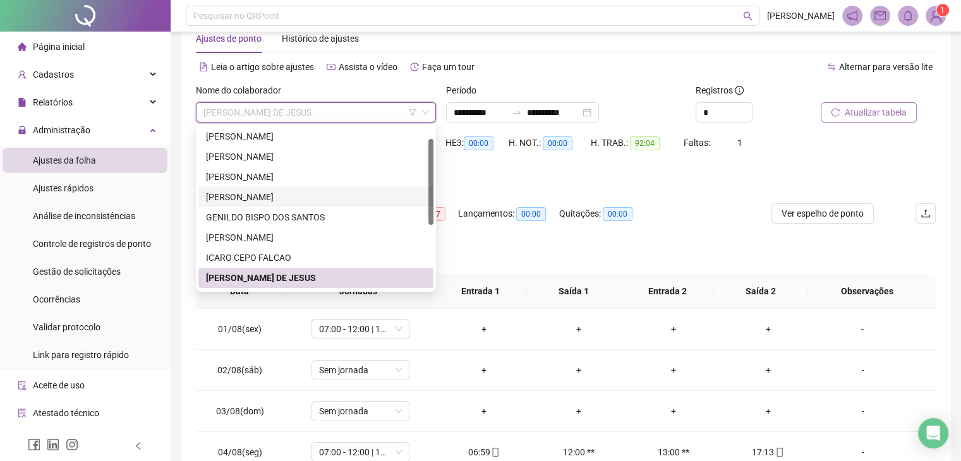
click at [255, 198] on div "[PERSON_NAME]" at bounding box center [316, 197] width 220 height 14
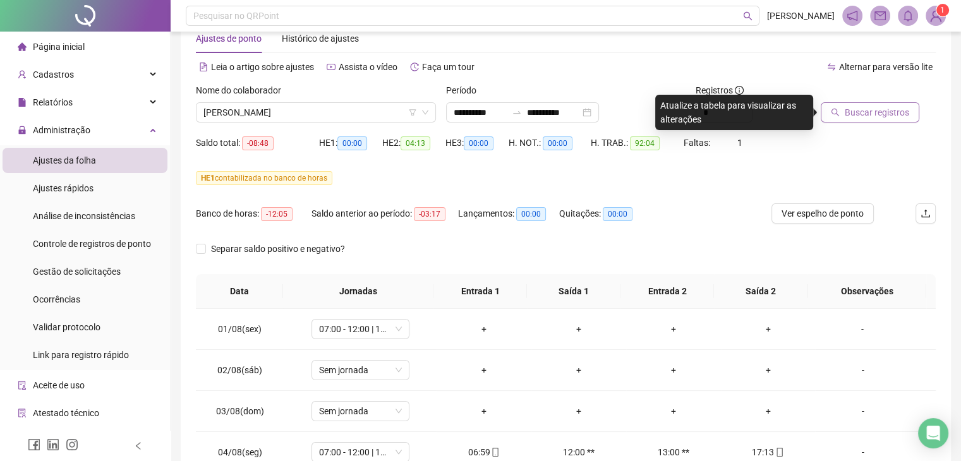
click at [900, 114] on span "Buscar registros" at bounding box center [877, 113] width 64 height 14
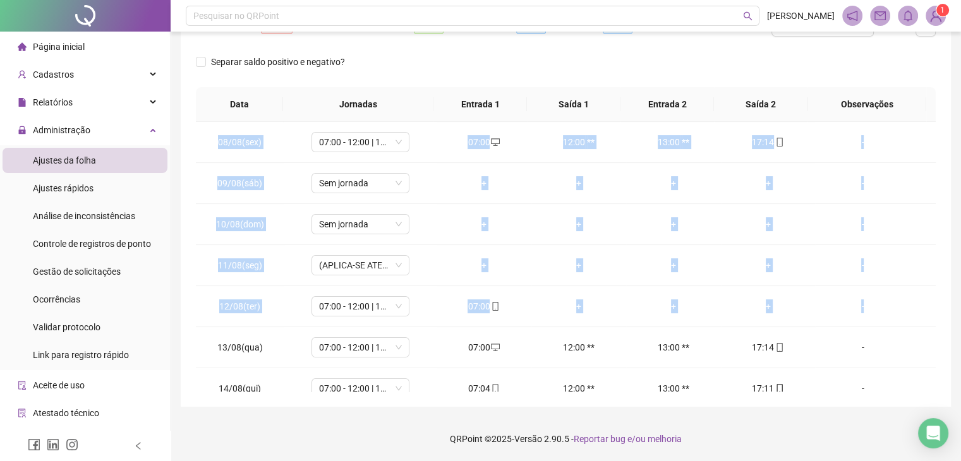
scroll to position [284, 0]
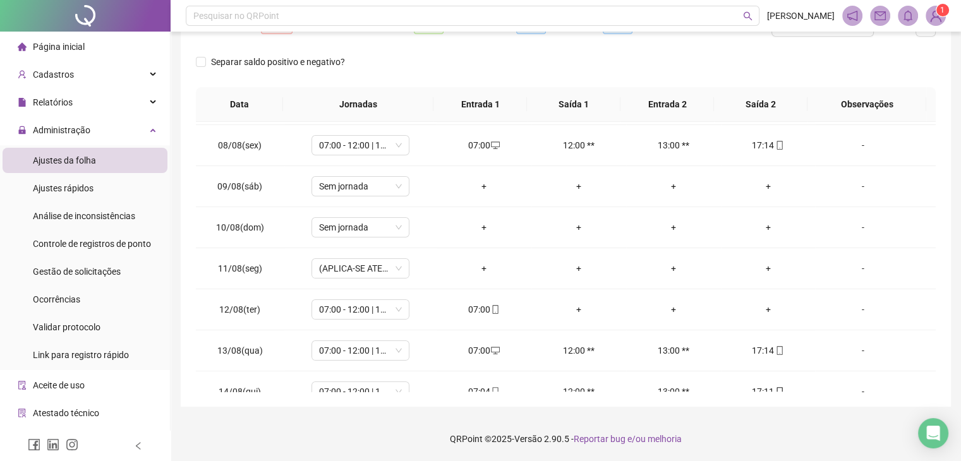
drag, startPoint x: 935, startPoint y: 208, endPoint x: 926, endPoint y: 309, distance: 101.5
click at [926, 309] on div "01/08(sex) 07:00 - 12:00 | 13:00 - 16:48 07:00 12:00 ** 13:00 ** 17:13 [DATE](s…" at bounding box center [566, 257] width 740 height 270
click at [755, 312] on div "+" at bounding box center [768, 310] width 75 height 14
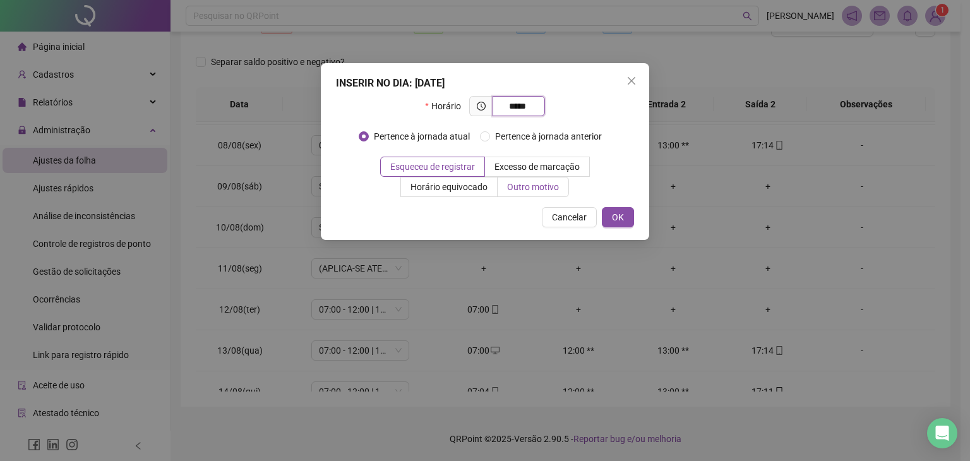
type input "*****"
click at [532, 185] on span "Outro motivo" at bounding box center [533, 187] width 52 height 10
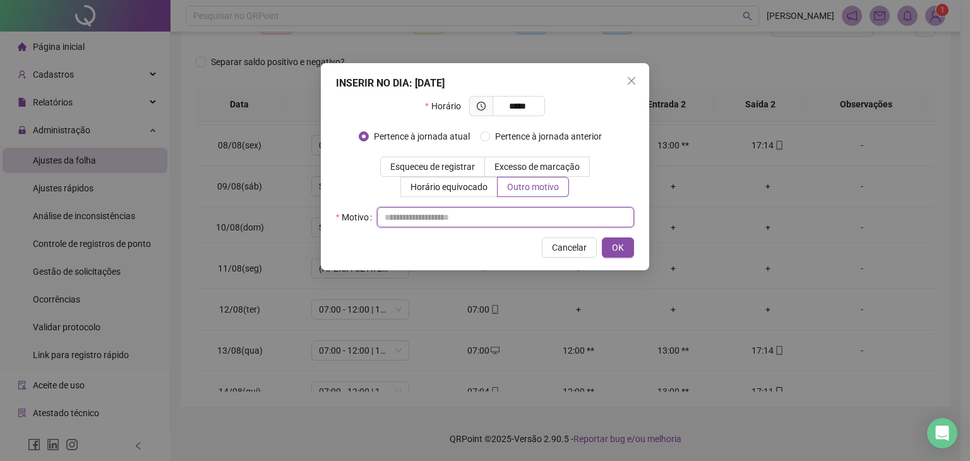
click at [516, 223] on input "text" at bounding box center [505, 217] width 257 height 20
type input "*"
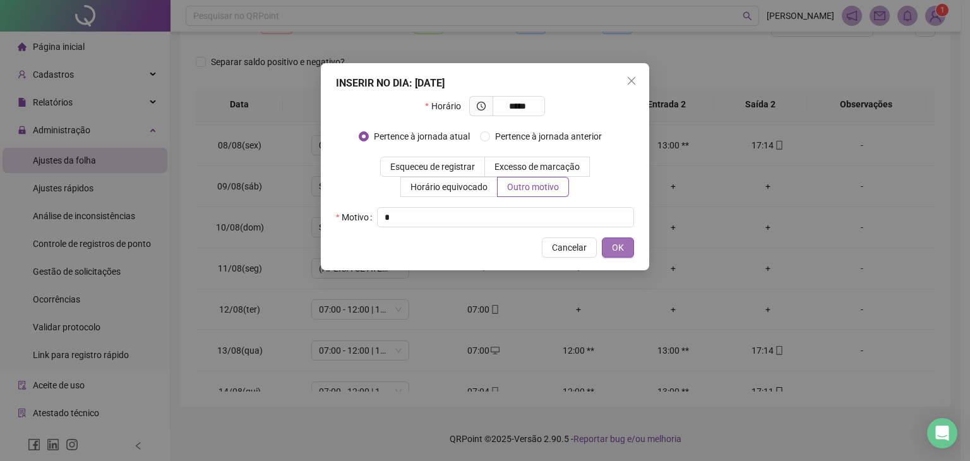
click at [620, 241] on span "OK" at bounding box center [618, 248] width 12 height 14
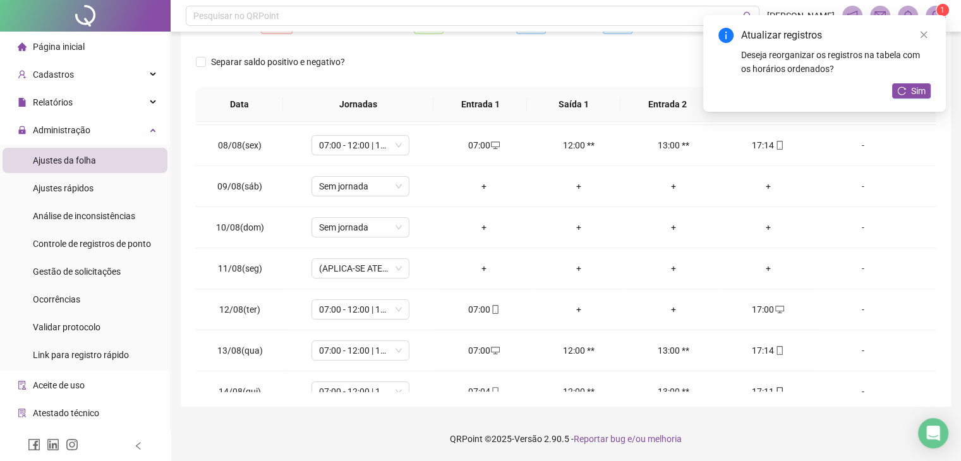
click at [921, 99] on div "Atualizar registros Deseja reorganizar os registros na tabela com os horários o…" at bounding box center [824, 63] width 243 height 97
click at [917, 89] on span "Sim" at bounding box center [918, 91] width 15 height 14
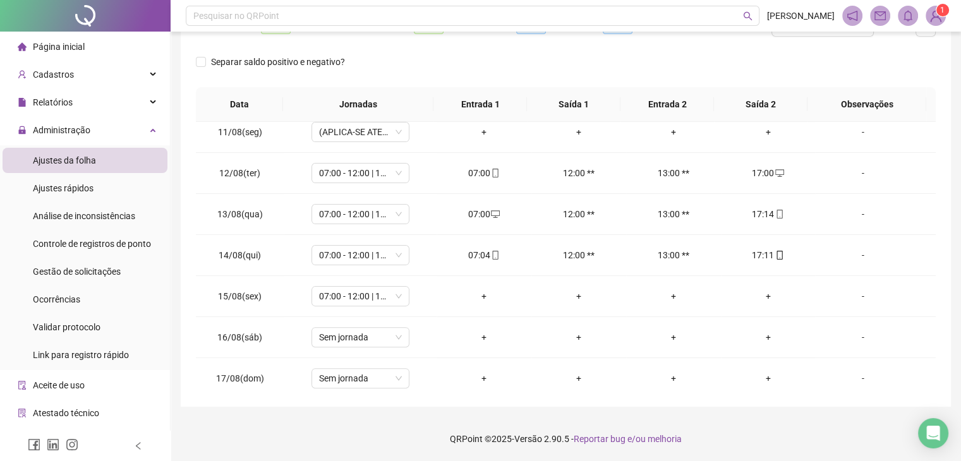
scroll to position [426, 0]
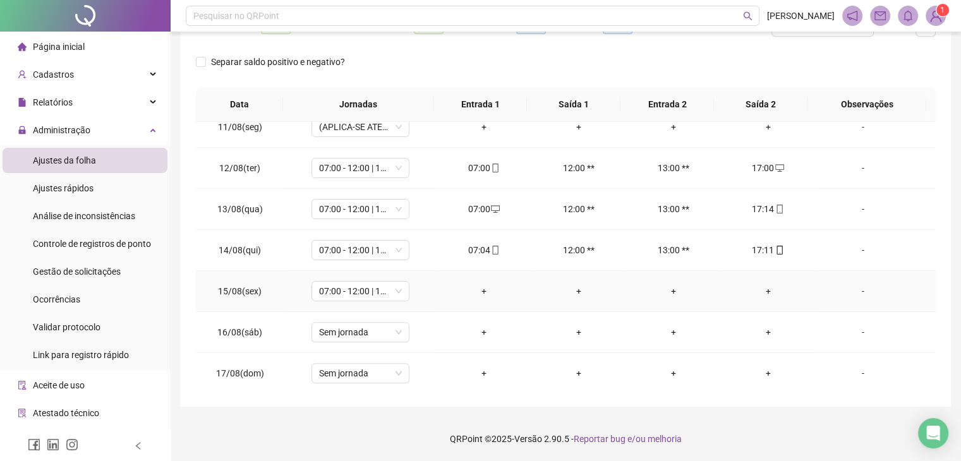
click at [476, 291] on div "+" at bounding box center [484, 291] width 75 height 14
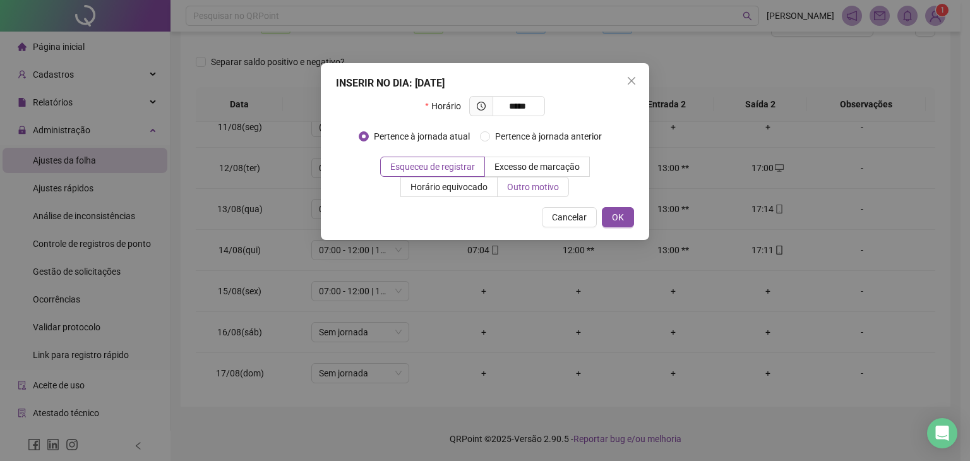
type input "*****"
click at [531, 185] on span "Outro motivo" at bounding box center [533, 187] width 52 height 10
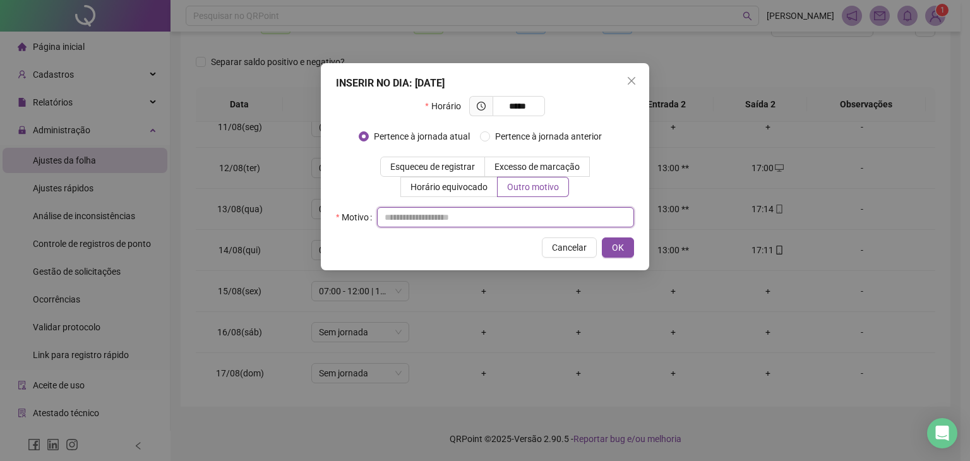
click at [516, 210] on input "text" at bounding box center [505, 217] width 257 height 20
type input "*"
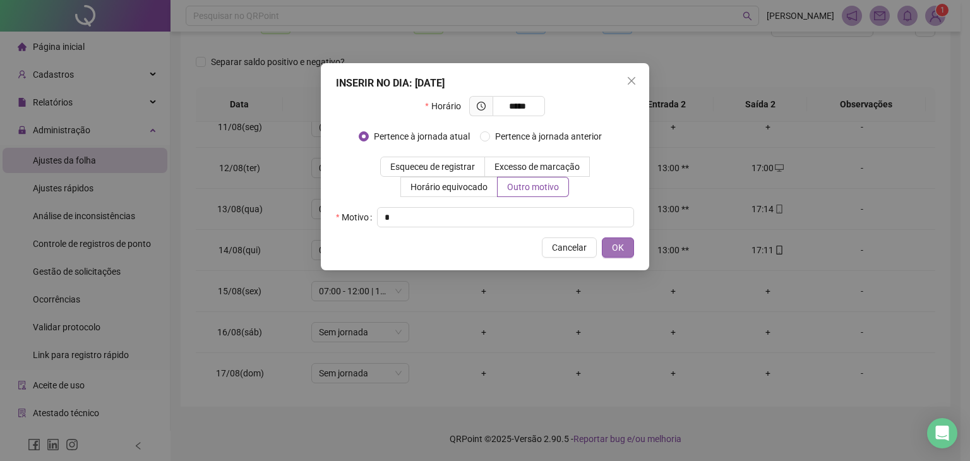
click at [618, 248] on span "OK" at bounding box center [618, 248] width 12 height 14
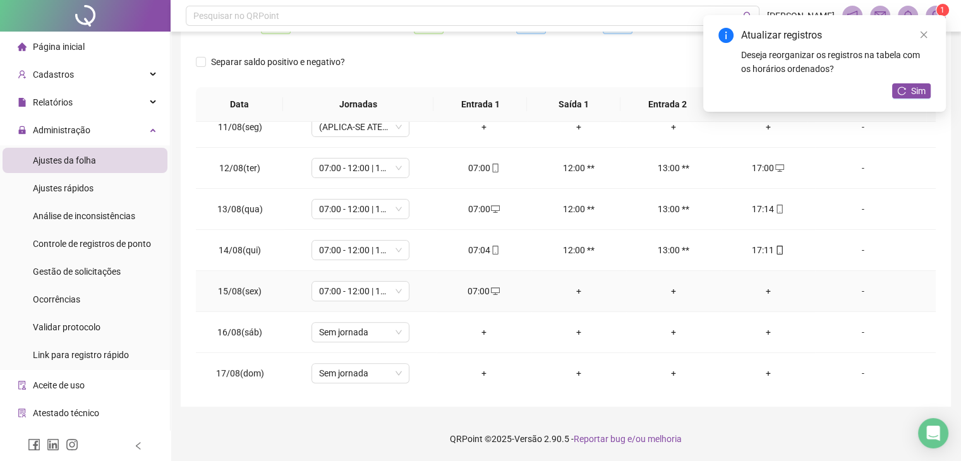
click at [757, 291] on div "+" at bounding box center [768, 291] width 75 height 14
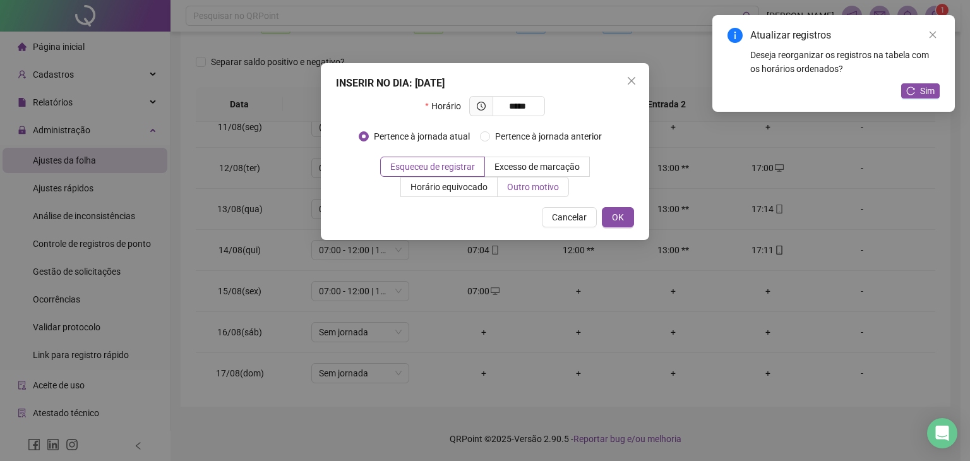
type input "*****"
click at [530, 182] on span "Outro motivo" at bounding box center [533, 187] width 52 height 10
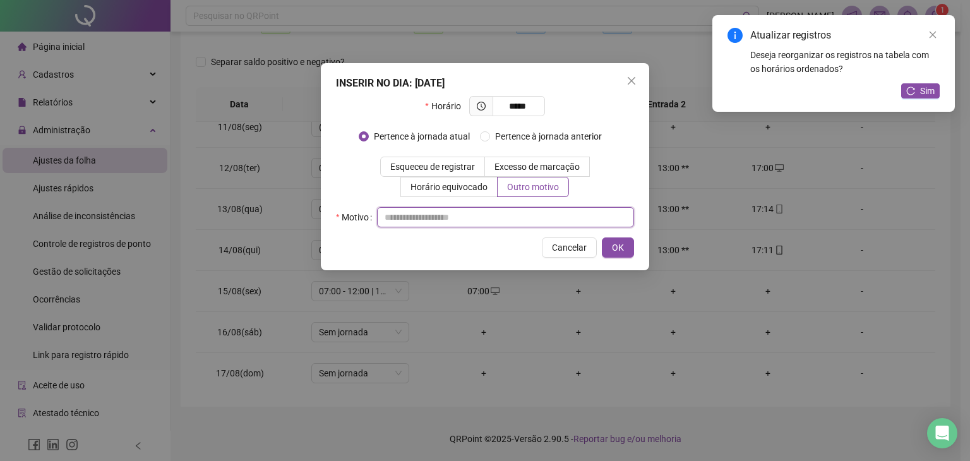
click at [495, 210] on input "text" at bounding box center [505, 217] width 257 height 20
type input "*"
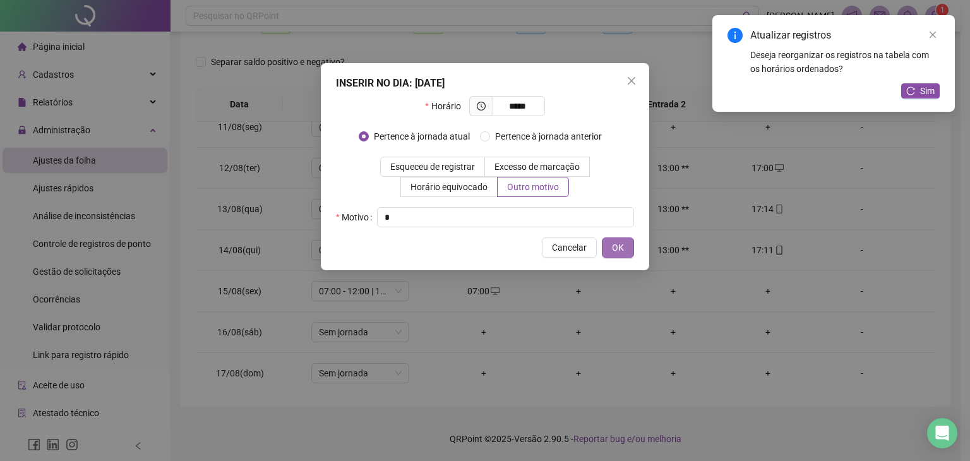
click at [621, 242] on span "OK" at bounding box center [618, 248] width 12 height 14
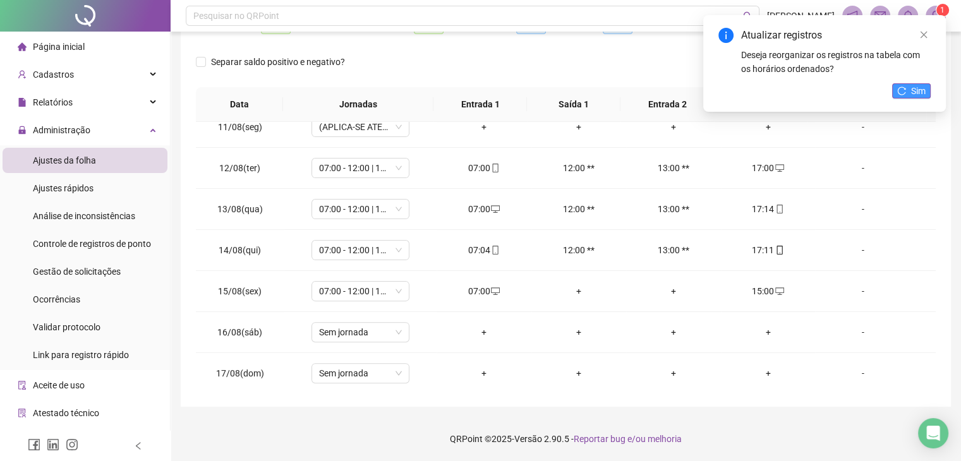
click at [919, 93] on span "Sim" at bounding box center [918, 91] width 15 height 14
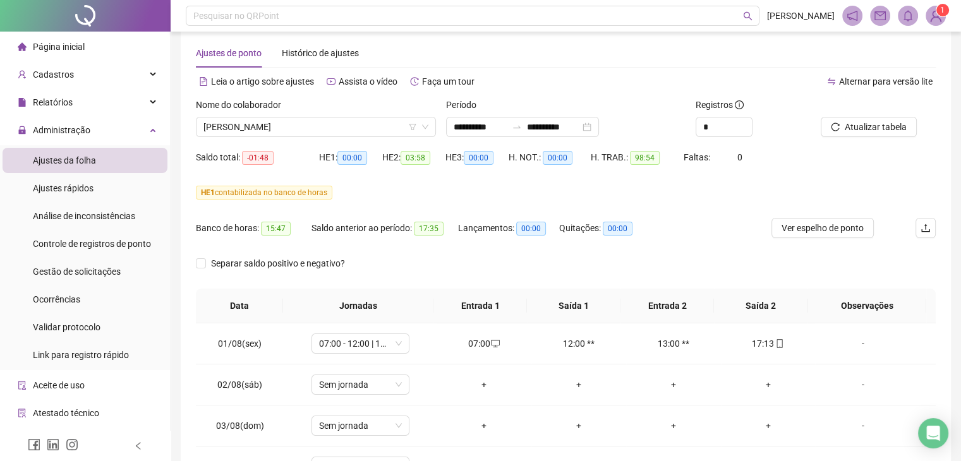
scroll to position [17, 0]
drag, startPoint x: 400, startPoint y: 117, endPoint x: 375, endPoint y: 142, distance: 35.7
click at [375, 142] on div "Nome do colaborador [PERSON_NAME]" at bounding box center [316, 123] width 250 height 49
click at [374, 132] on span "[PERSON_NAME]" at bounding box center [315, 128] width 225 height 19
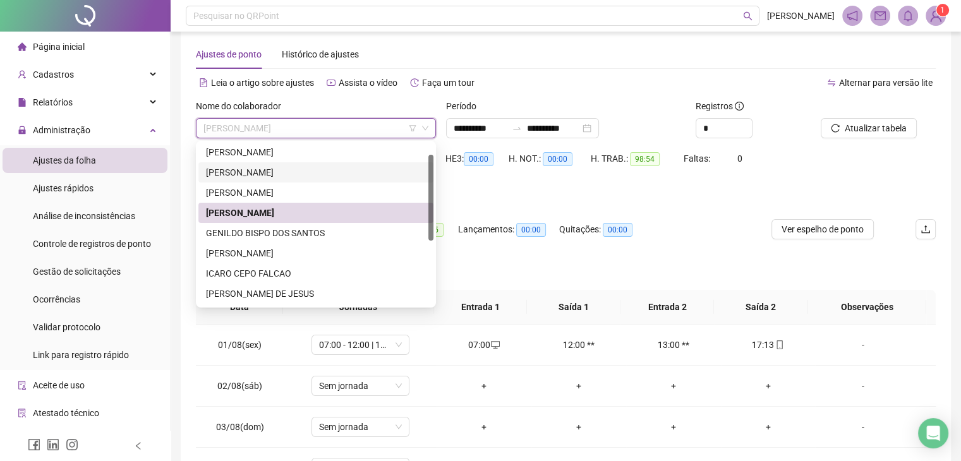
click at [257, 172] on div "[PERSON_NAME]" at bounding box center [316, 173] width 220 height 14
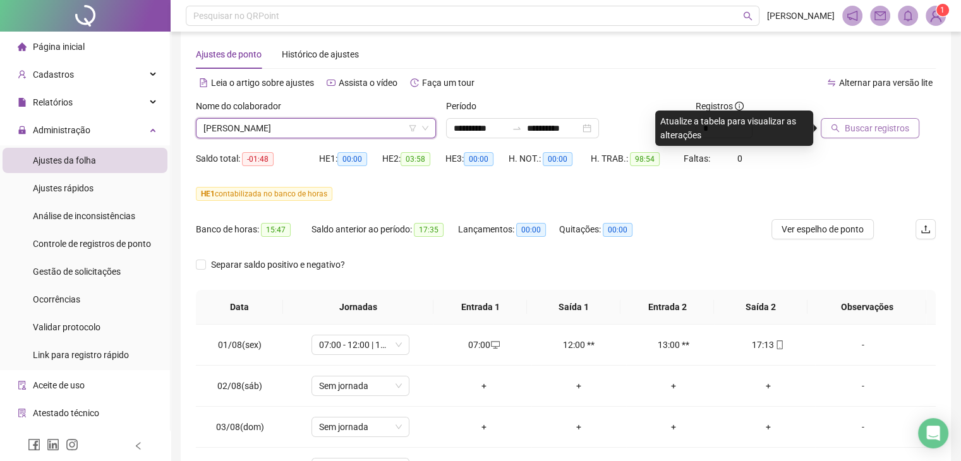
click at [868, 128] on span "Buscar registros" at bounding box center [877, 128] width 64 height 14
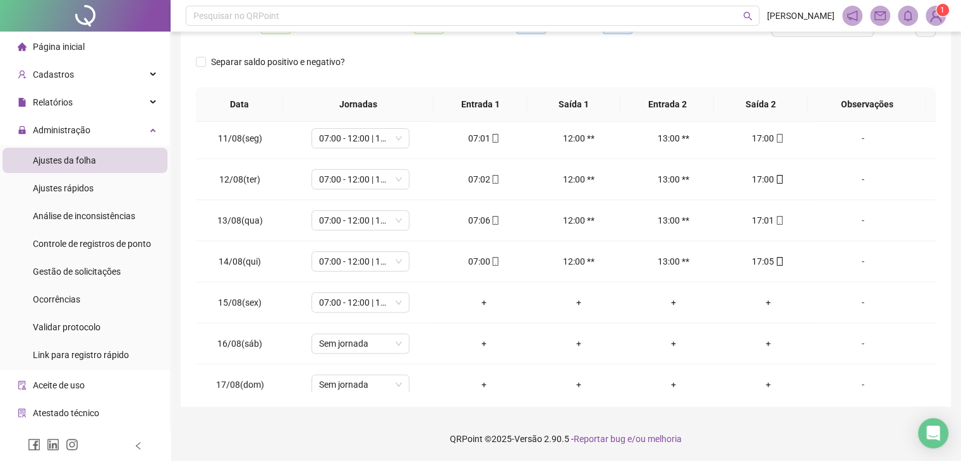
scroll to position [426, 0]
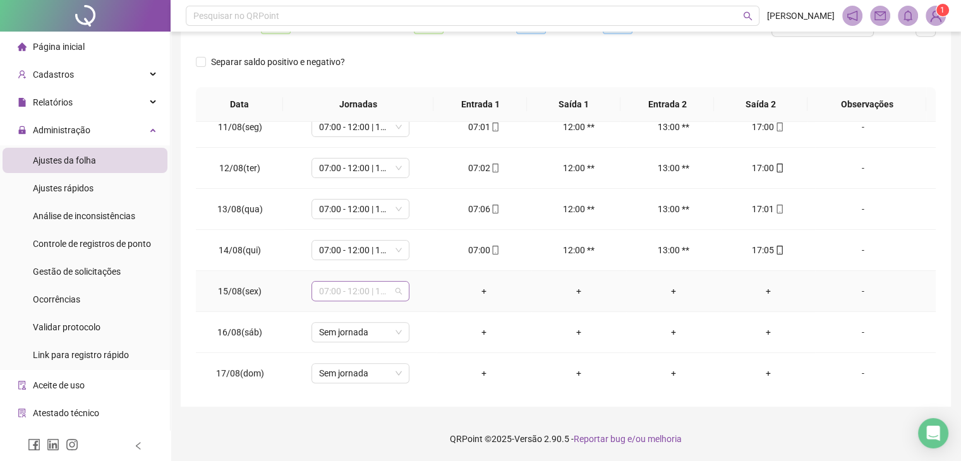
click at [395, 291] on span "07:00 - 12:00 | 13:00 - 16:48" at bounding box center [360, 291] width 83 height 19
type input "****"
click at [373, 263] on div "Folga compensatória" at bounding box center [368, 264] width 83 height 14
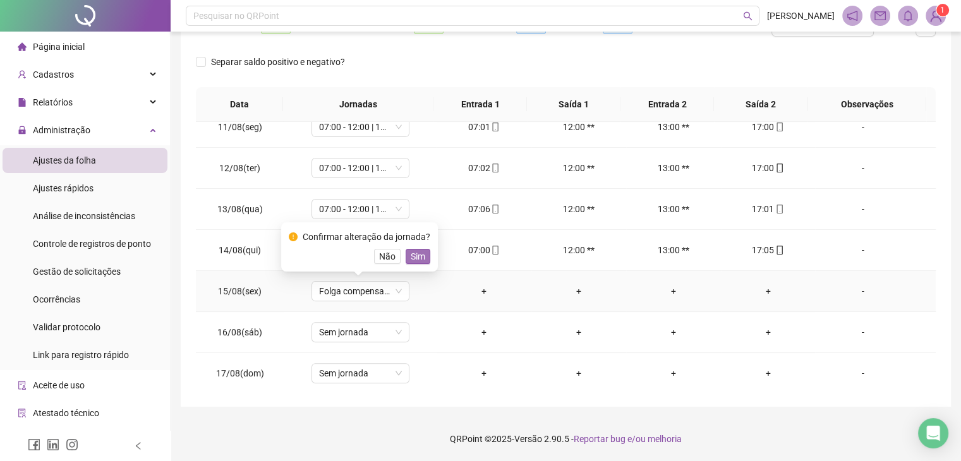
click at [417, 256] on span "Sim" at bounding box center [418, 257] width 15 height 14
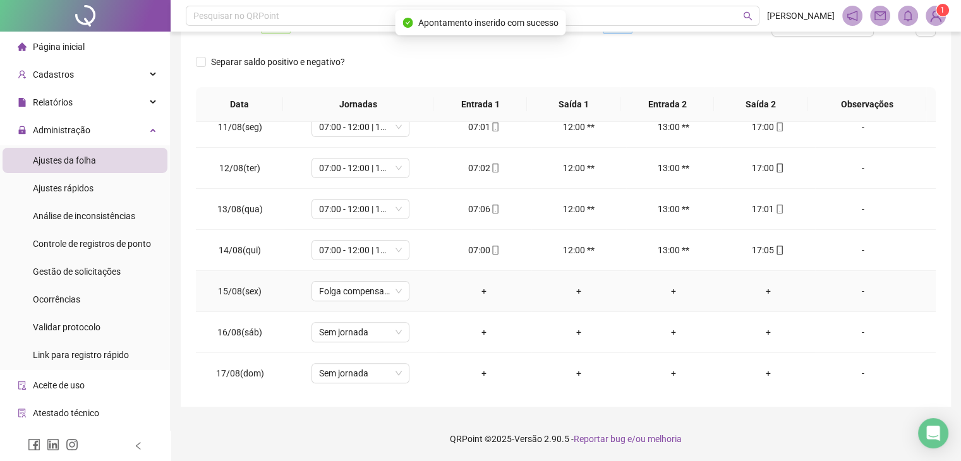
click at [854, 296] on td "-" at bounding box center [875, 291] width 121 height 41
click at [854, 288] on div "-" at bounding box center [862, 291] width 75 height 14
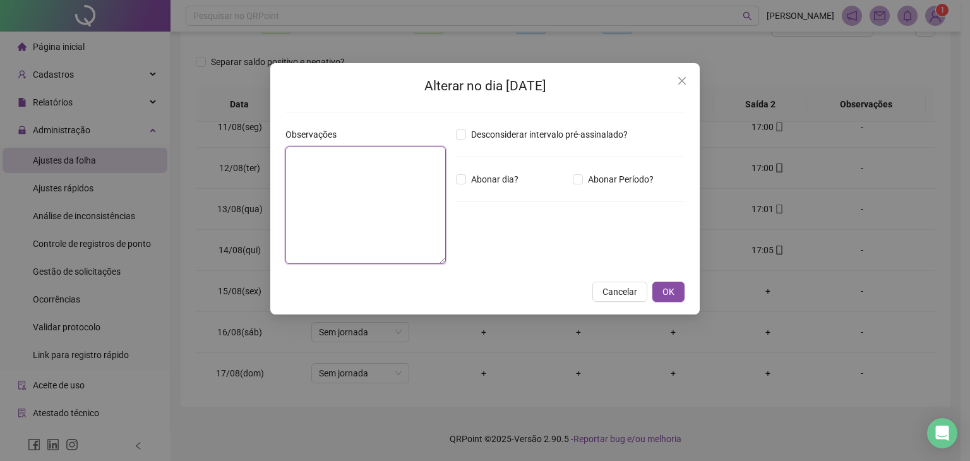
click at [360, 233] on textarea at bounding box center [366, 206] width 160 height 118
type textarea "**********"
click at [672, 289] on span "OK" at bounding box center [669, 292] width 12 height 14
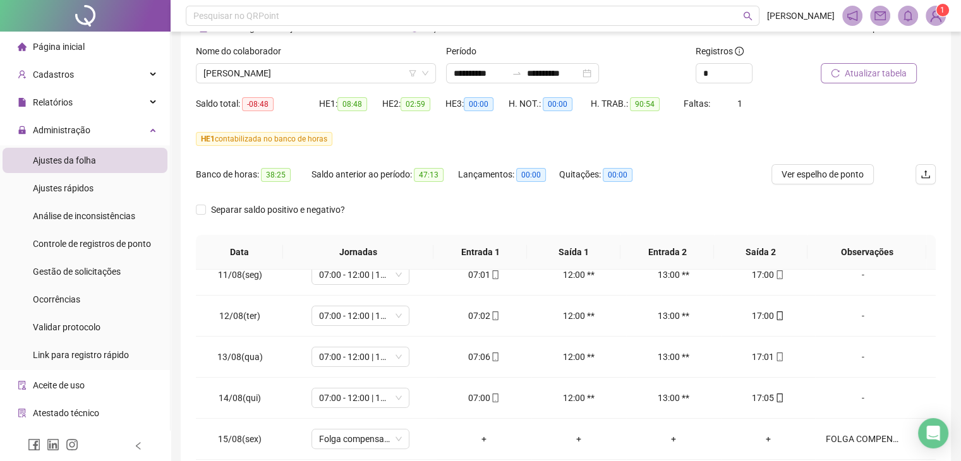
scroll to position [71, 0]
drag, startPoint x: 892, startPoint y: 62, endPoint x: 885, endPoint y: 69, distance: 9.8
click at [885, 69] on div "Atualizar tabela" at bounding box center [862, 64] width 83 height 39
click at [885, 69] on span "Atualizar tabela" at bounding box center [876, 75] width 62 height 14
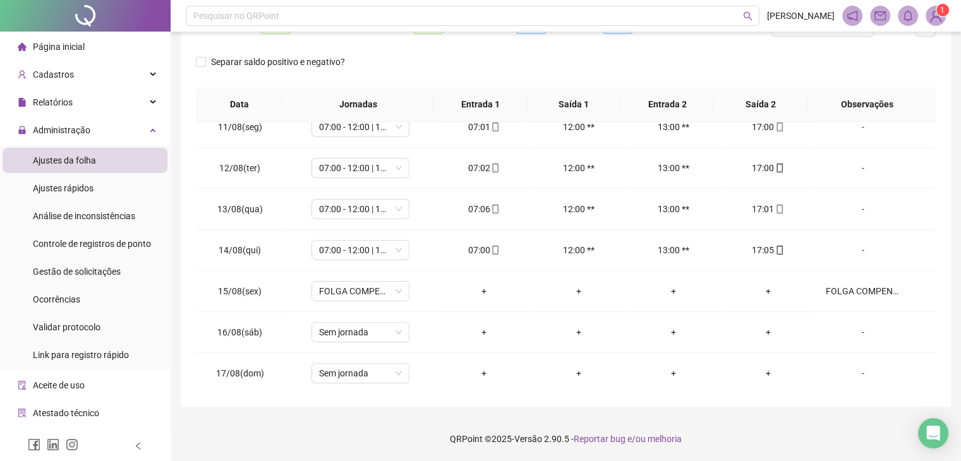
scroll to position [0, 0]
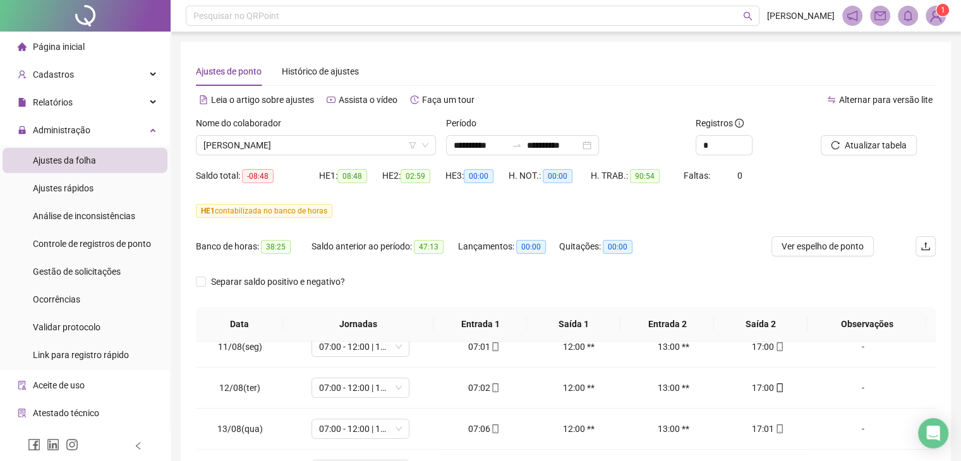
click at [321, 157] on div "Nome do colaborador [PERSON_NAME]" at bounding box center [316, 140] width 250 height 49
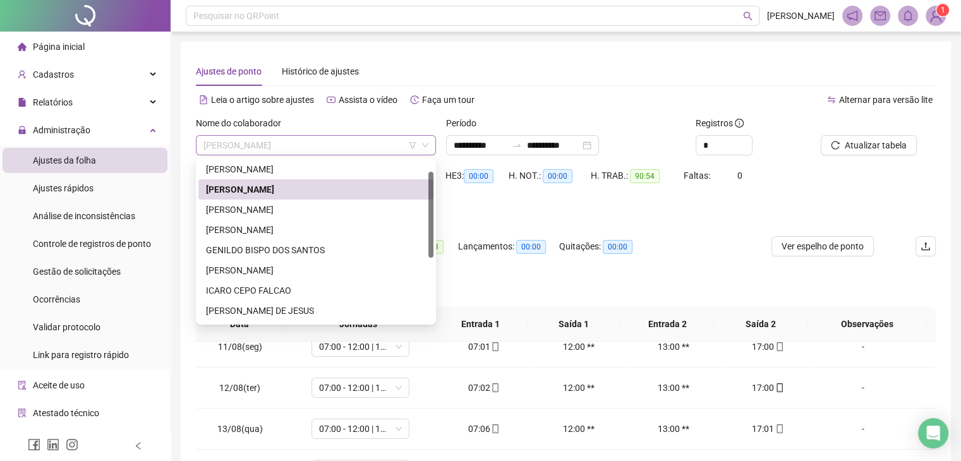
click at [324, 146] on span "[PERSON_NAME]" at bounding box center [315, 145] width 225 height 19
click at [314, 255] on div "GENILDO BISPO DOS SANTOS" at bounding box center [316, 250] width 220 height 14
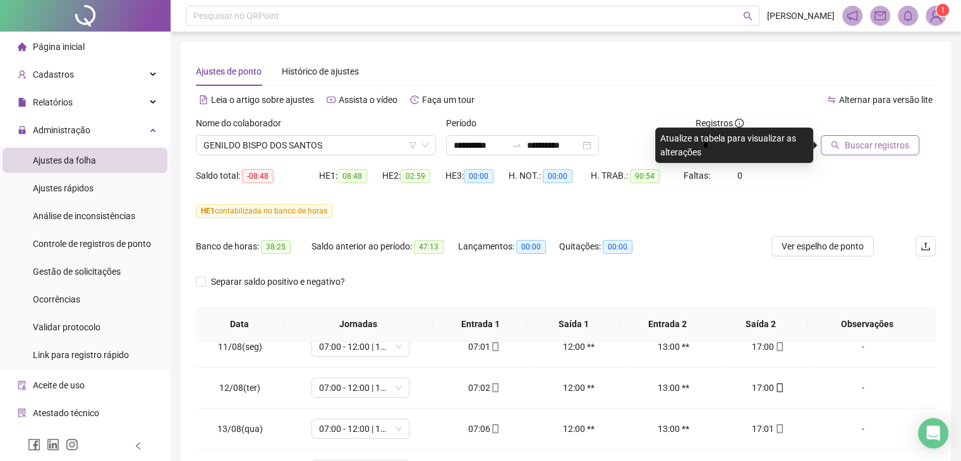
click at [880, 148] on span "Buscar registros" at bounding box center [877, 145] width 64 height 14
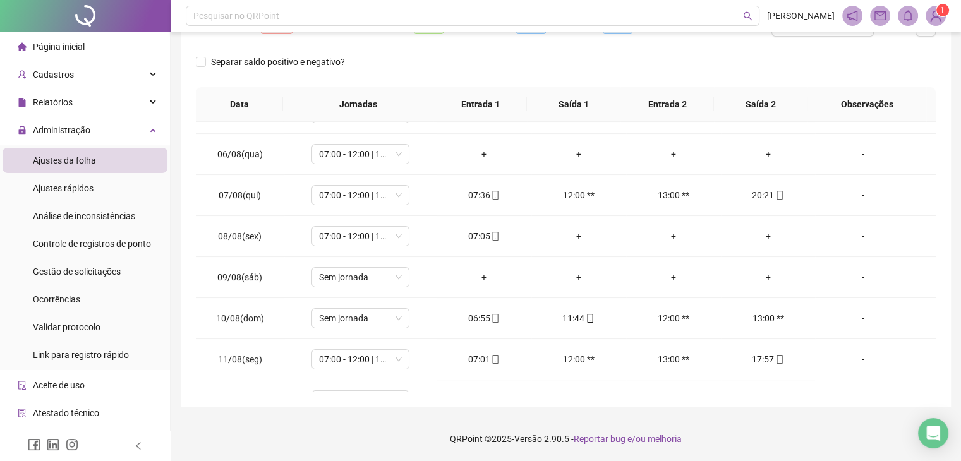
scroll to position [167, 0]
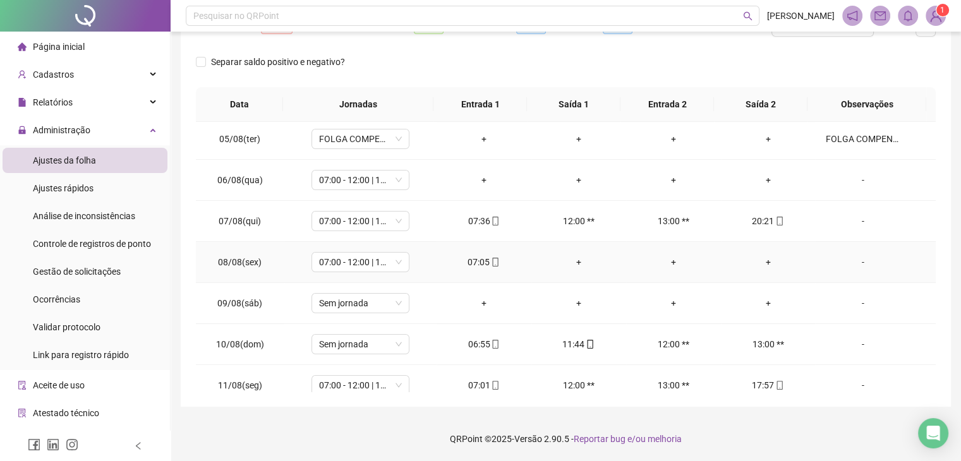
click at [756, 256] on div "+" at bounding box center [768, 262] width 75 height 14
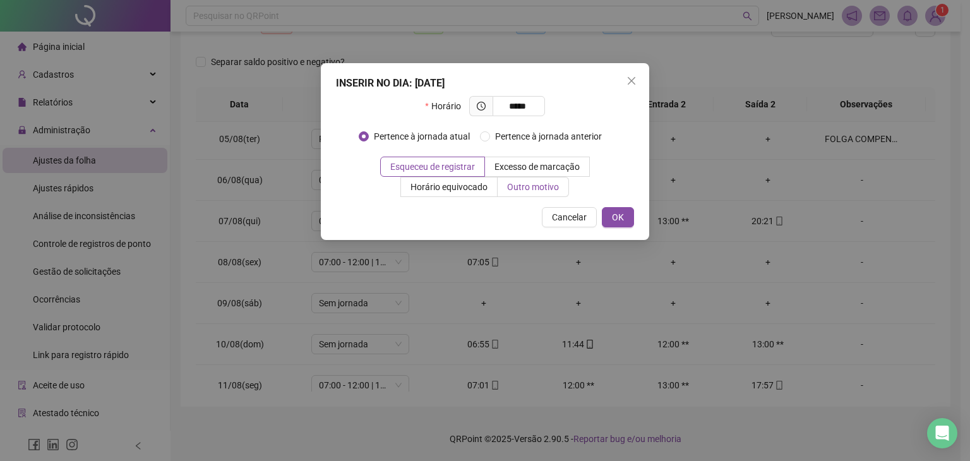
type input "*****"
click at [533, 190] on span "Outro motivo" at bounding box center [533, 187] width 52 height 10
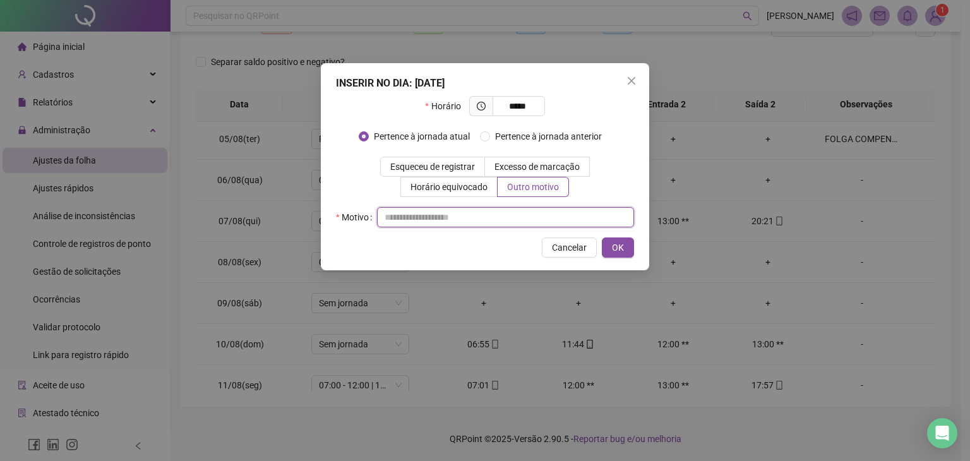
click at [519, 218] on input "text" at bounding box center [505, 217] width 257 height 20
type input "*"
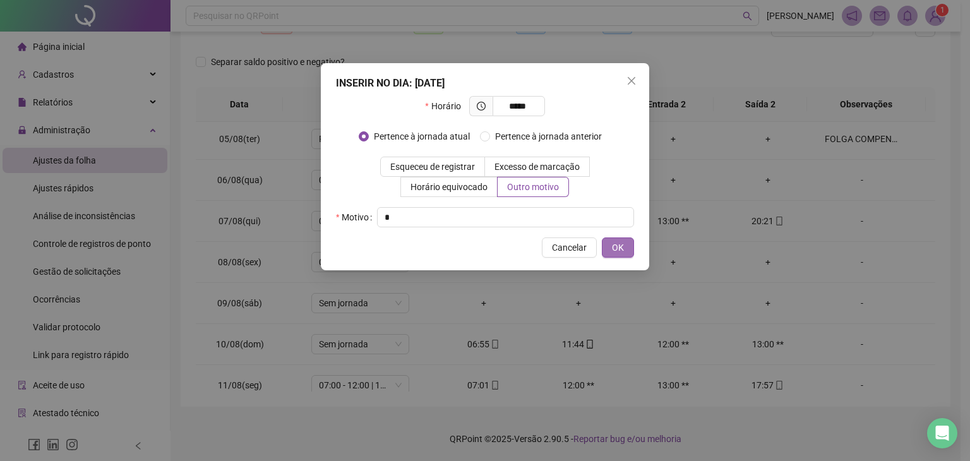
click at [621, 251] on span "OK" at bounding box center [618, 248] width 12 height 14
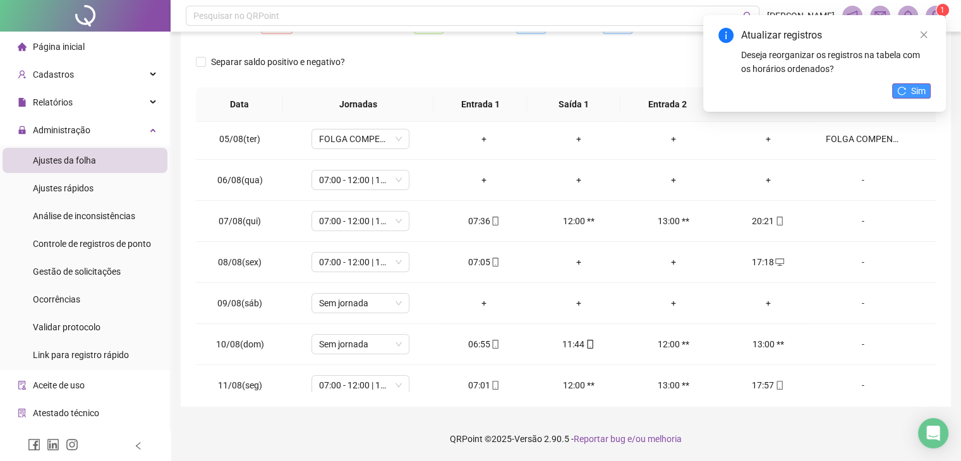
click at [906, 95] on button "Sim" at bounding box center [911, 90] width 39 height 15
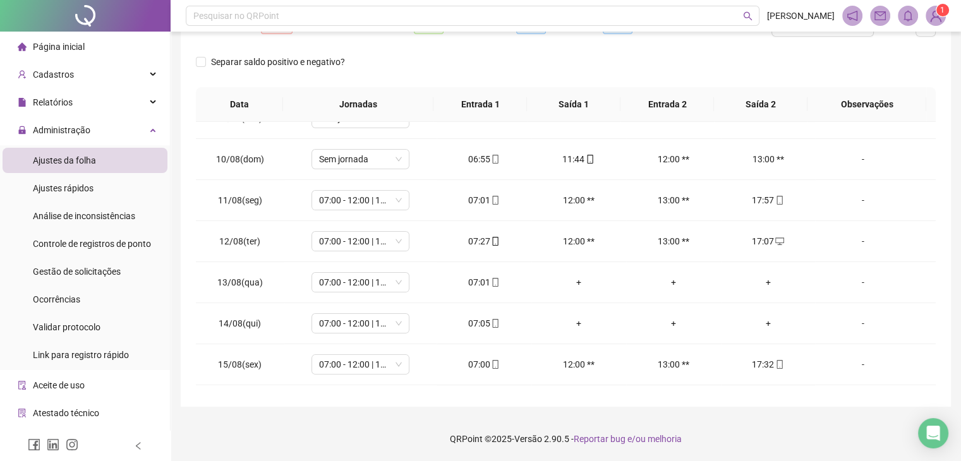
scroll to position [361, 0]
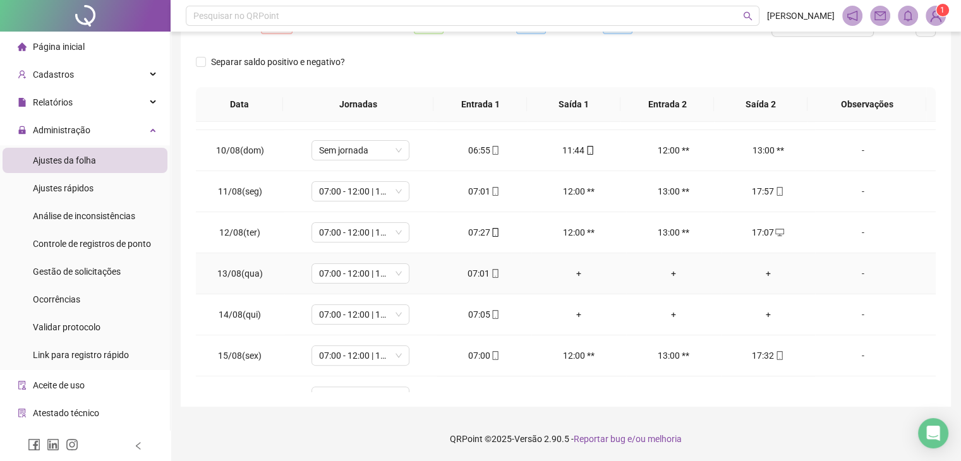
click at [759, 272] on div "+" at bounding box center [768, 274] width 75 height 14
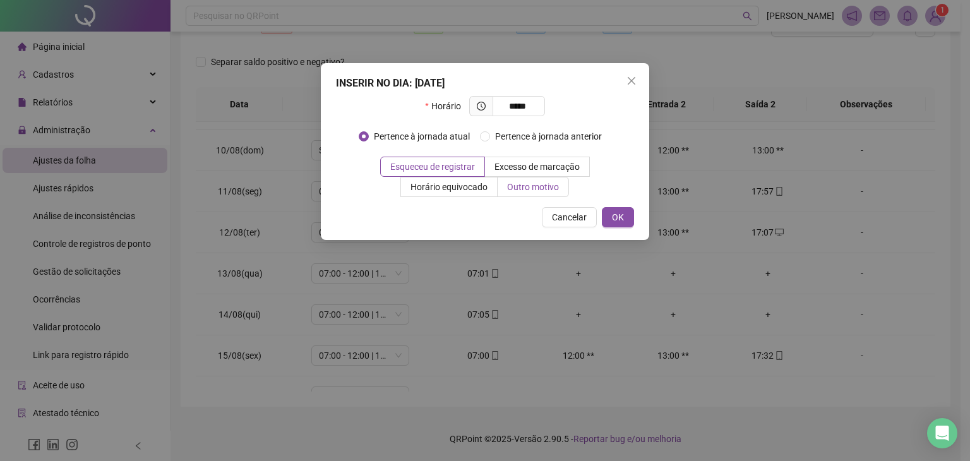
type input "*****"
click at [526, 190] on span "Outro motivo" at bounding box center [533, 187] width 52 height 10
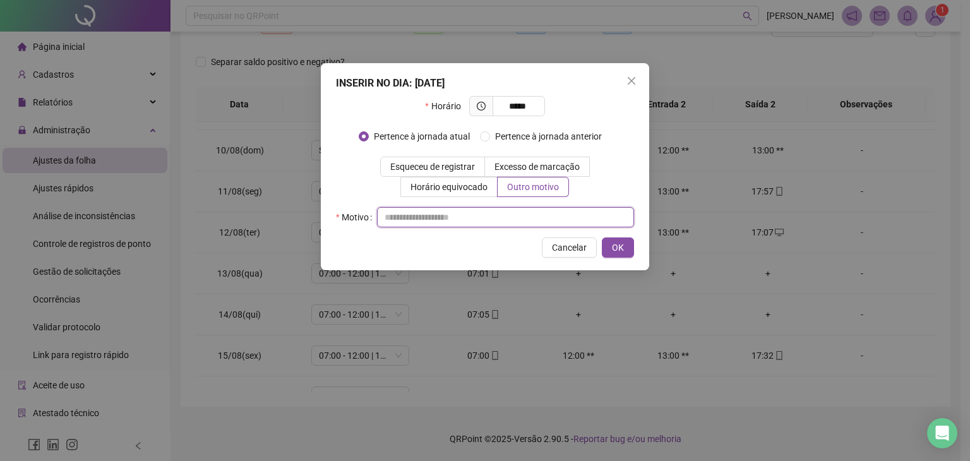
click at [515, 219] on input "text" at bounding box center [505, 217] width 257 height 20
type input "*"
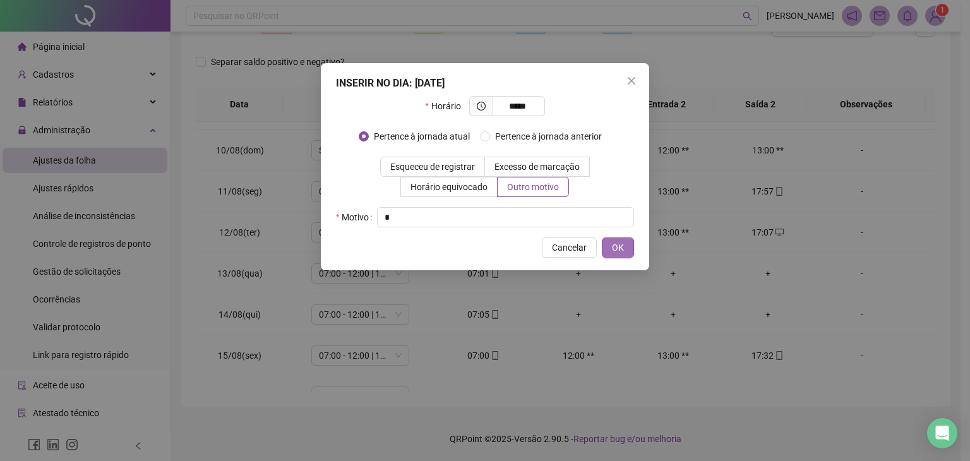
click at [627, 250] on button "OK" at bounding box center [618, 248] width 32 height 20
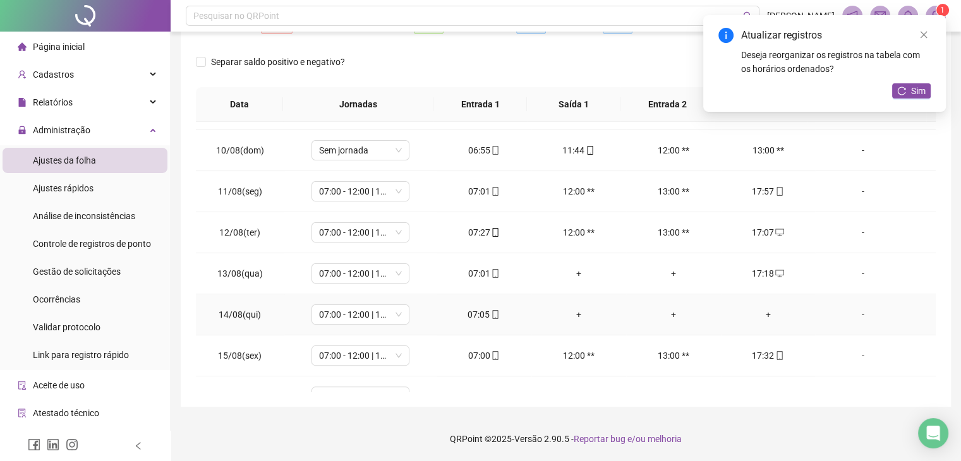
click at [758, 312] on div "+" at bounding box center [768, 315] width 75 height 14
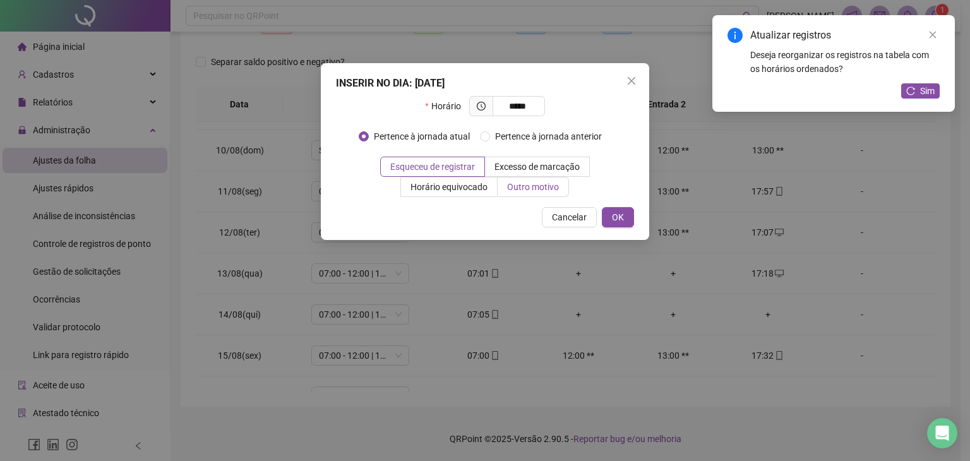
type input "*****"
click at [536, 192] on span "Outro motivo" at bounding box center [533, 187] width 52 height 10
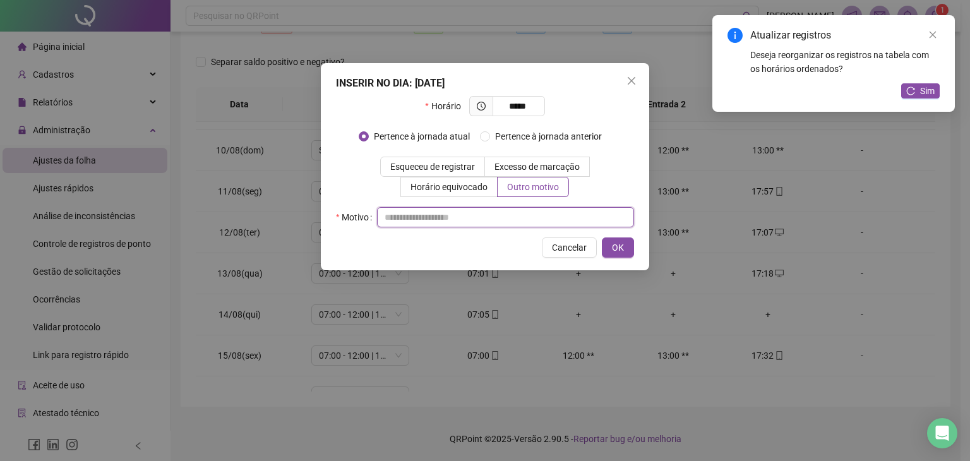
click at [513, 217] on input "text" at bounding box center [505, 217] width 257 height 20
type input "*"
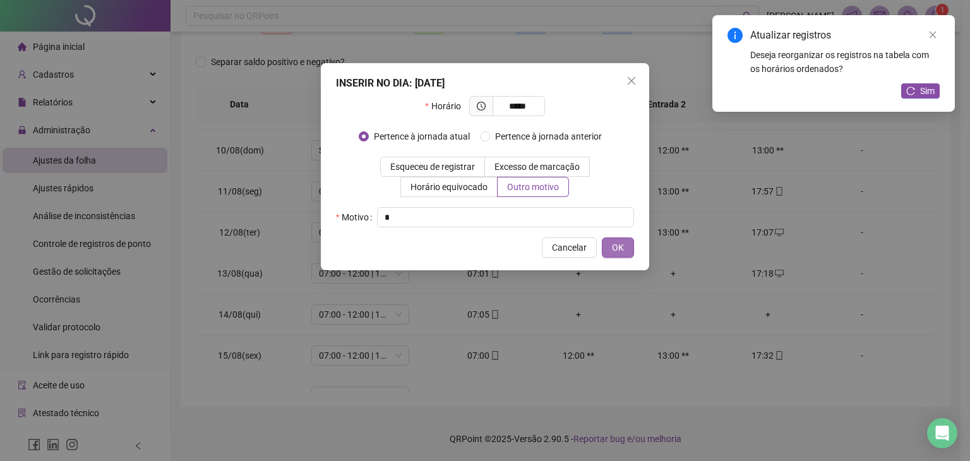
click at [622, 243] on span "OK" at bounding box center [618, 248] width 12 height 14
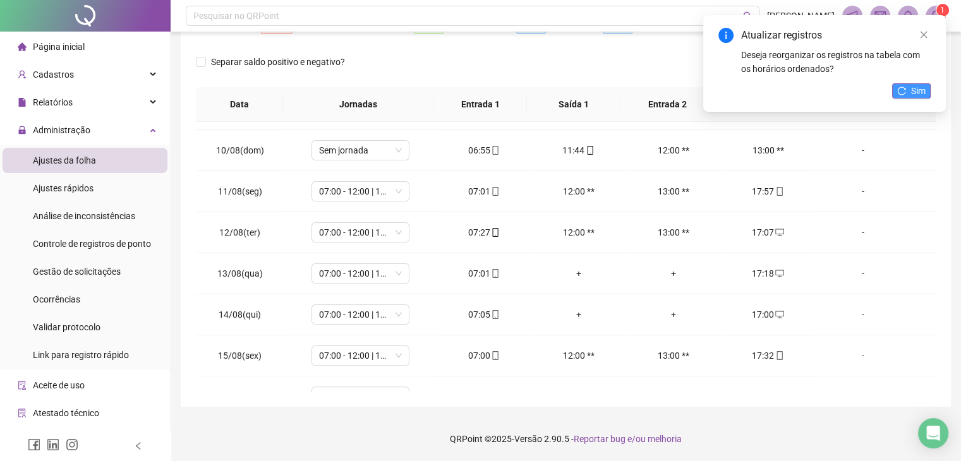
click at [903, 92] on icon "reload" at bounding box center [901, 91] width 9 height 9
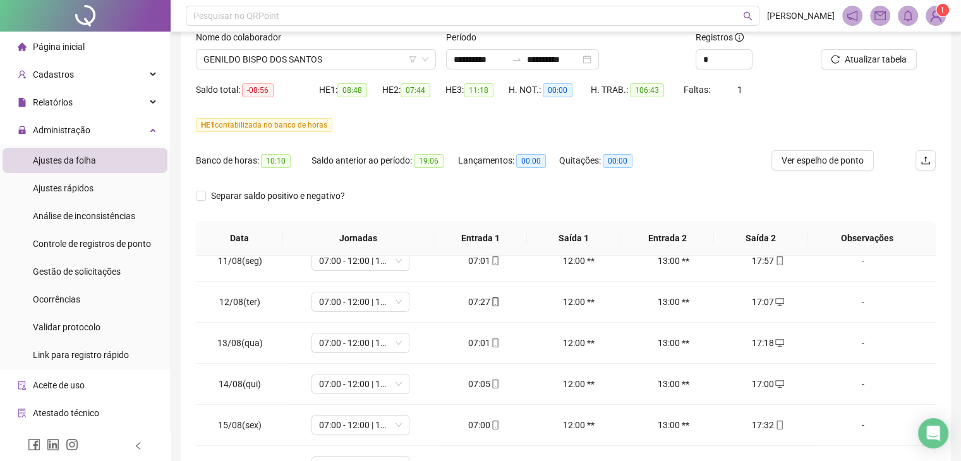
scroll to position [0, 0]
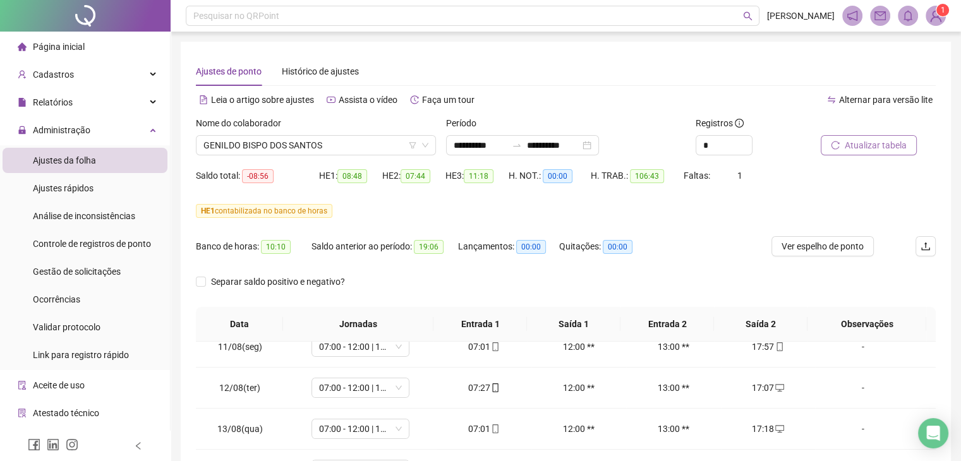
click at [885, 145] on span "Atualizar tabela" at bounding box center [876, 145] width 62 height 14
click at [316, 142] on span "GENILDO BISPO DOS SANTOS" at bounding box center [315, 145] width 225 height 19
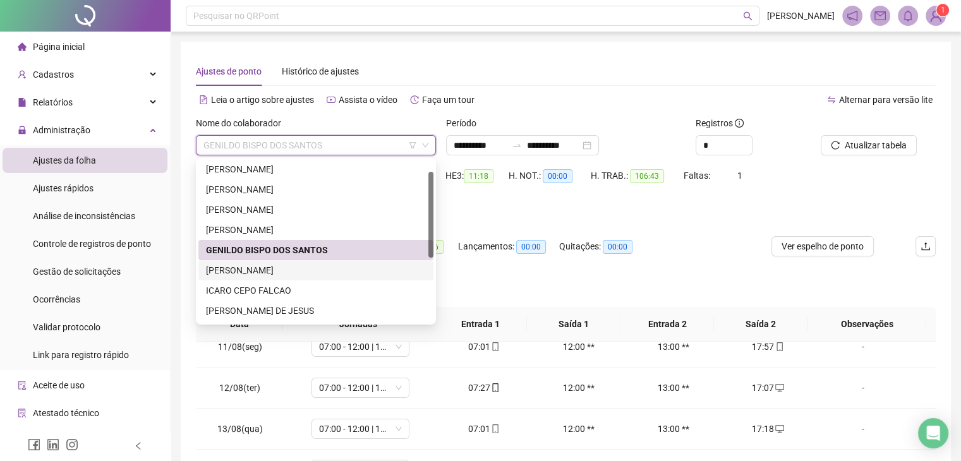
click at [273, 263] on div "[PERSON_NAME]" at bounding box center [316, 270] width 220 height 14
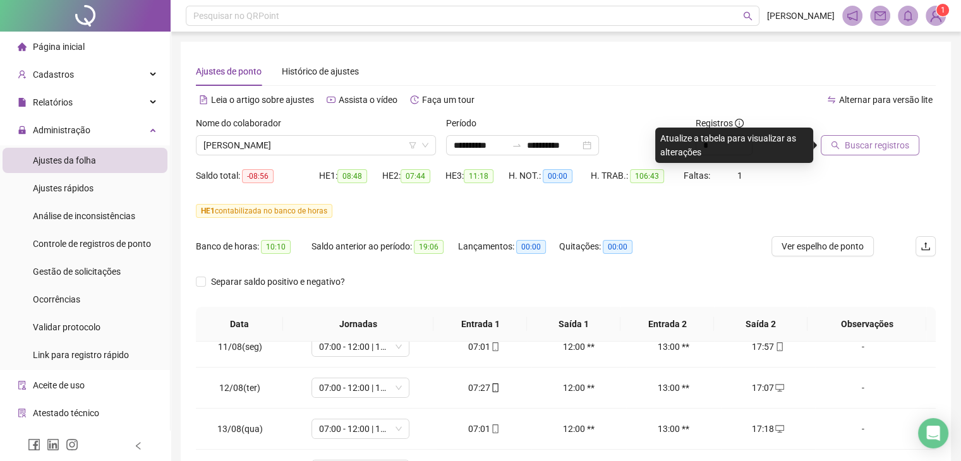
click at [864, 144] on span "Buscar registros" at bounding box center [877, 145] width 64 height 14
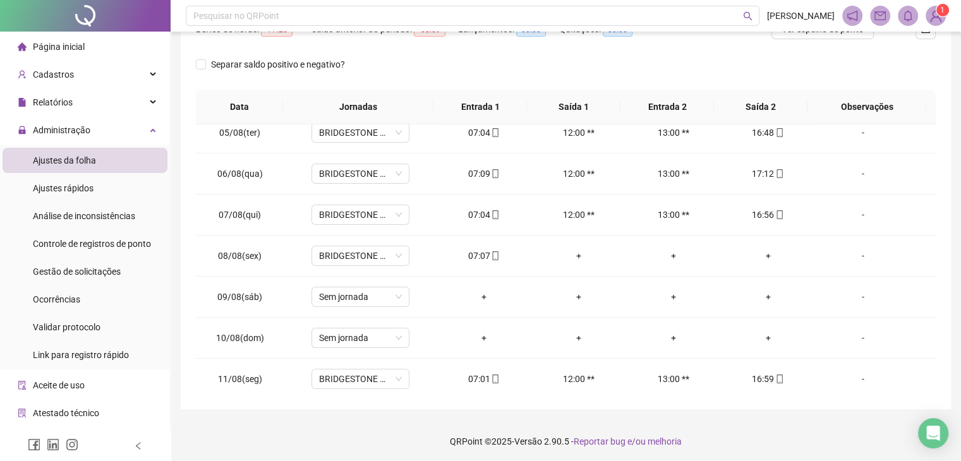
scroll to position [195, 0]
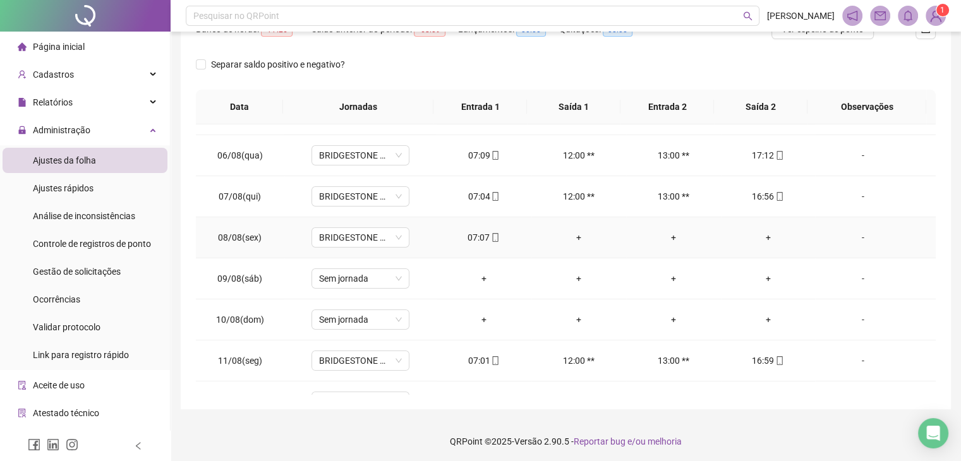
click at [764, 233] on div "+" at bounding box center [768, 238] width 75 height 14
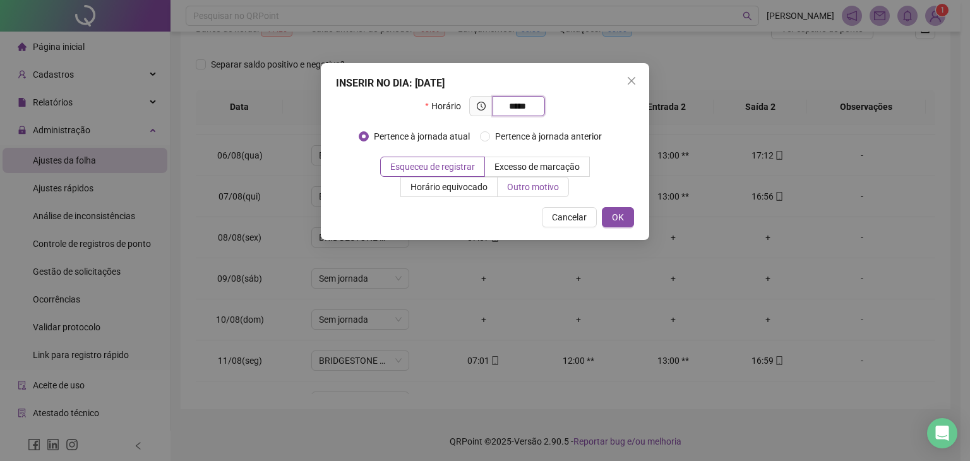
type input "*****"
click at [541, 186] on span "Outro motivo" at bounding box center [533, 187] width 52 height 10
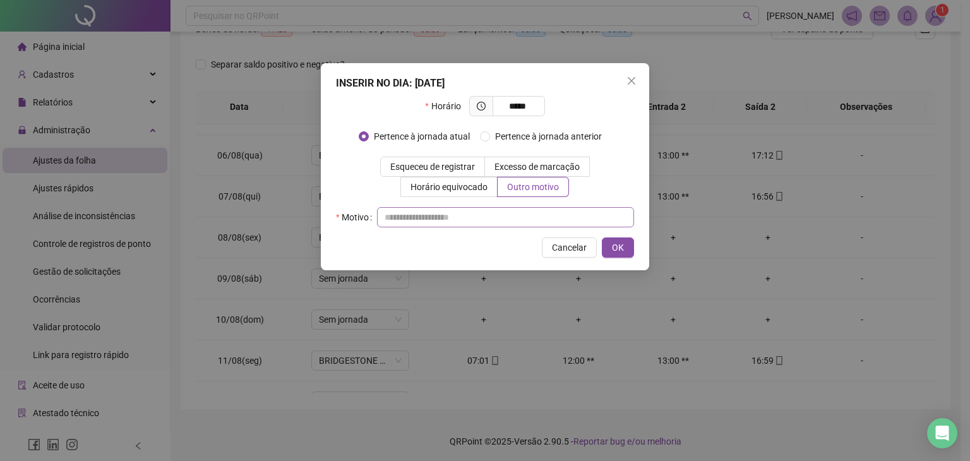
drag, startPoint x: 508, startPoint y: 205, endPoint x: 504, endPoint y: 220, distance: 15.0
click at [504, 220] on div "Horário ***** Pertence à jornada atual [GEOGRAPHIC_DATA] à jornada anterior Esq…" at bounding box center [485, 161] width 298 height 131
click at [504, 220] on input "text" at bounding box center [505, 217] width 257 height 20
type input "*"
click at [614, 241] on span "OK" at bounding box center [618, 248] width 12 height 14
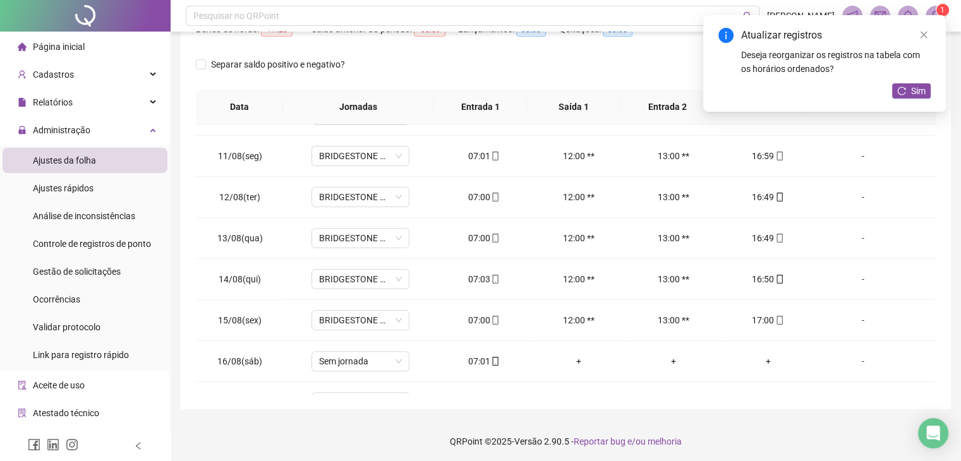
scroll to position [426, 0]
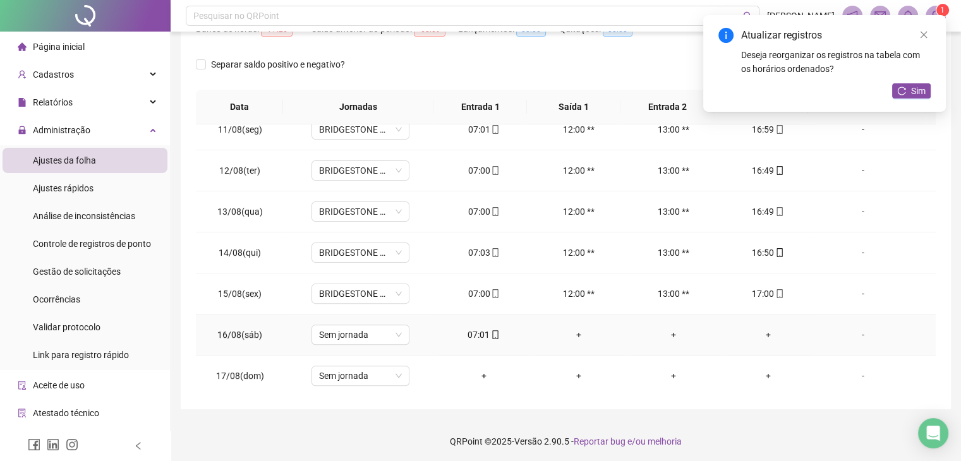
click at [756, 332] on div "+" at bounding box center [768, 335] width 75 height 14
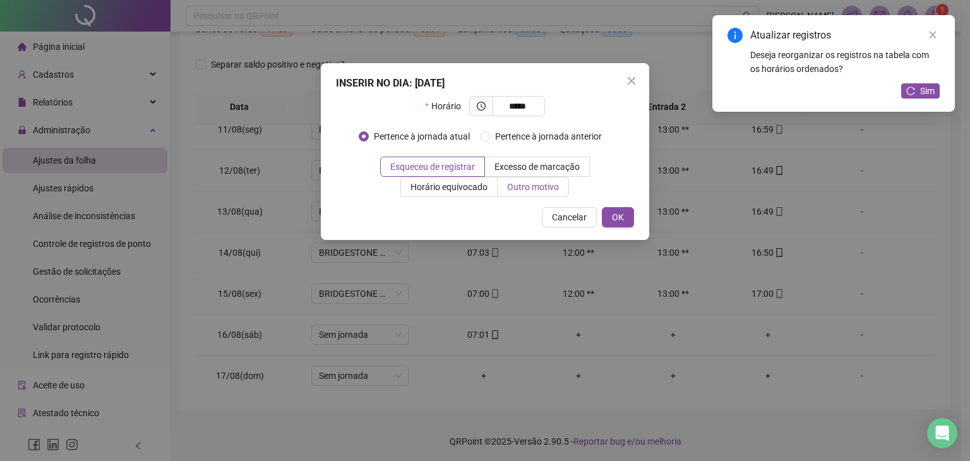
type input "*****"
click at [539, 187] on span "Outro motivo" at bounding box center [533, 187] width 52 height 10
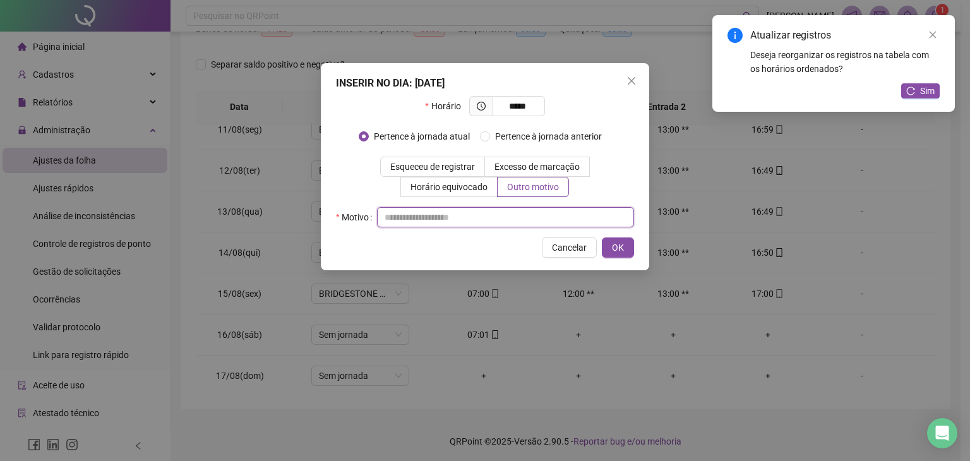
click at [518, 212] on input "text" at bounding box center [505, 217] width 257 height 20
type input "*"
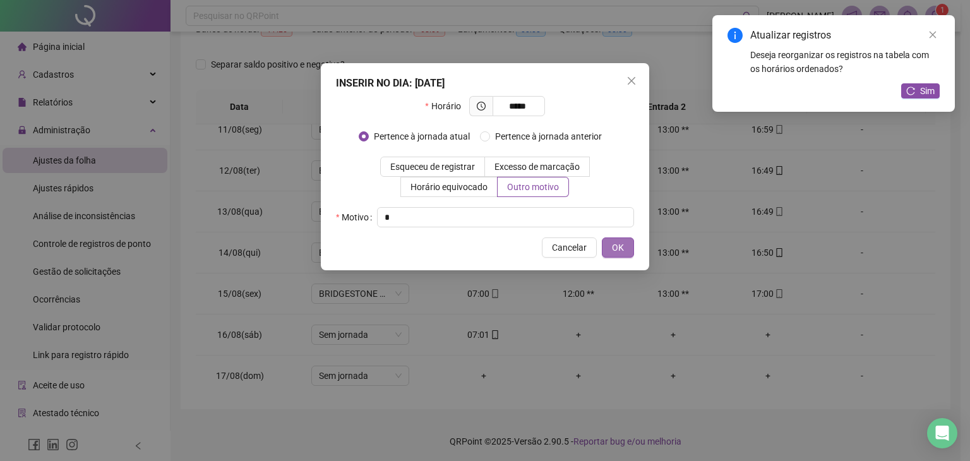
click at [617, 241] on span "OK" at bounding box center [618, 248] width 12 height 14
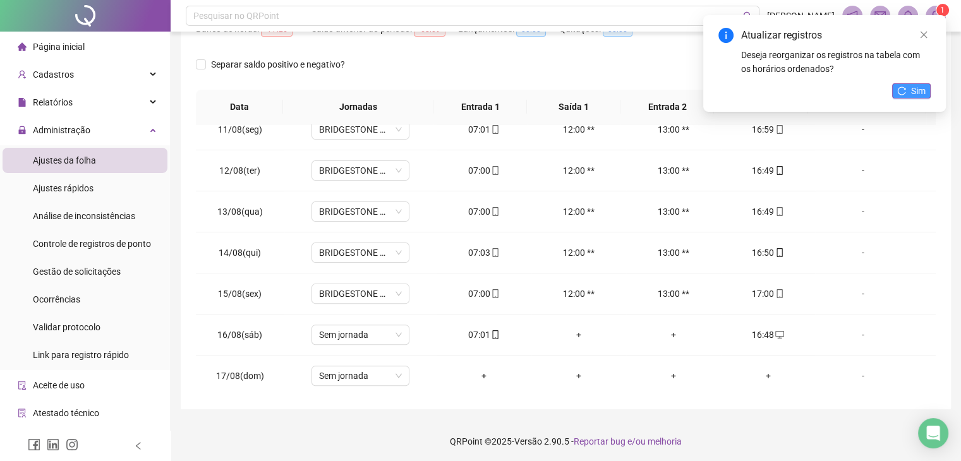
click at [919, 87] on span "Sim" at bounding box center [918, 91] width 15 height 14
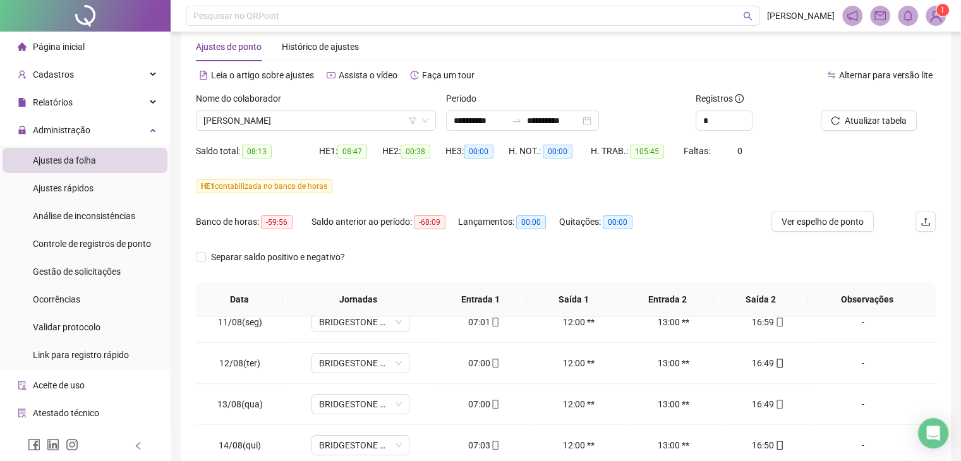
scroll to position [18, 0]
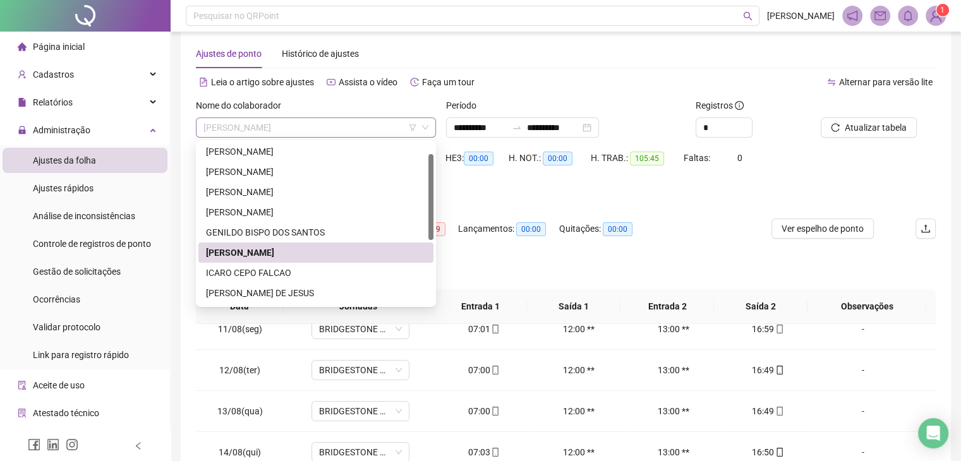
click at [286, 129] on span "[PERSON_NAME]" at bounding box center [315, 127] width 225 height 19
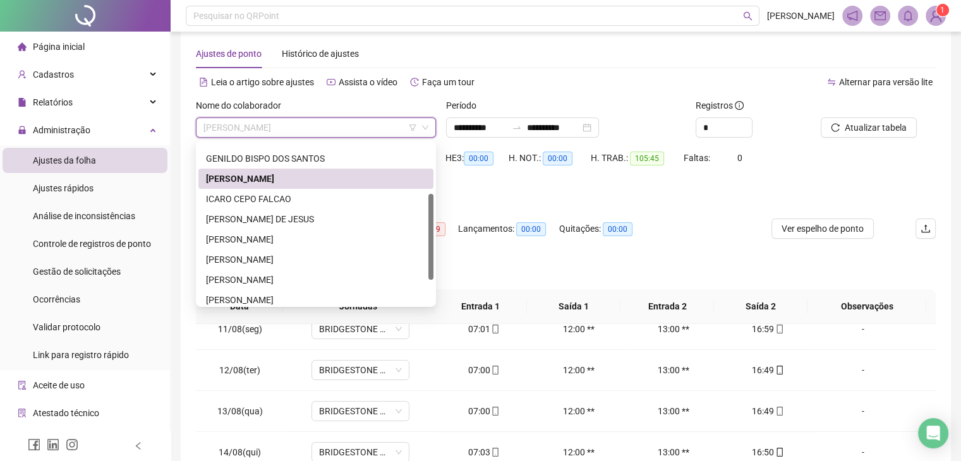
drag, startPoint x: 430, startPoint y: 183, endPoint x: 418, endPoint y: 222, distance: 40.8
click at [418, 222] on div "[PERSON_NAME] GENILDO BISPO DOS SANTOS [PERSON_NAME] [PERSON_NAME] DE [PERSON_N…" at bounding box center [315, 224] width 235 height 162
click at [298, 218] on div "[PERSON_NAME] DE JESUS" at bounding box center [316, 219] width 220 height 14
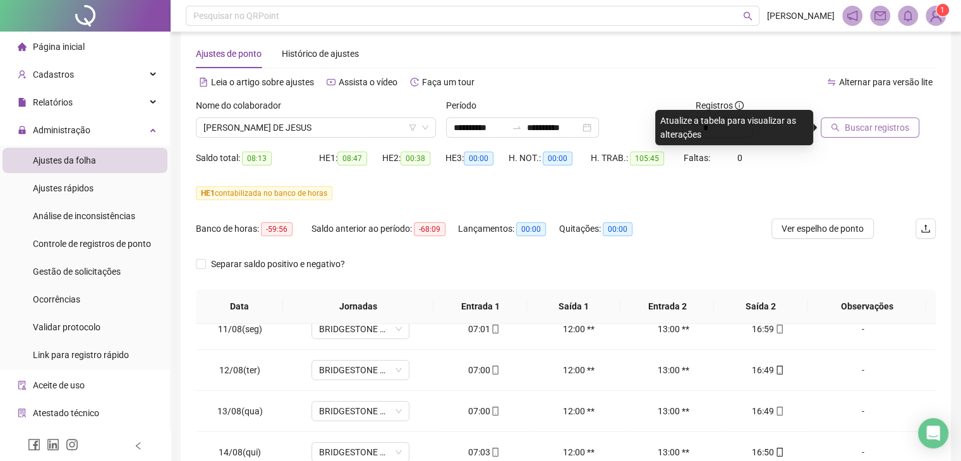
click at [847, 118] on button "Buscar registros" at bounding box center [870, 128] width 99 height 20
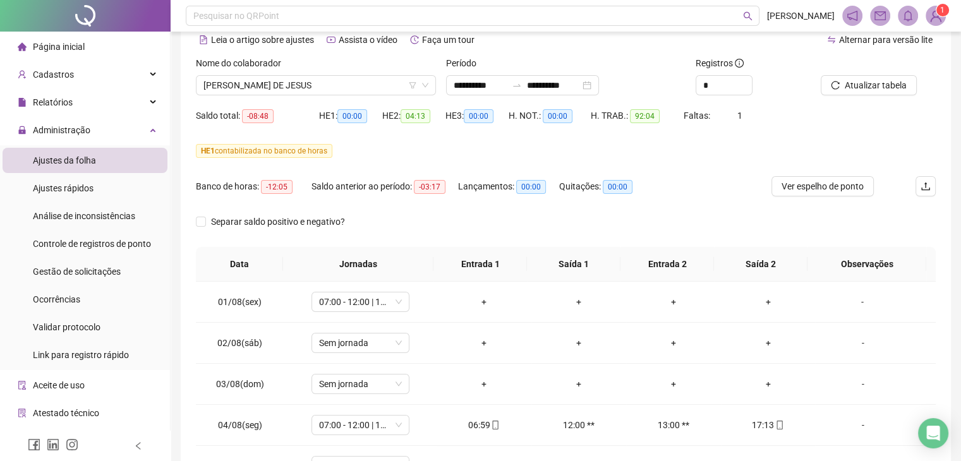
scroll to position [59, 0]
click at [317, 78] on span "[PERSON_NAME] DE JESUS" at bounding box center [315, 85] width 225 height 19
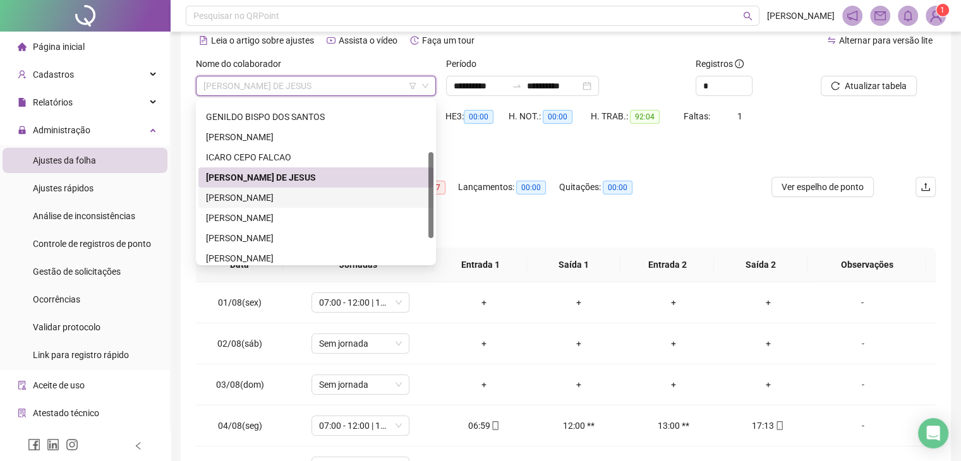
click at [312, 200] on div "[PERSON_NAME]" at bounding box center [316, 198] width 220 height 14
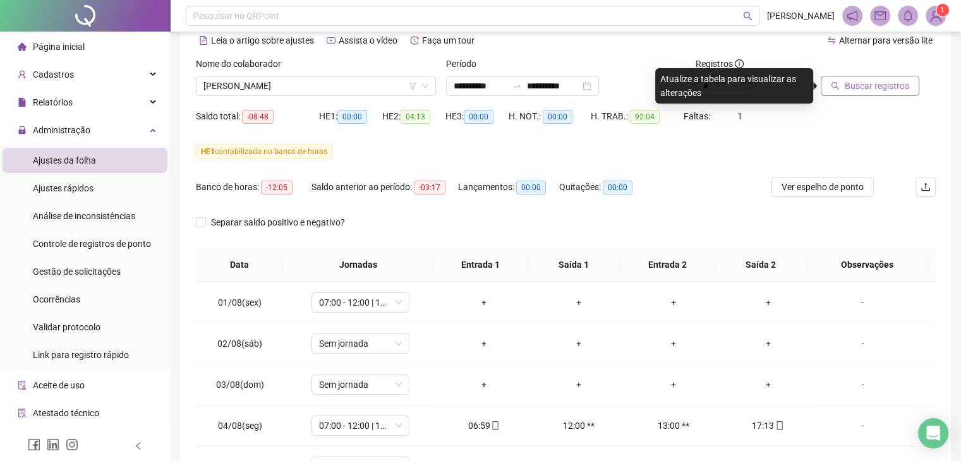
click at [896, 81] on span "Buscar registros" at bounding box center [877, 86] width 64 height 14
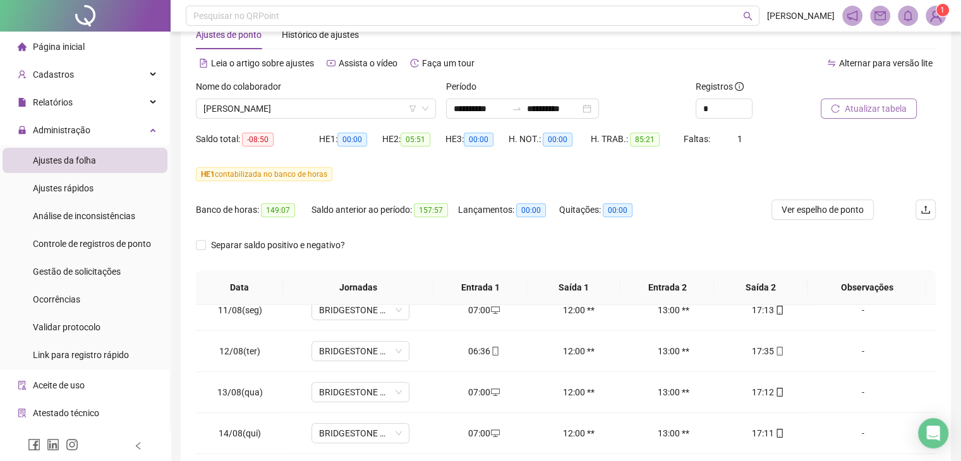
scroll to position [0, 0]
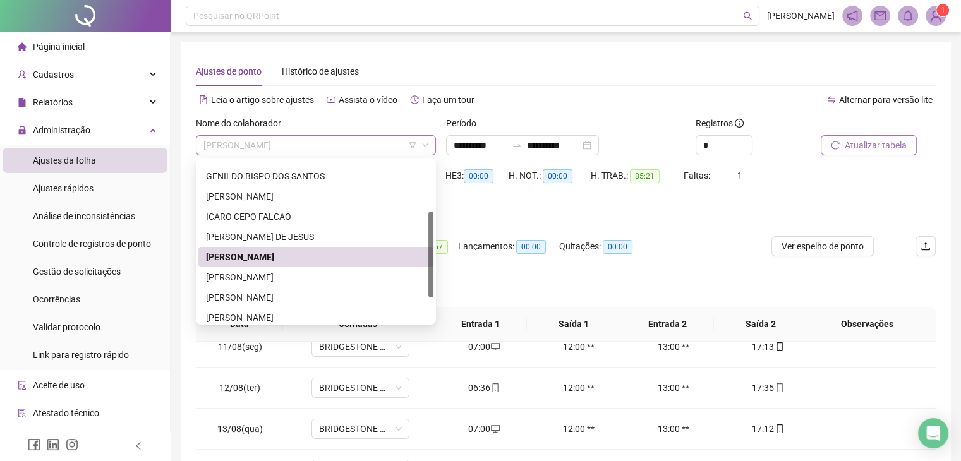
click at [316, 150] on span "[PERSON_NAME]" at bounding box center [315, 145] width 225 height 19
click at [280, 236] on div "[PERSON_NAME] DE JESUS" at bounding box center [316, 237] width 220 height 14
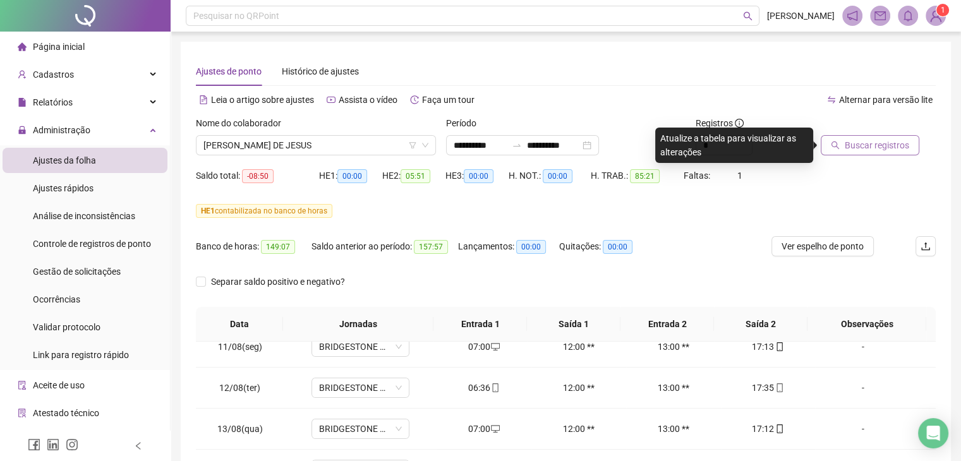
click at [889, 148] on span "Buscar registros" at bounding box center [877, 145] width 64 height 14
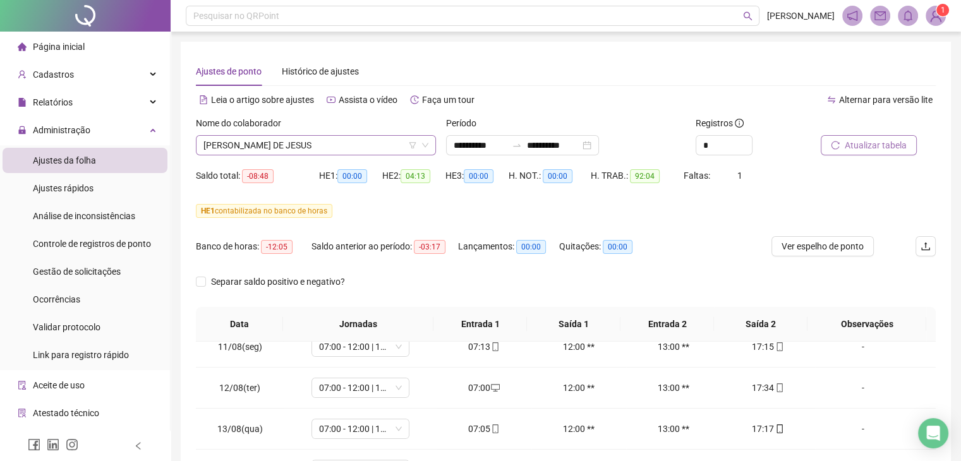
click at [299, 146] on span "[PERSON_NAME] DE JESUS" at bounding box center [315, 145] width 225 height 19
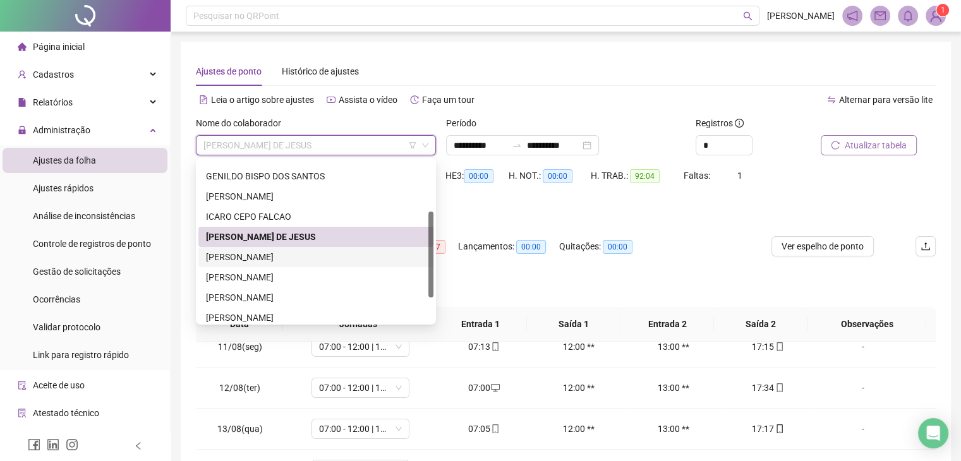
click at [269, 249] on div "[PERSON_NAME]" at bounding box center [315, 257] width 235 height 20
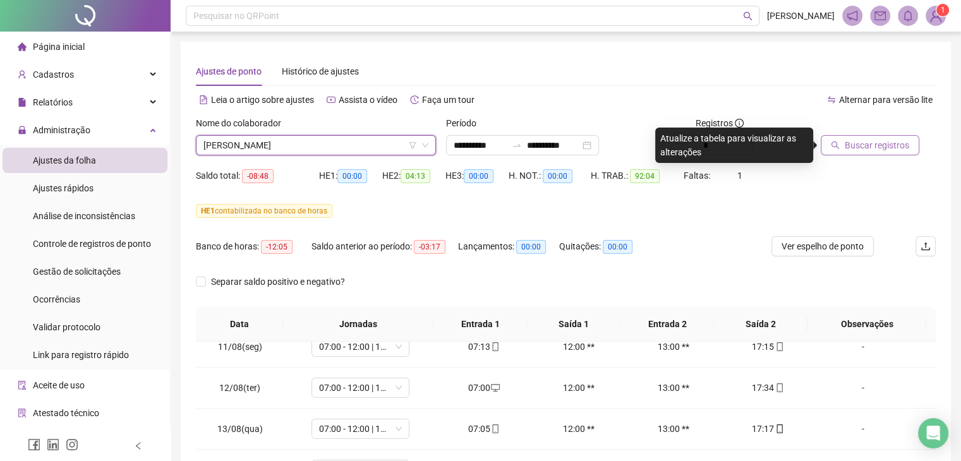
click at [857, 138] on span "Buscar registros" at bounding box center [877, 145] width 64 height 14
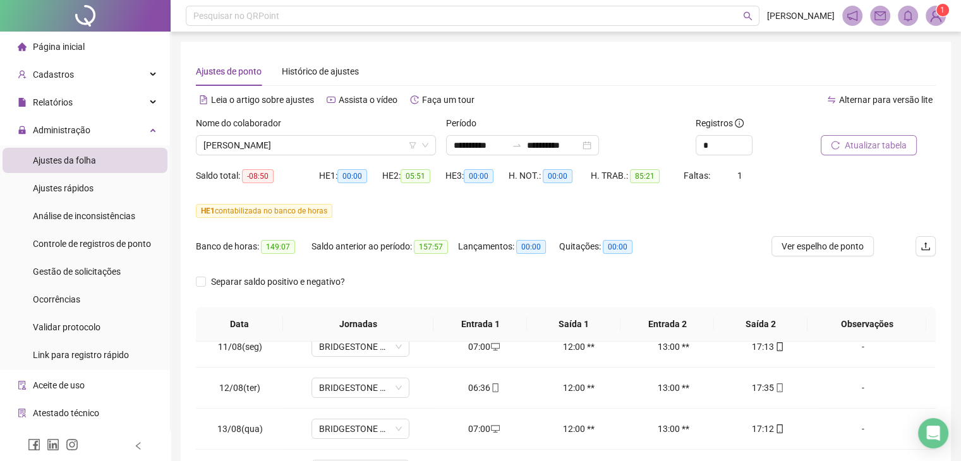
scroll to position [220, 0]
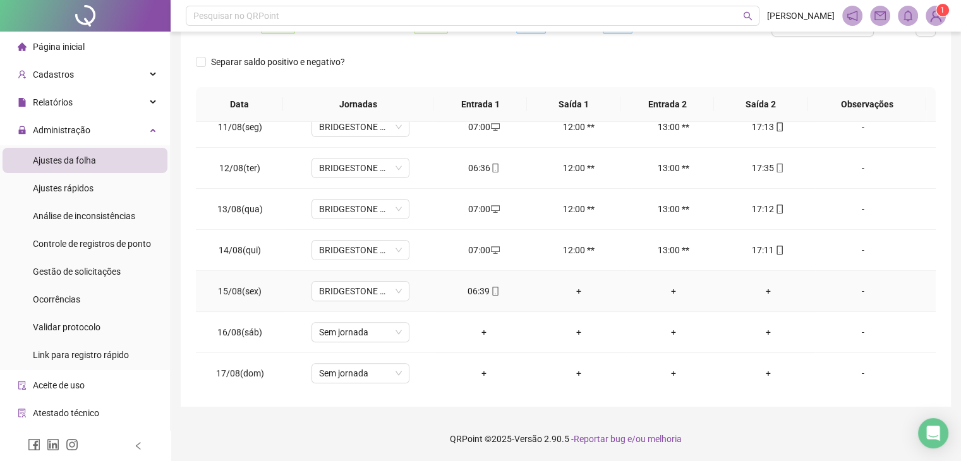
click at [761, 291] on div "+" at bounding box center [768, 291] width 75 height 14
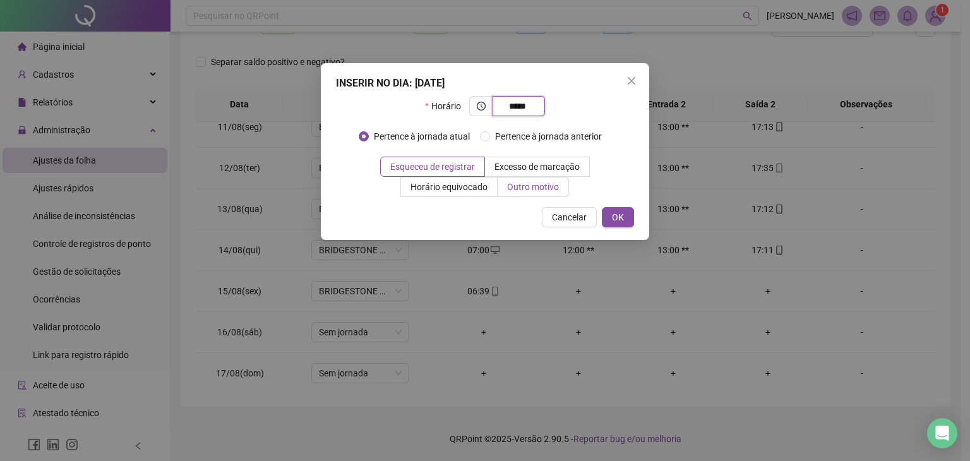
type input "*****"
click at [529, 179] on label "Outro motivo" at bounding box center [533, 187] width 71 height 20
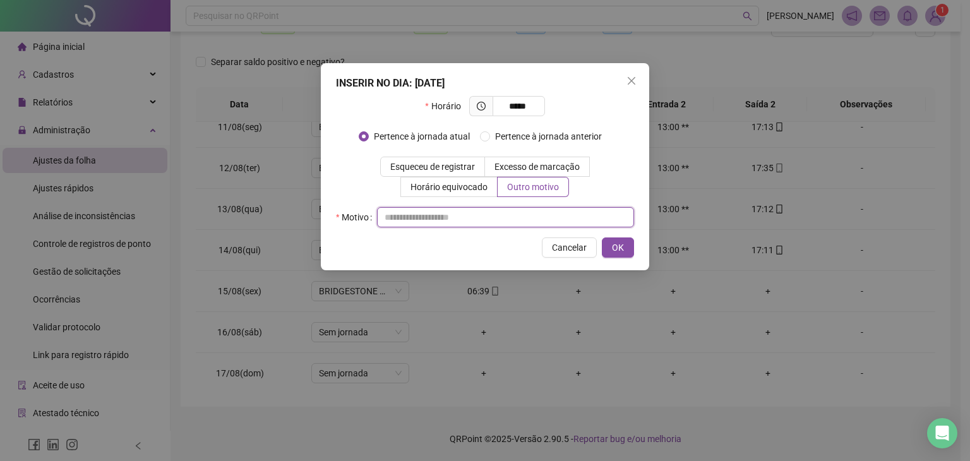
click at [498, 224] on input "text" at bounding box center [505, 217] width 257 height 20
type input "*"
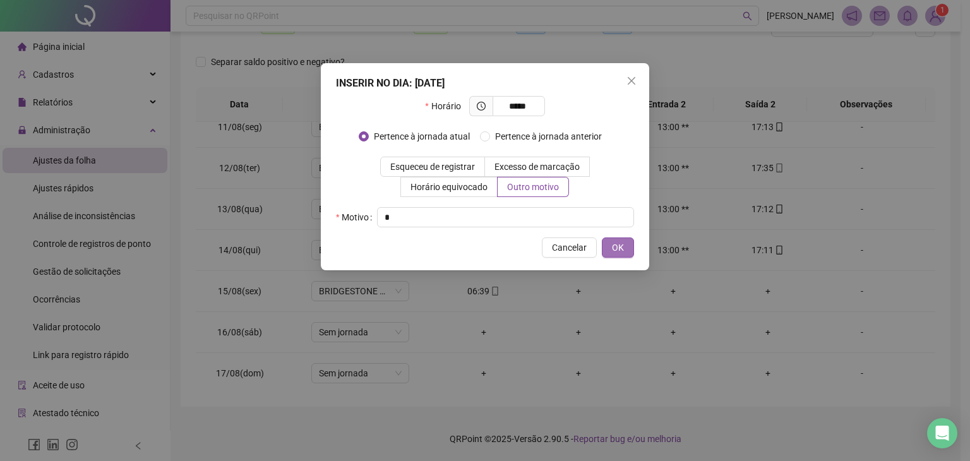
click at [622, 243] on span "OK" at bounding box center [618, 248] width 12 height 14
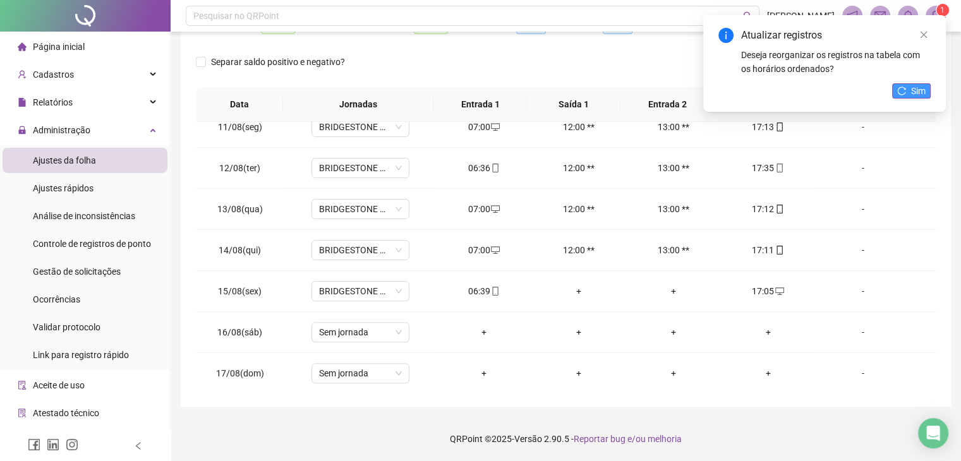
click at [909, 92] on button "Sim" at bounding box center [911, 90] width 39 height 15
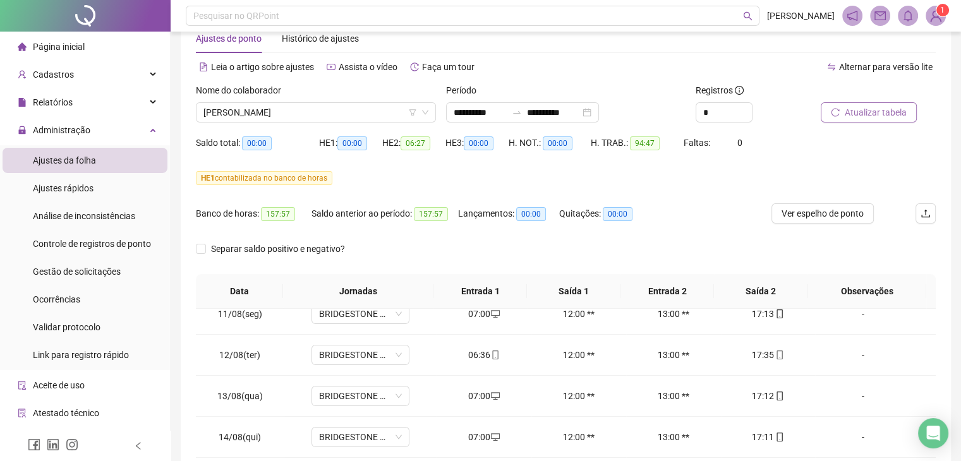
scroll to position [13, 0]
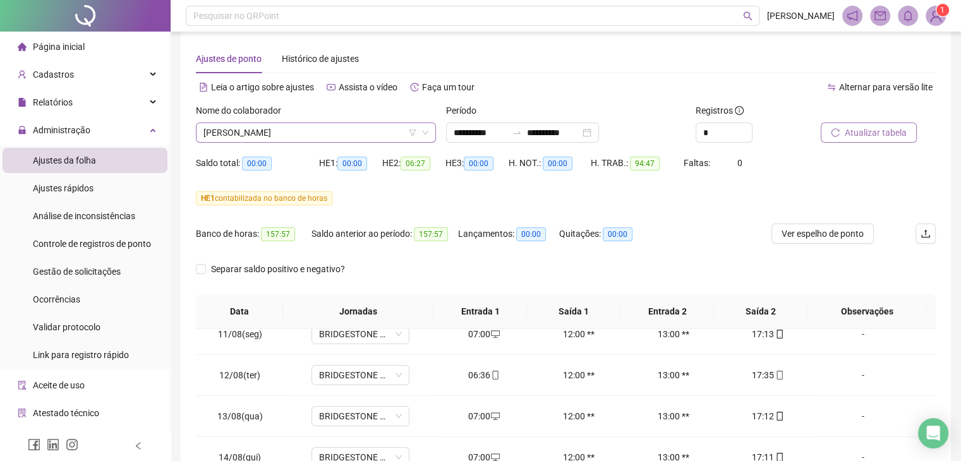
click at [323, 136] on span "[PERSON_NAME]" at bounding box center [315, 132] width 225 height 19
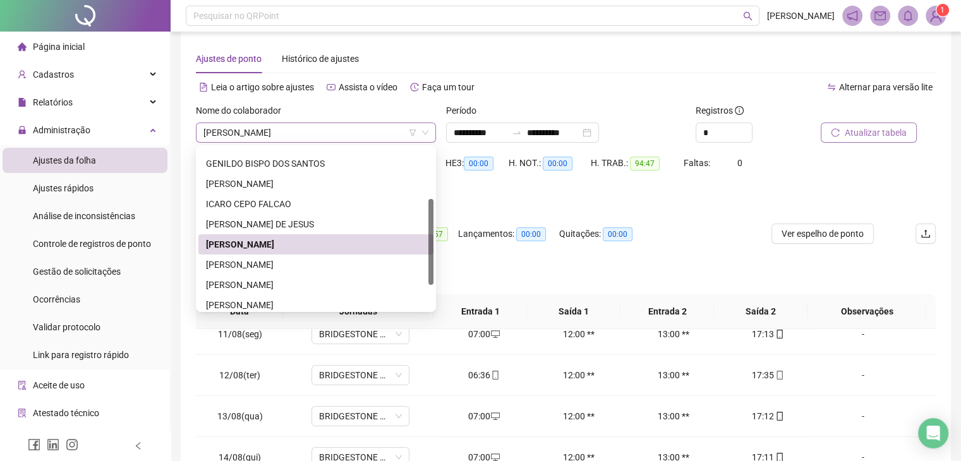
click at [323, 136] on span "[PERSON_NAME]" at bounding box center [315, 132] width 225 height 19
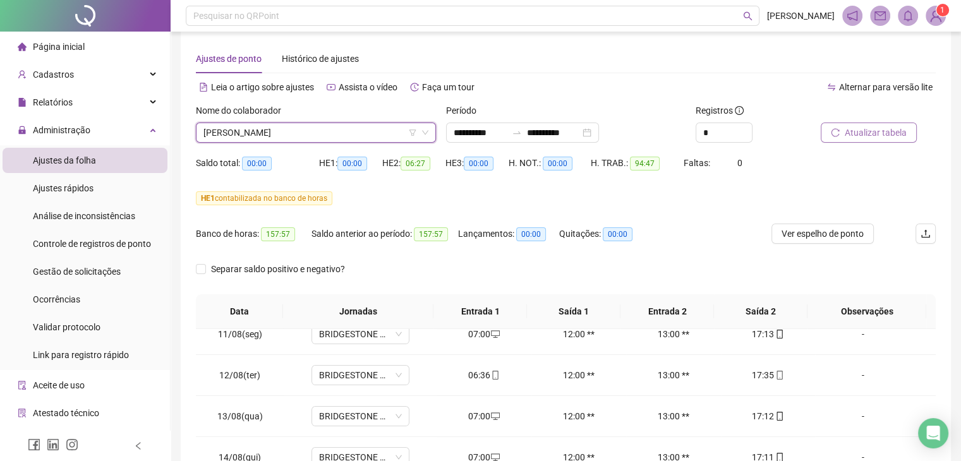
click at [291, 133] on span "[PERSON_NAME]" at bounding box center [315, 132] width 225 height 19
click at [356, 133] on span "[PERSON_NAME]" at bounding box center [315, 132] width 225 height 19
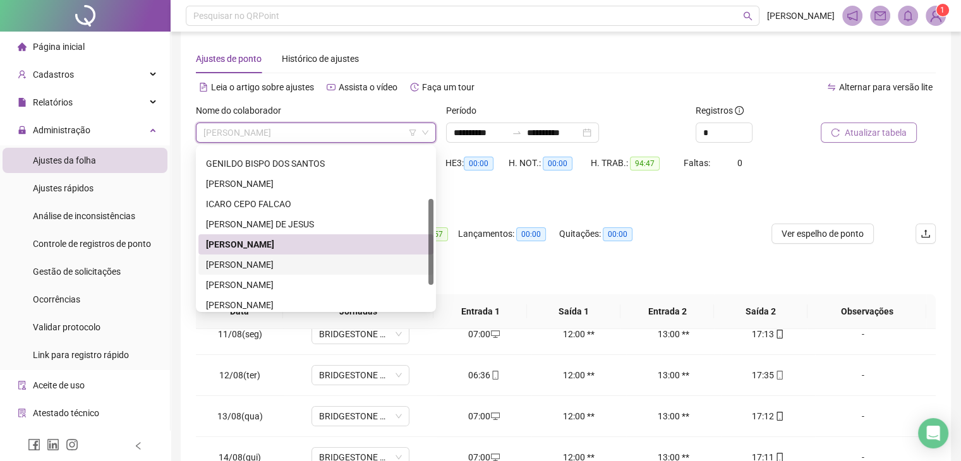
click at [265, 263] on div "[PERSON_NAME]" at bounding box center [316, 265] width 220 height 14
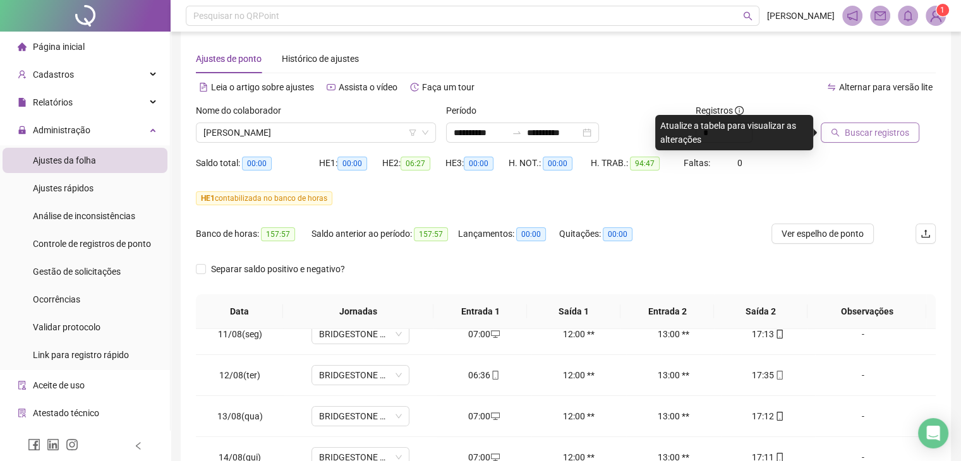
click at [840, 133] on button "Buscar registros" at bounding box center [870, 133] width 99 height 20
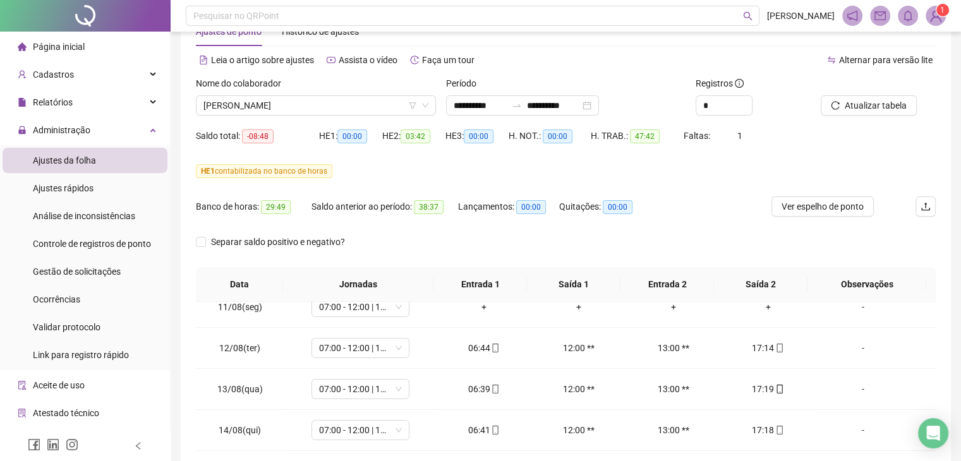
scroll to position [0, 0]
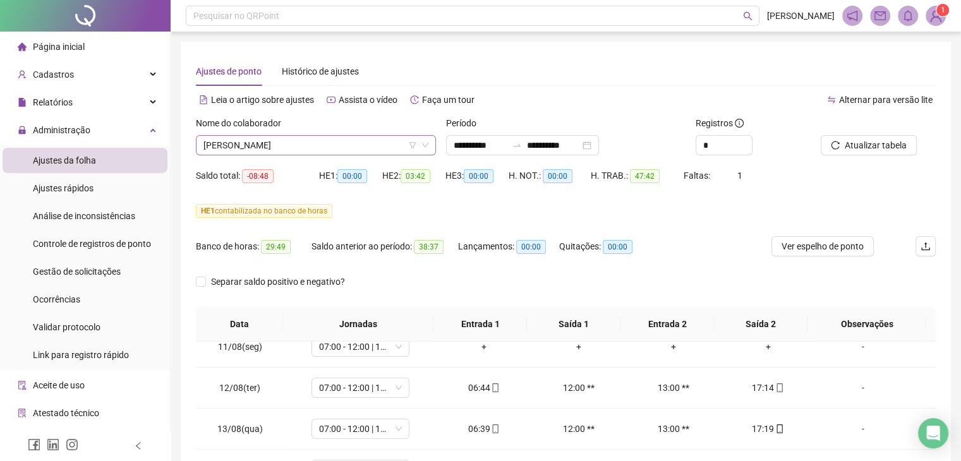
click at [329, 145] on span "[PERSON_NAME]" at bounding box center [315, 145] width 225 height 19
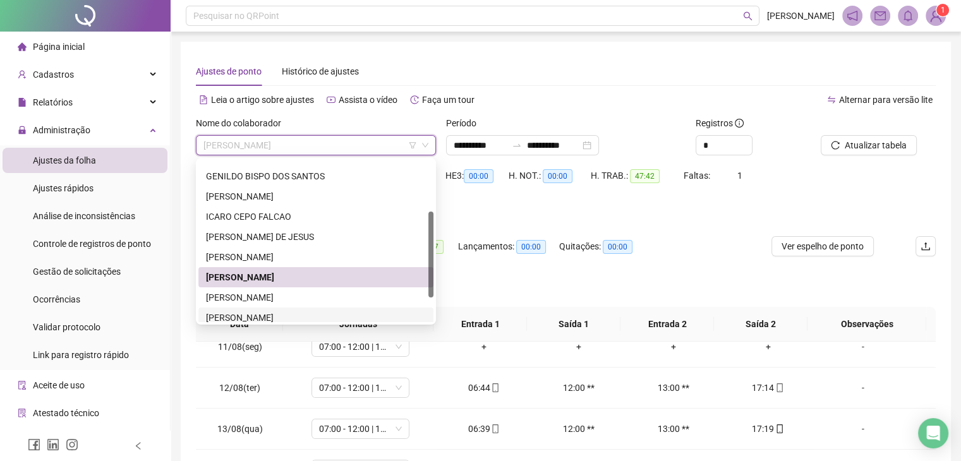
click at [342, 313] on div "[PERSON_NAME]" at bounding box center [316, 318] width 220 height 14
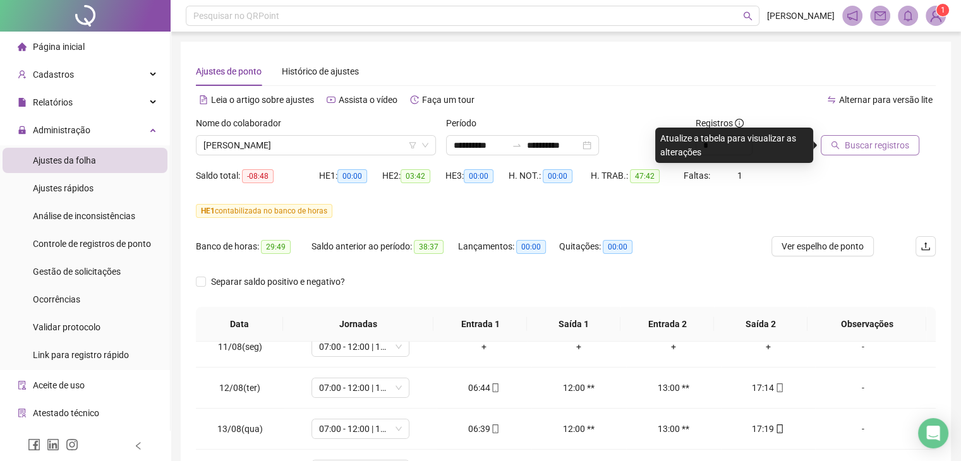
click at [850, 152] on button "Buscar registros" at bounding box center [870, 145] width 99 height 20
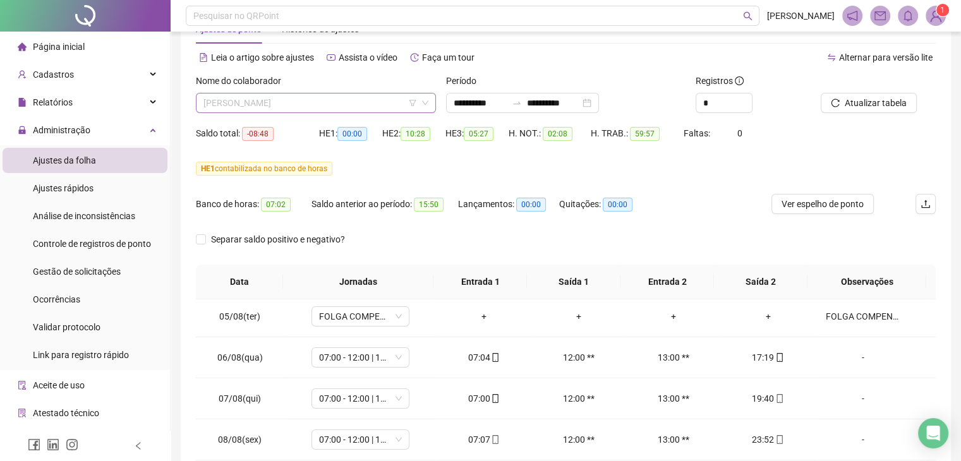
scroll to position [101, 0]
click at [308, 93] on div "[PERSON_NAME]" at bounding box center [316, 103] width 240 height 20
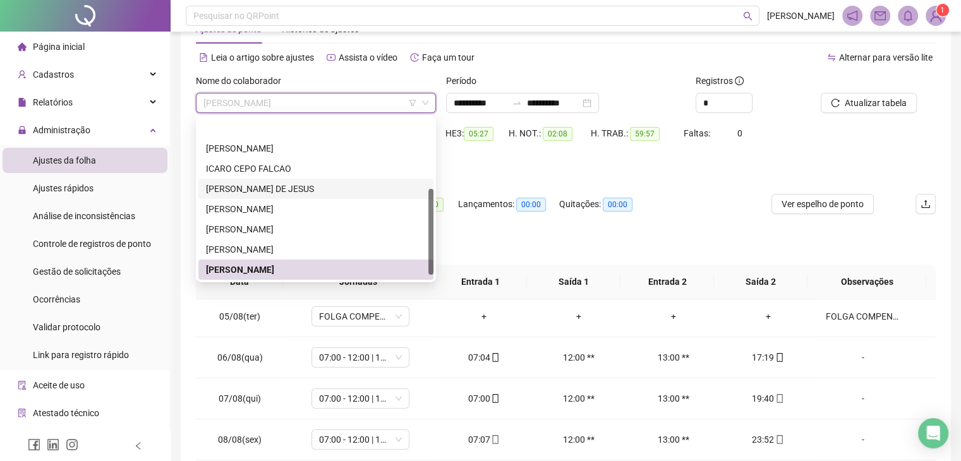
scroll to position [142, 0]
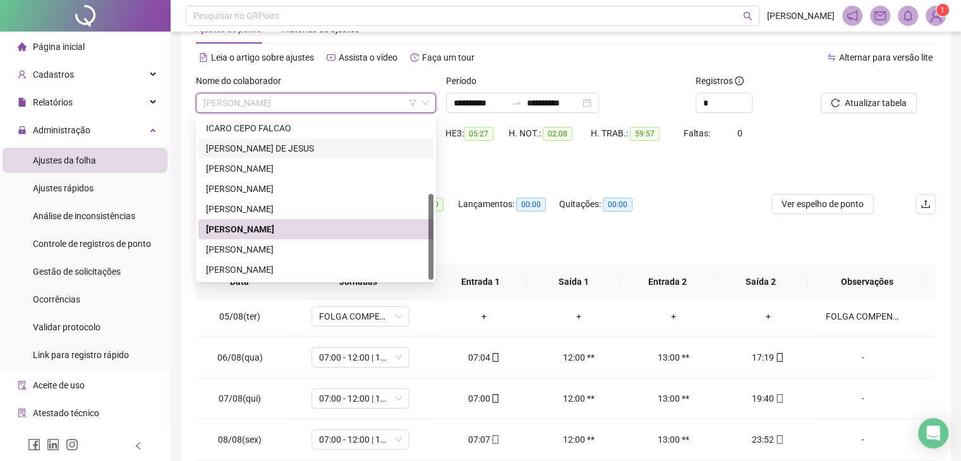
drag, startPoint x: 430, startPoint y: 190, endPoint x: 409, endPoint y: 244, distance: 57.6
click at [409, 244] on div "[PERSON_NAME] [PERSON_NAME] DE [PERSON_NAME]" at bounding box center [315, 199] width 235 height 162
click at [276, 243] on div "[PERSON_NAME]" at bounding box center [316, 250] width 220 height 14
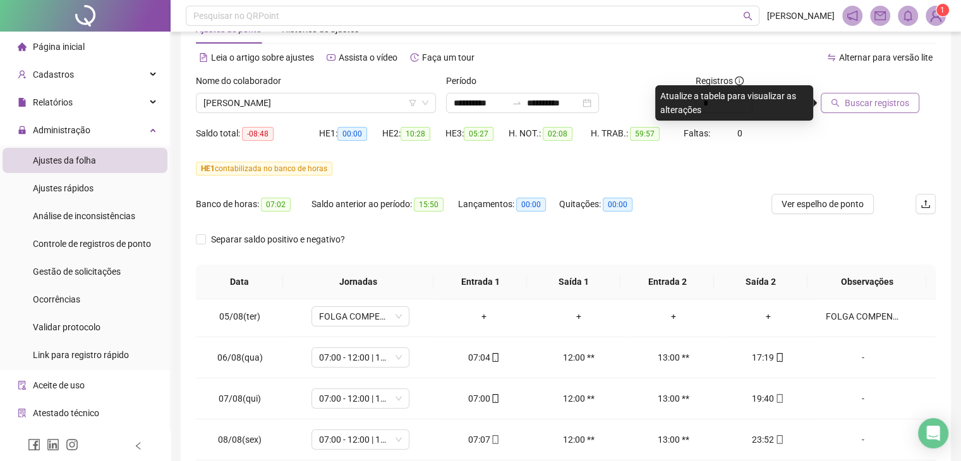
click at [892, 102] on span "Buscar registros" at bounding box center [877, 103] width 64 height 14
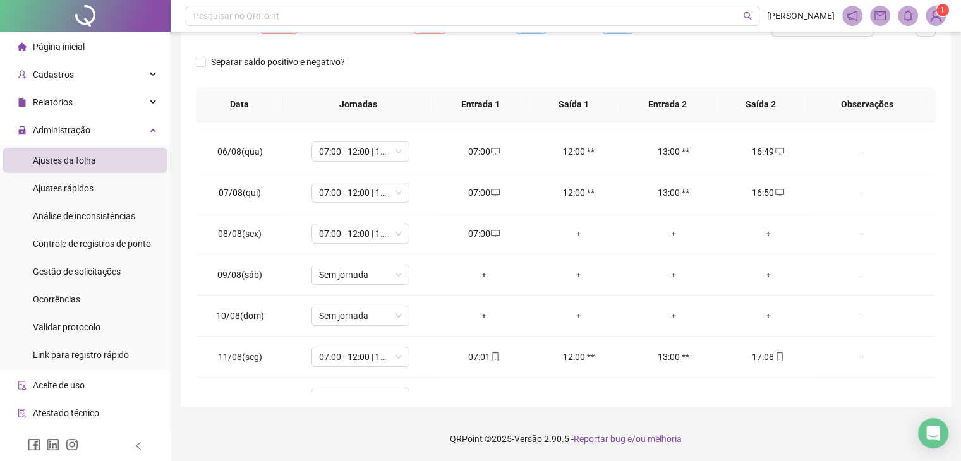
scroll to position [197, 0]
click at [763, 228] on div "+" at bounding box center [768, 233] width 75 height 14
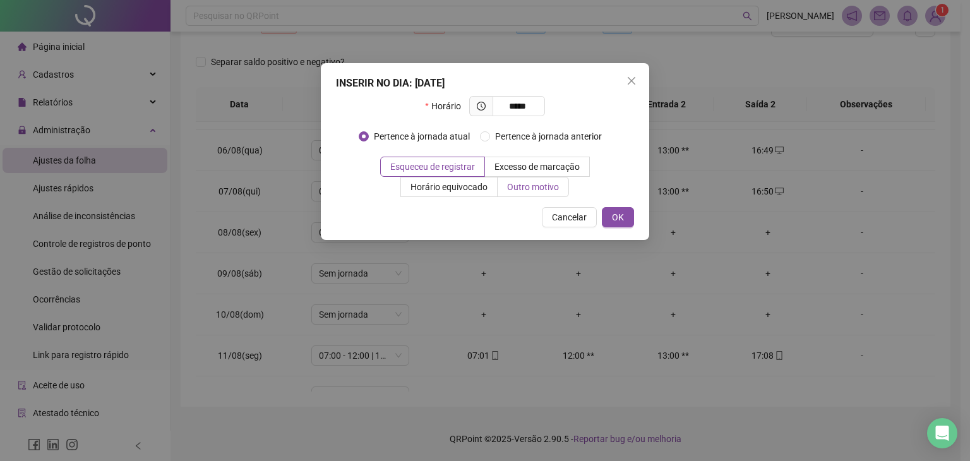
type input "*****"
click at [503, 181] on label "Outro motivo" at bounding box center [533, 187] width 71 height 20
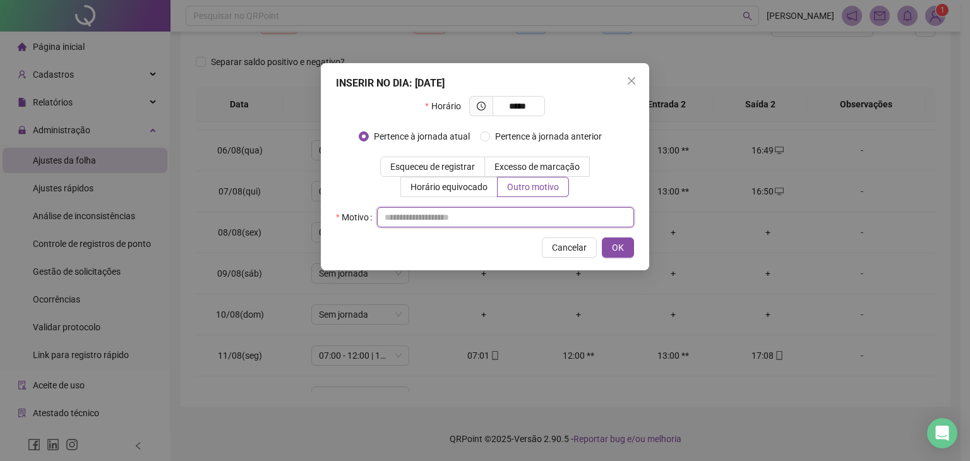
click at [503, 214] on input "text" at bounding box center [505, 217] width 257 height 20
type input "*"
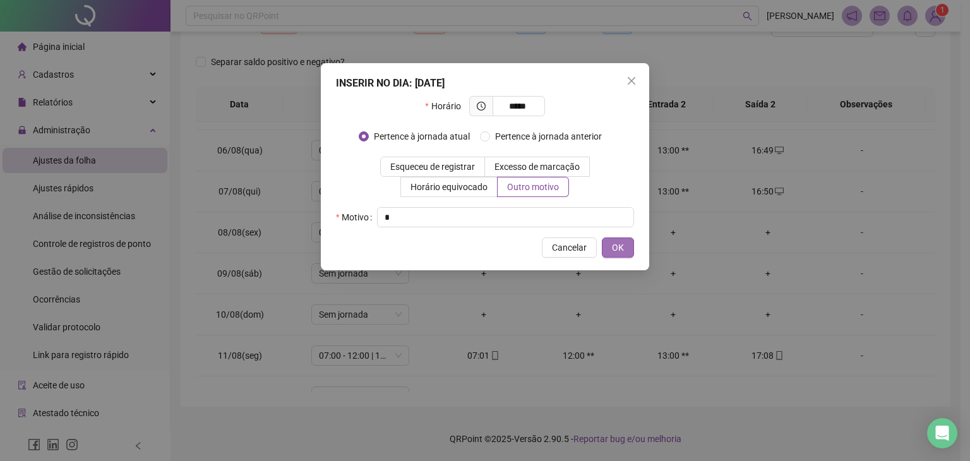
click at [619, 253] on span "OK" at bounding box center [618, 248] width 12 height 14
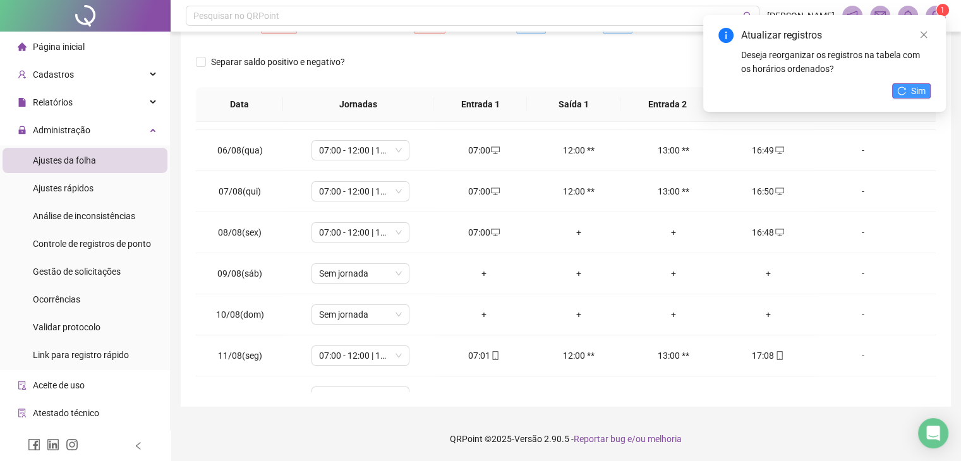
click at [915, 97] on span "Sim" at bounding box center [918, 91] width 15 height 14
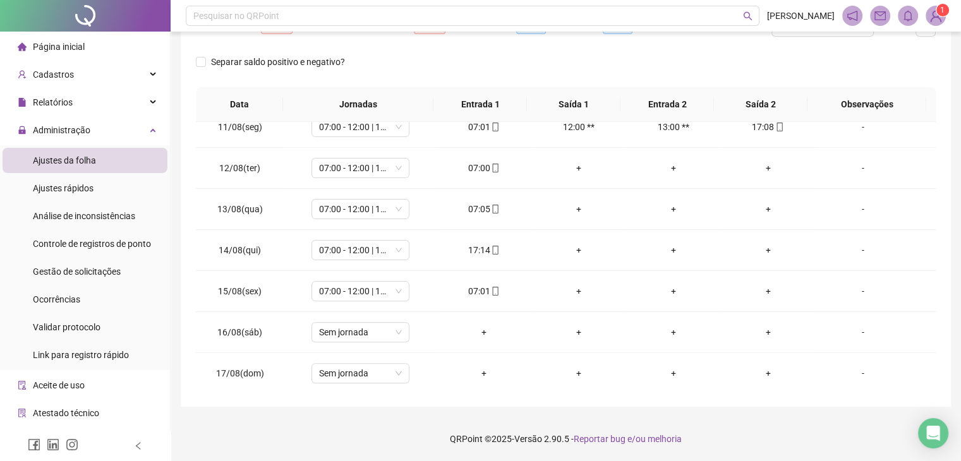
scroll to position [0, 0]
